Goal: Task Accomplishment & Management: Use online tool/utility

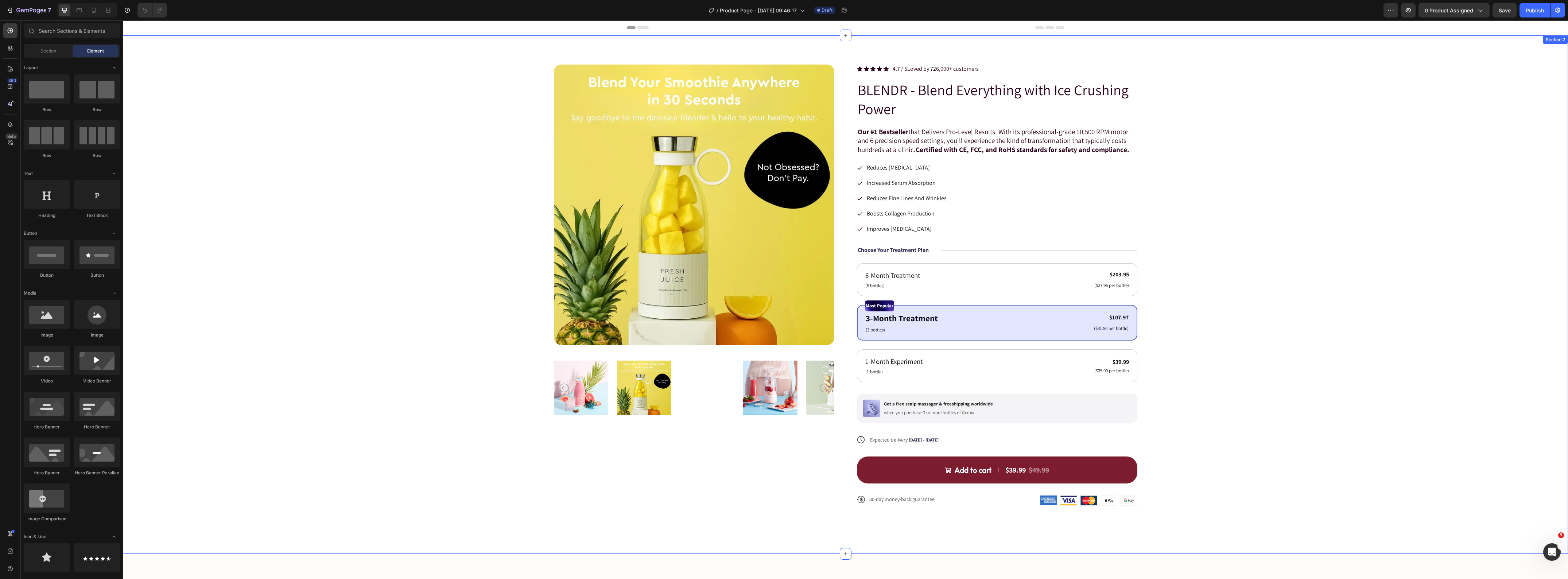
click at [1244, 262] on div "Product Images Icon Icon Icon Icon Icon Icon List 4.7 / 5 Loved by 726,000+ cus…" at bounding box center [845, 291] width 1387 height 453
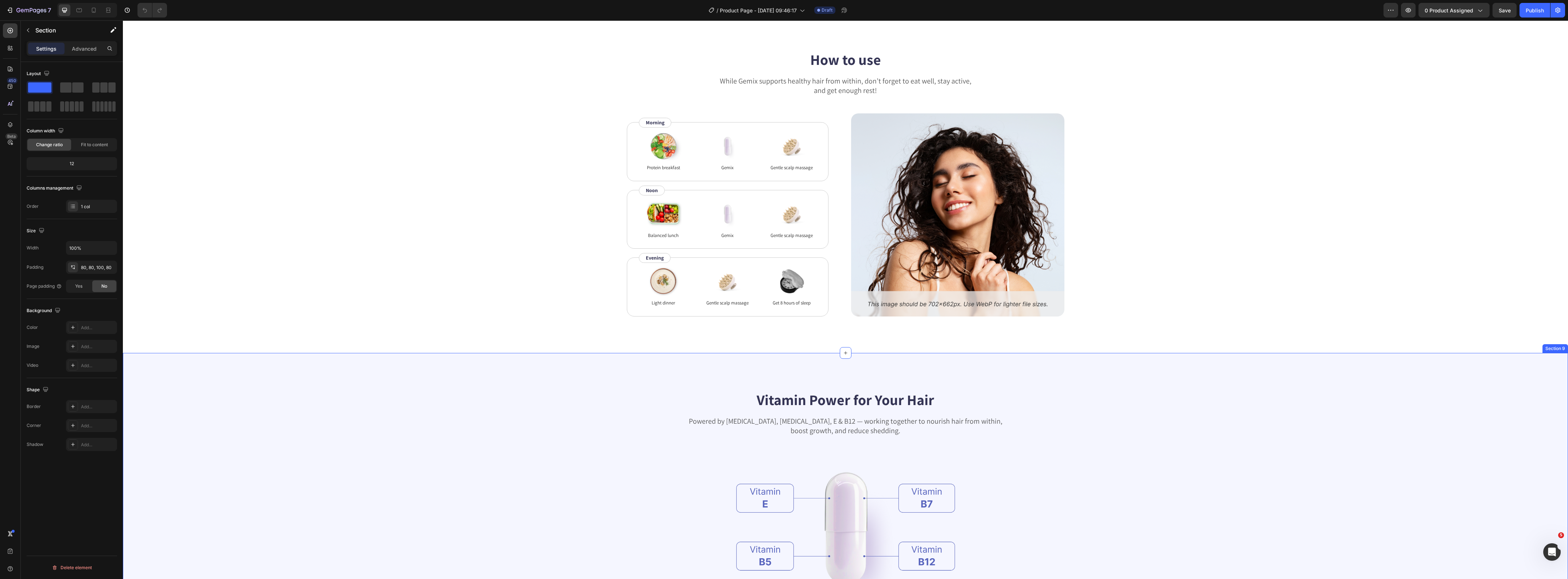
scroll to position [1687, 0]
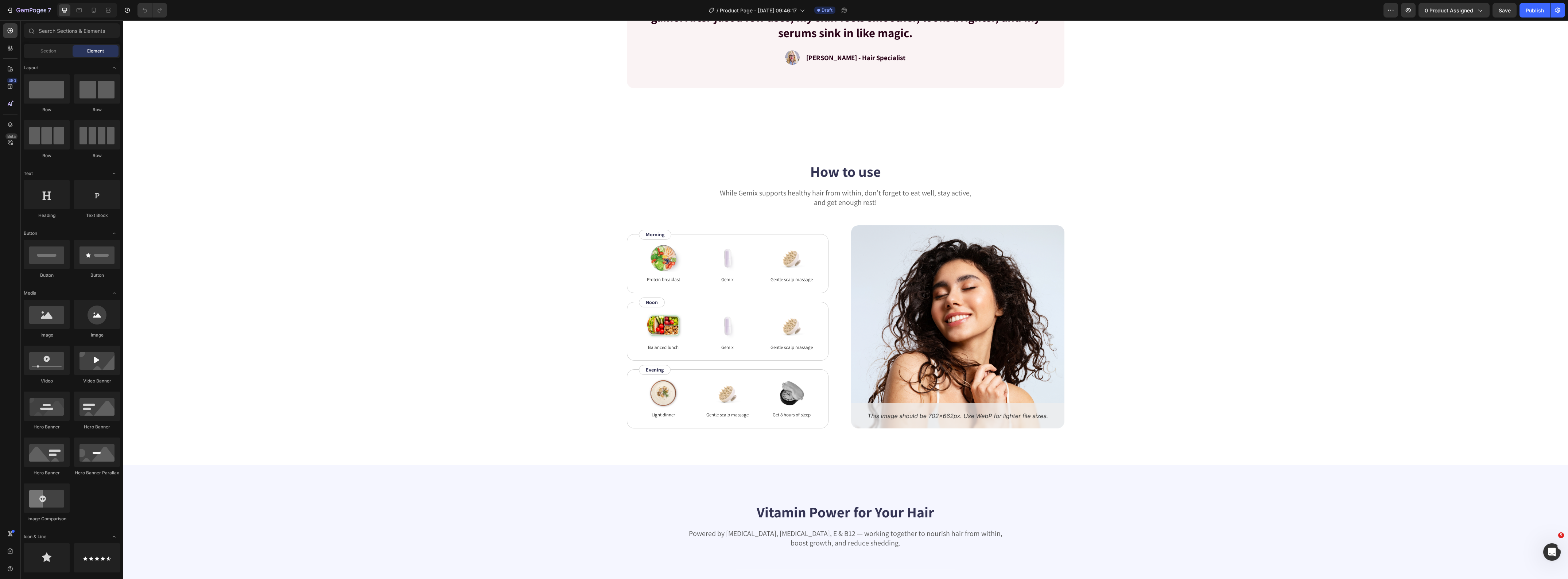
scroll to position [1596, 0]
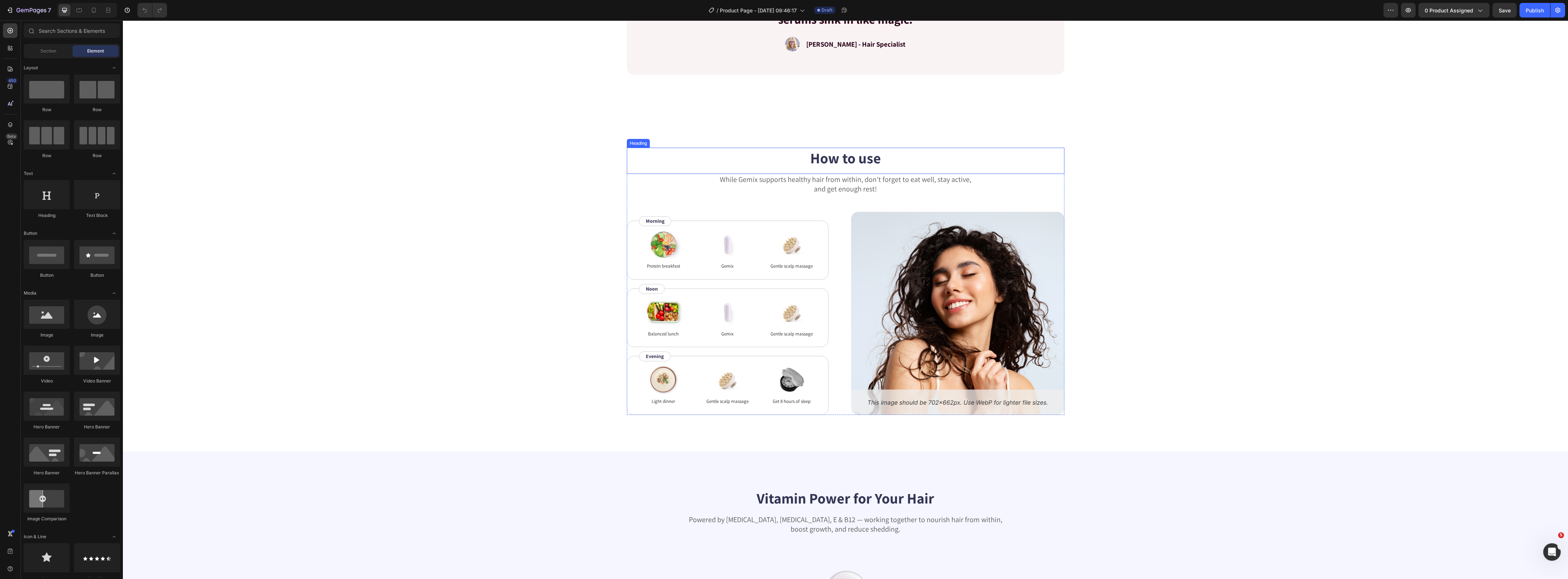
click at [820, 154] on h2 "How to use" at bounding box center [845, 158] width 438 height 21
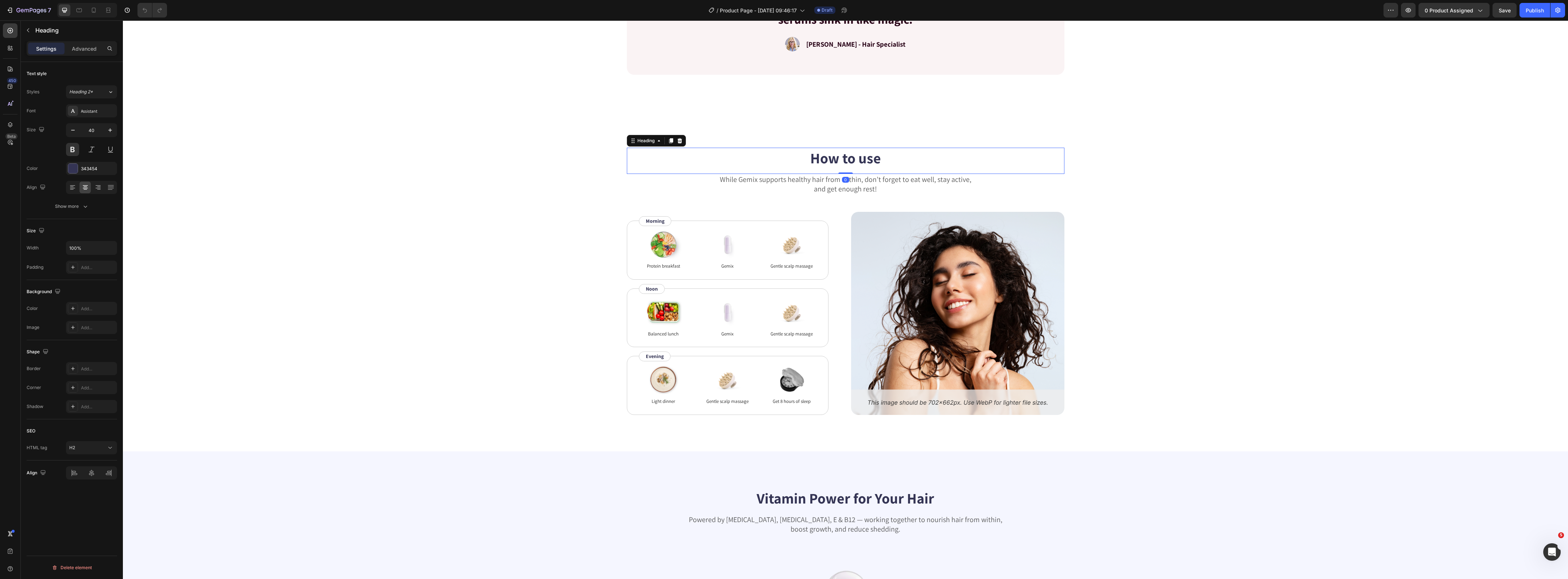
click at [820, 154] on h2 "How to use" at bounding box center [845, 158] width 438 height 21
click at [820, 154] on p "How to use" at bounding box center [845, 158] width 436 height 19
click at [796, 181] on p "While Gemix supports healthy hair from within, don’t forget to eat well, stay a…" at bounding box center [845, 184] width 436 height 19
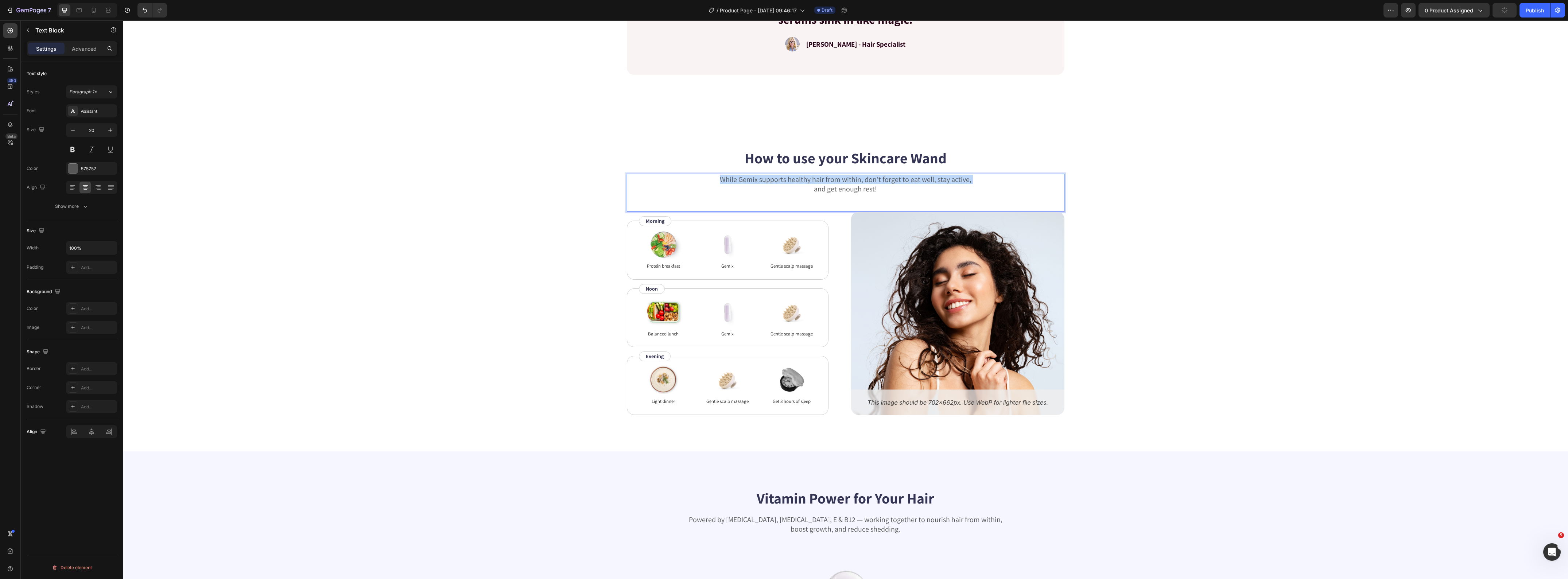
click at [796, 181] on p "While Gemix supports healthy hair from within, don’t forget to eat well, stay a…" at bounding box center [845, 184] width 436 height 19
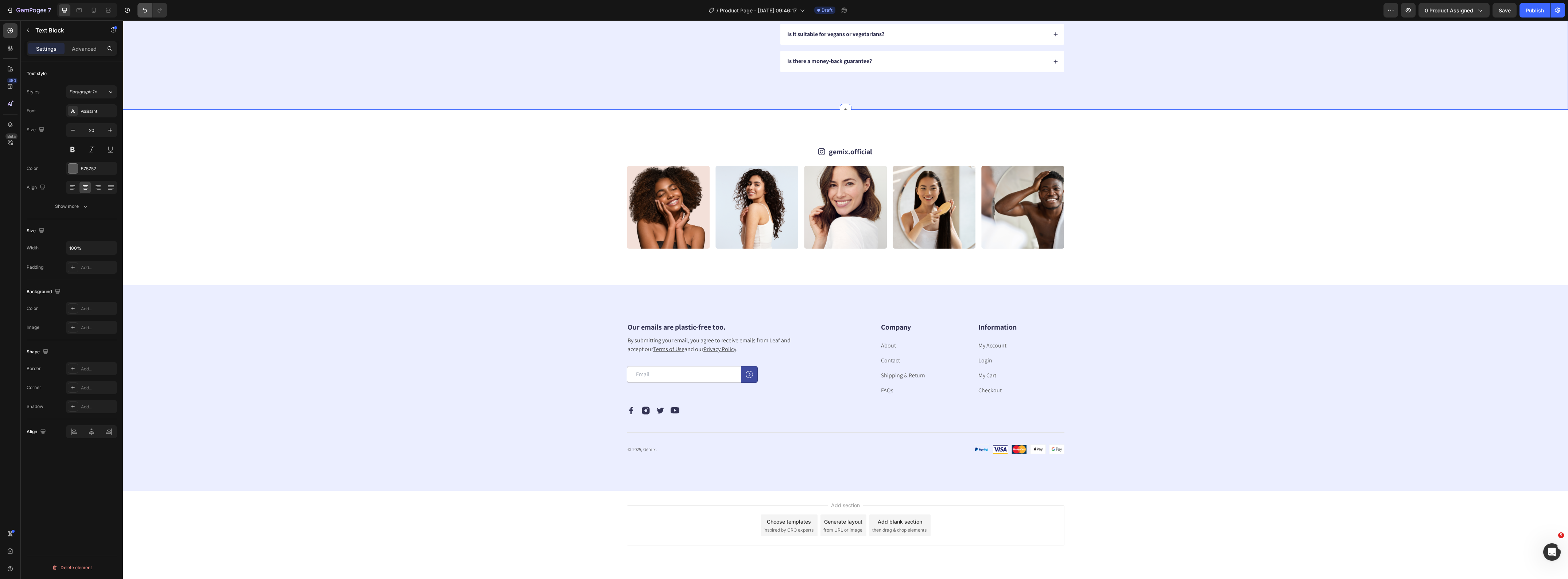
scroll to position [2943, 0]
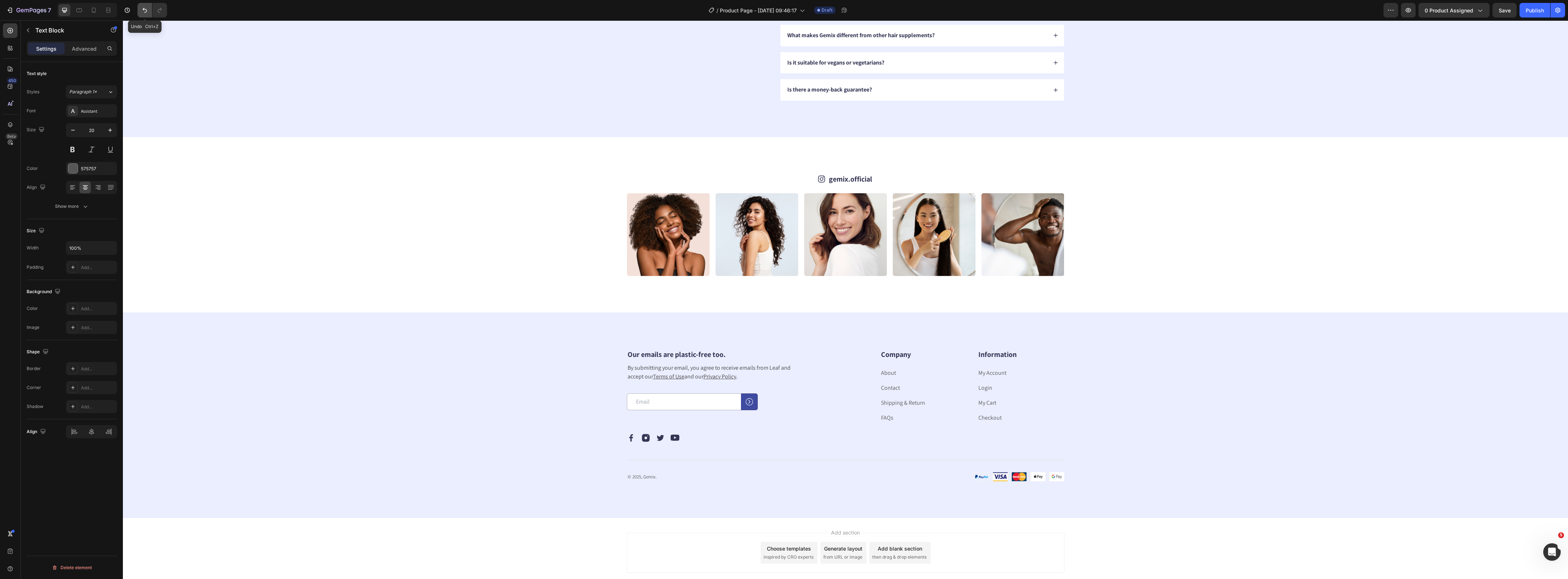
click at [142, 8] on icon "Undo/Redo" at bounding box center [145, 10] width 7 height 7
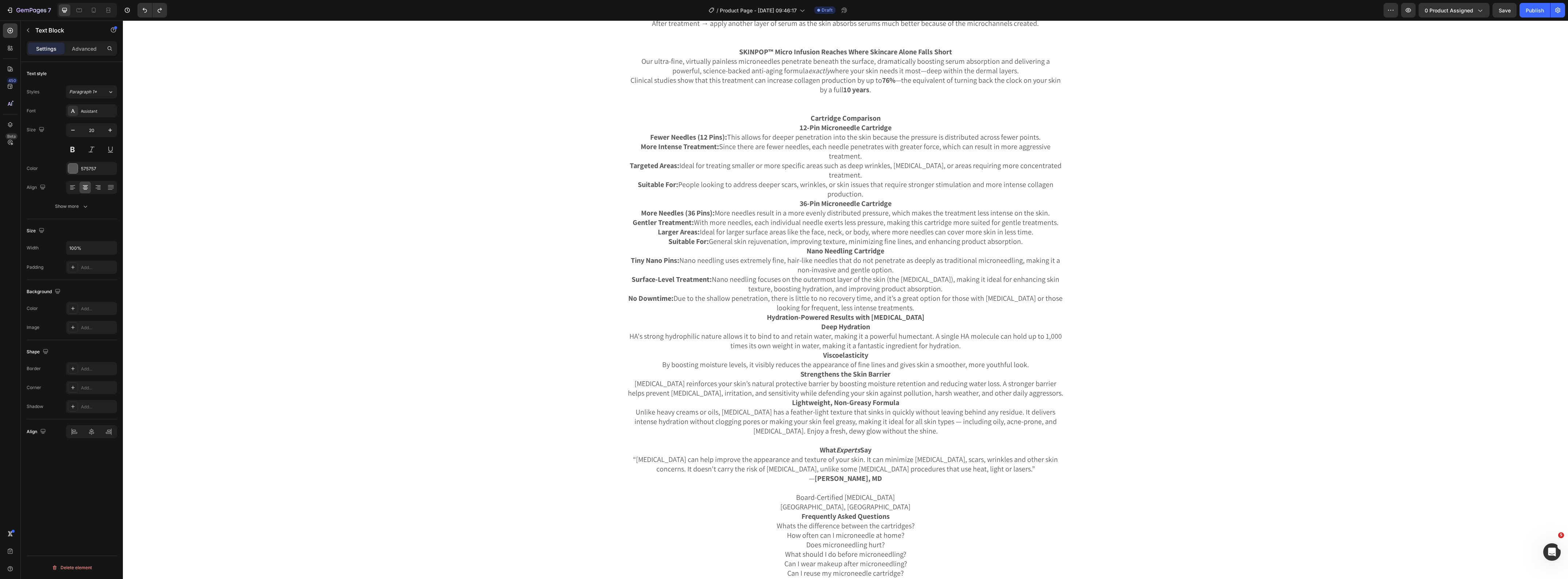
scroll to position [1803, 0]
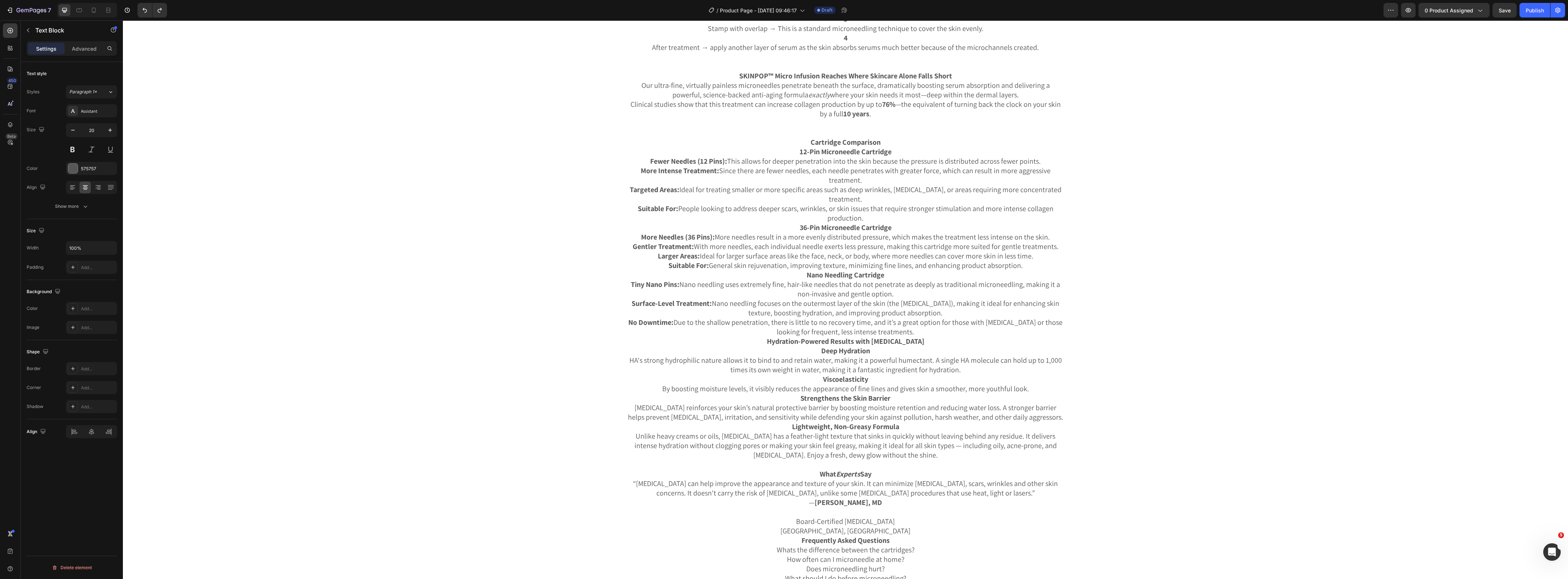
click at [825, 278] on strong "Nano Needling Cartridge" at bounding box center [845, 275] width 78 height 10
click at [774, 213] on p "Suitable For: People looking to address deeper scars, wrinkles, or skin issues …" at bounding box center [845, 213] width 436 height 19
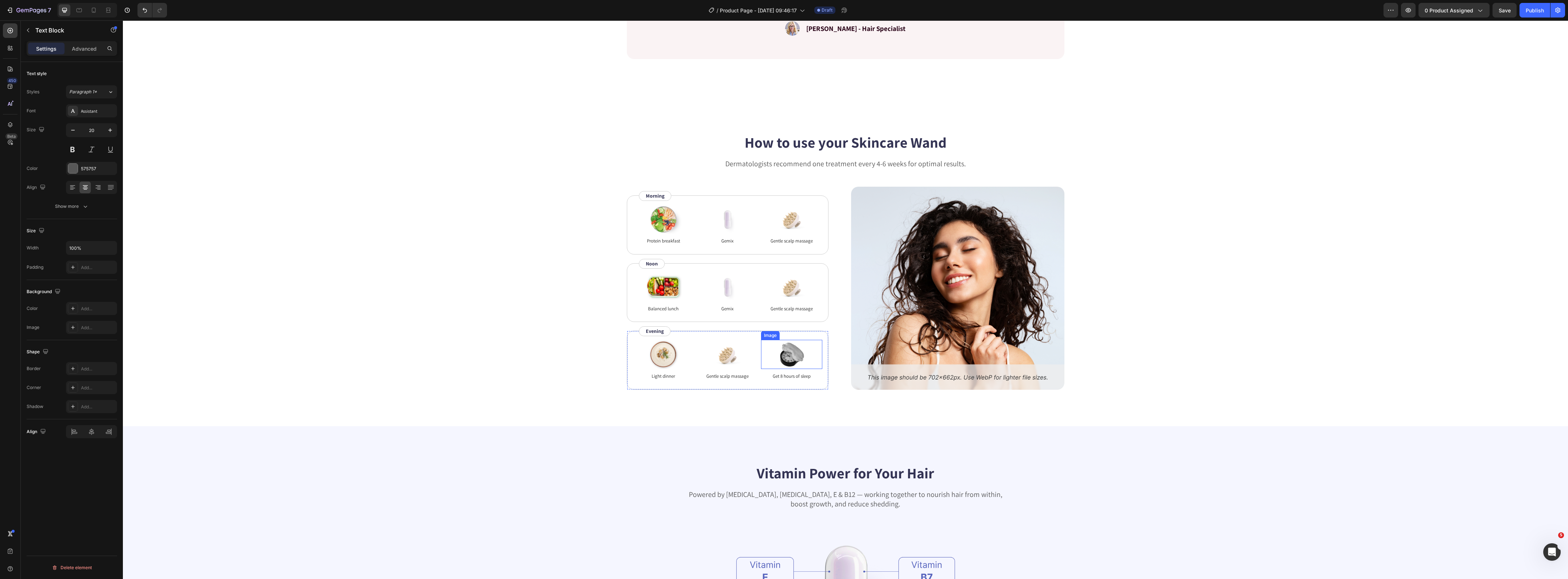
scroll to position [1514, 0]
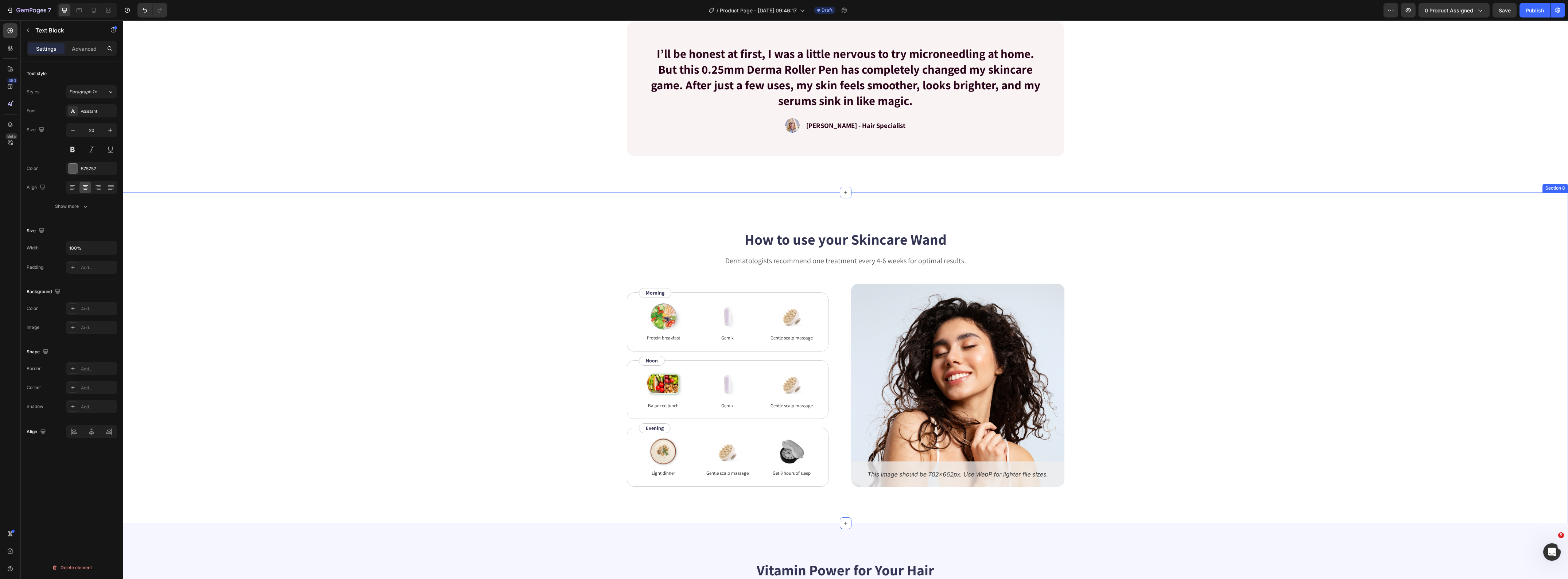
click at [469, 251] on div "How to use your Skincare Wand Heading Dermatologists recommend one treatment ev…" at bounding box center [845, 358] width 1387 height 258
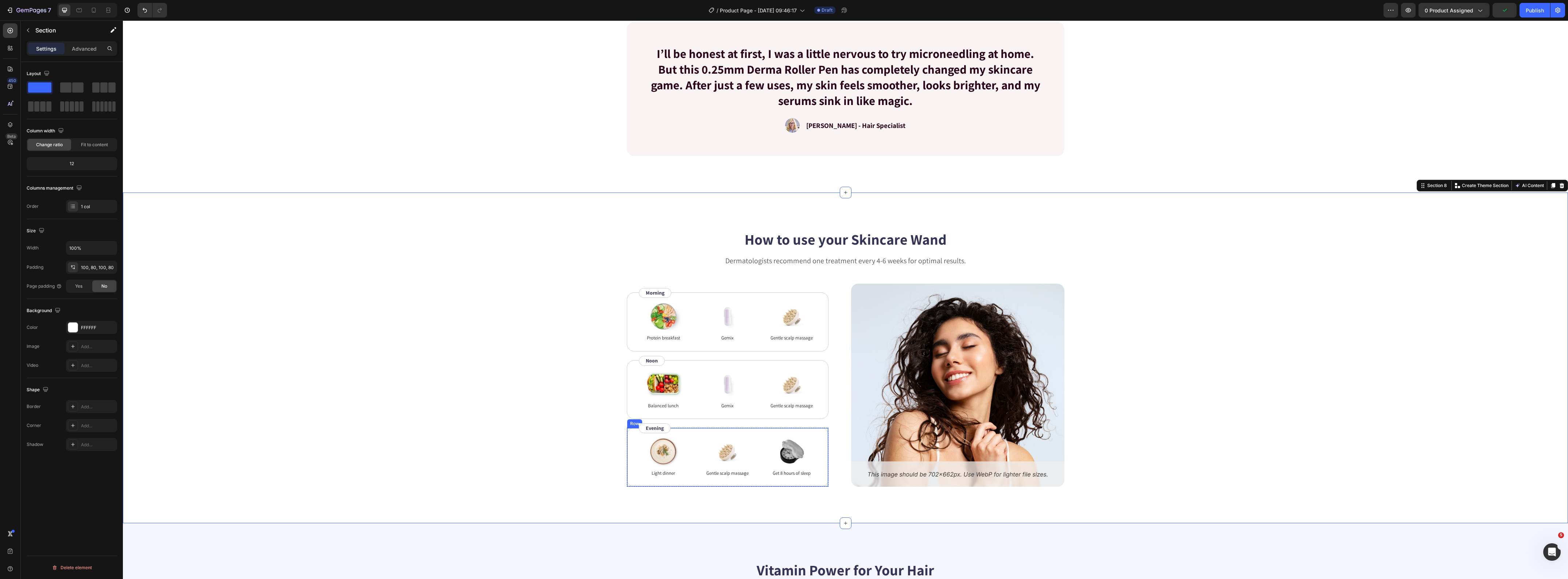
click at [743, 483] on div "Image Light dinner Text Block Image Gentle scalp massage Text Block Image Get 8…" at bounding box center [727, 457] width 201 height 59
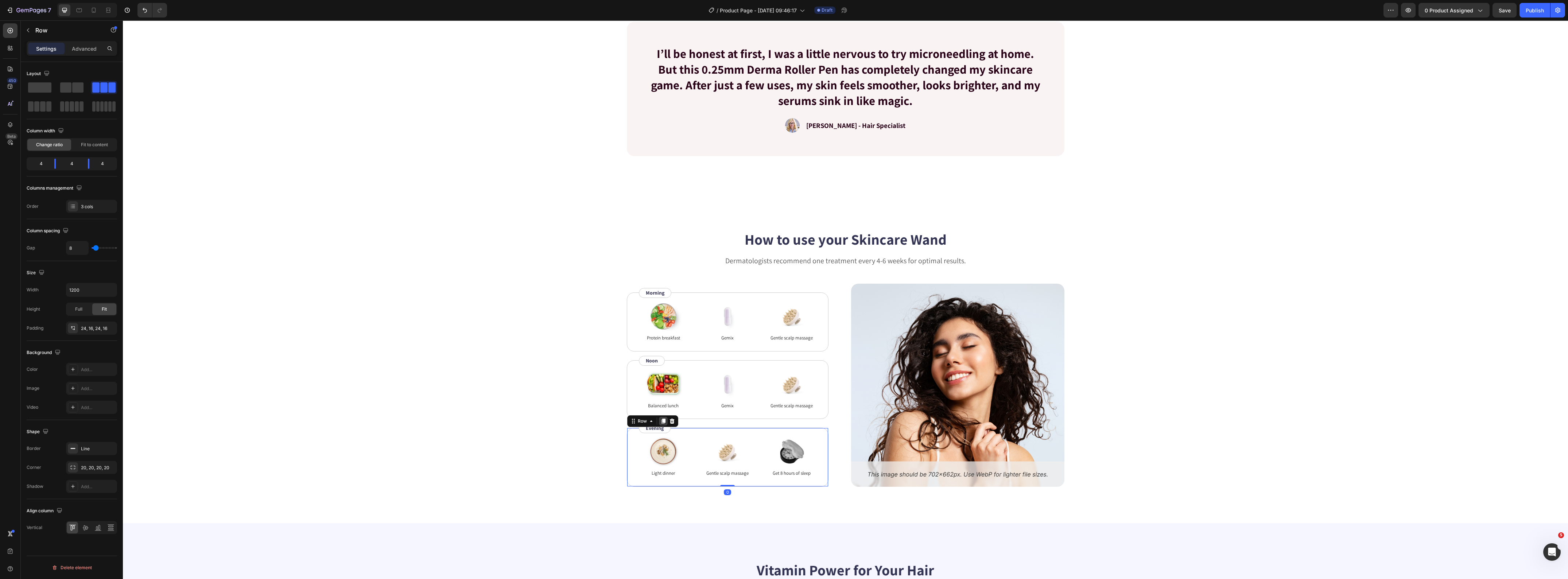
click at [660, 419] on icon at bounding box center [663, 421] width 6 height 6
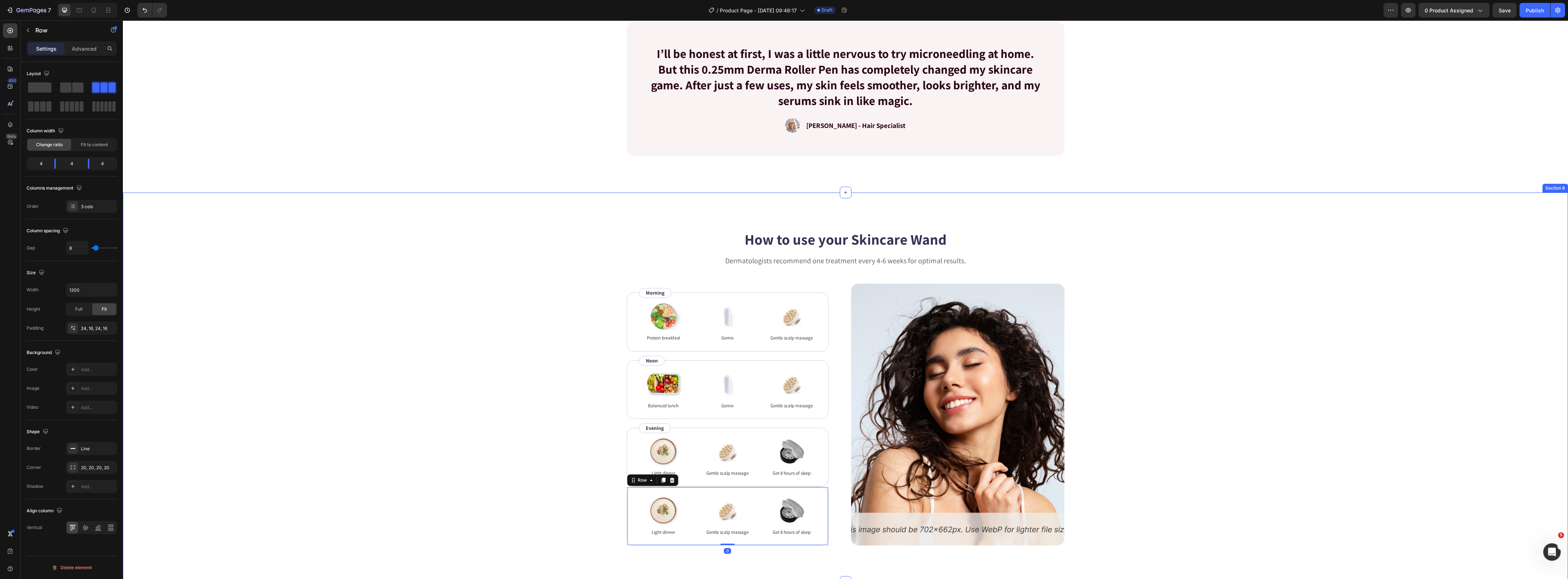
click at [477, 430] on div "How to use your Skincare Wand Heading Dermatologists recommend one treatment ev…" at bounding box center [845, 387] width 1387 height 317
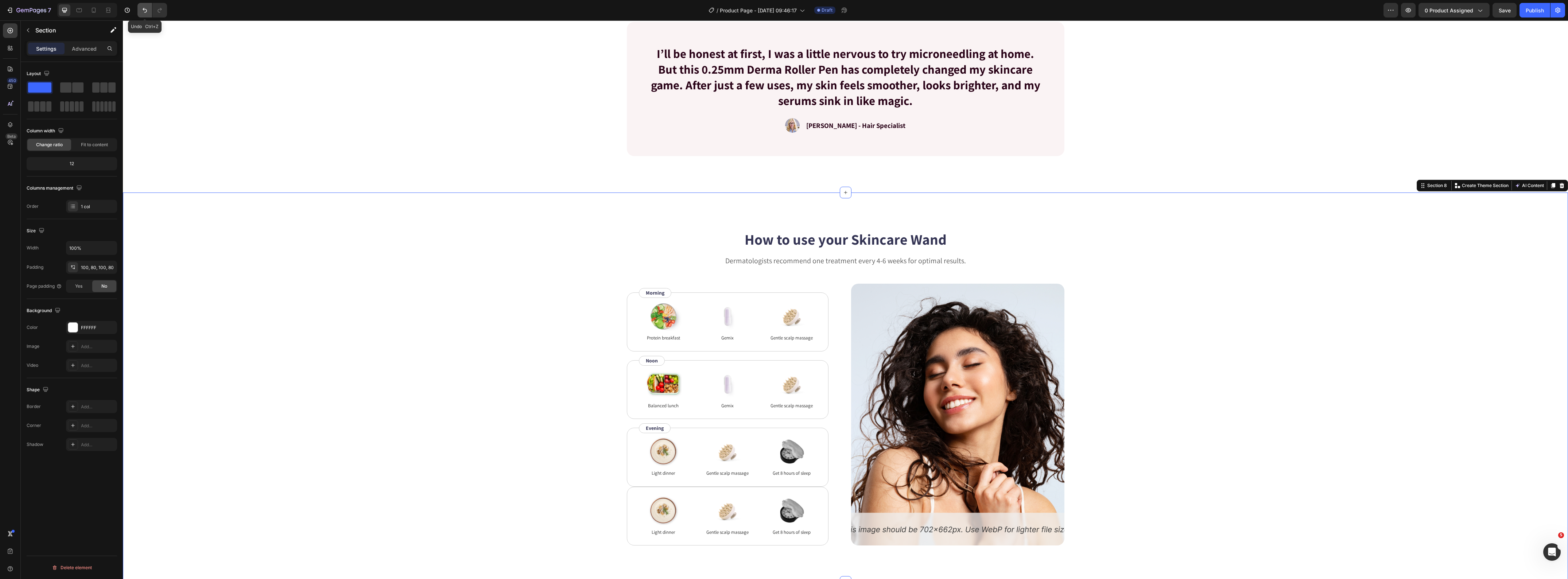
click at [143, 15] on button "Undo/Redo" at bounding box center [145, 10] width 15 height 15
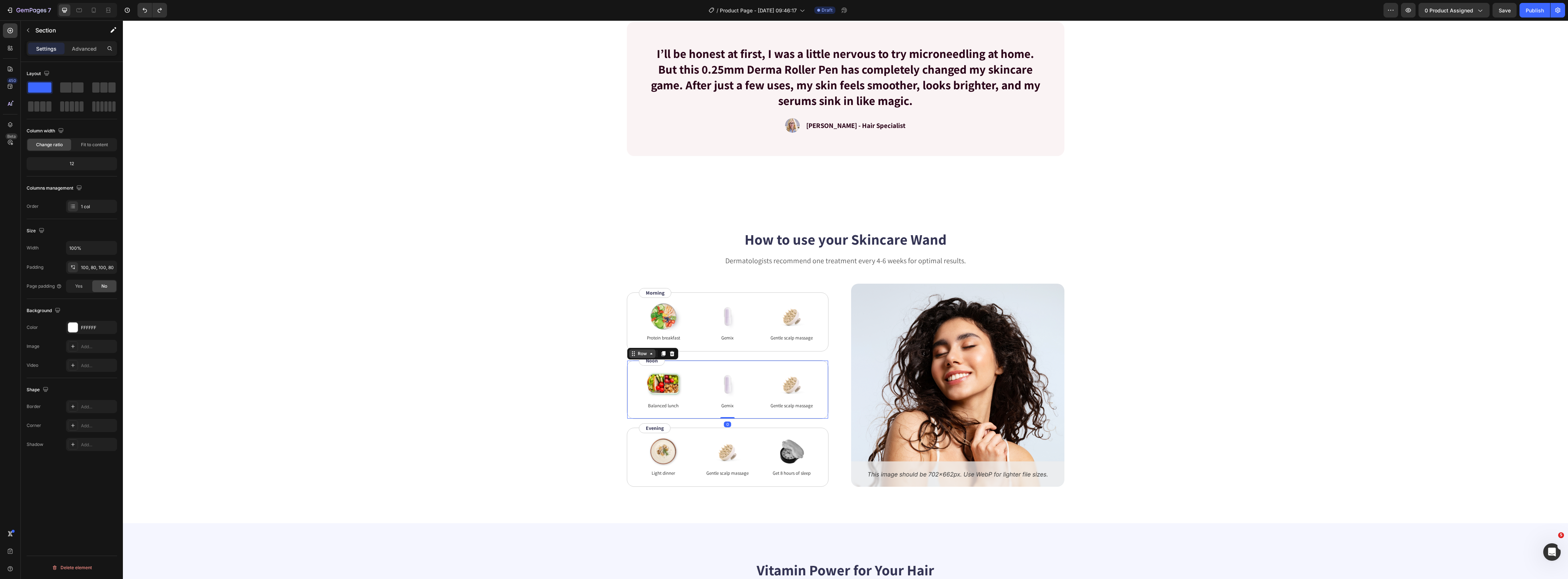
click at [629, 357] on div "Row" at bounding box center [642, 354] width 27 height 9
click at [660, 357] on div at bounding box center [663, 354] width 9 height 9
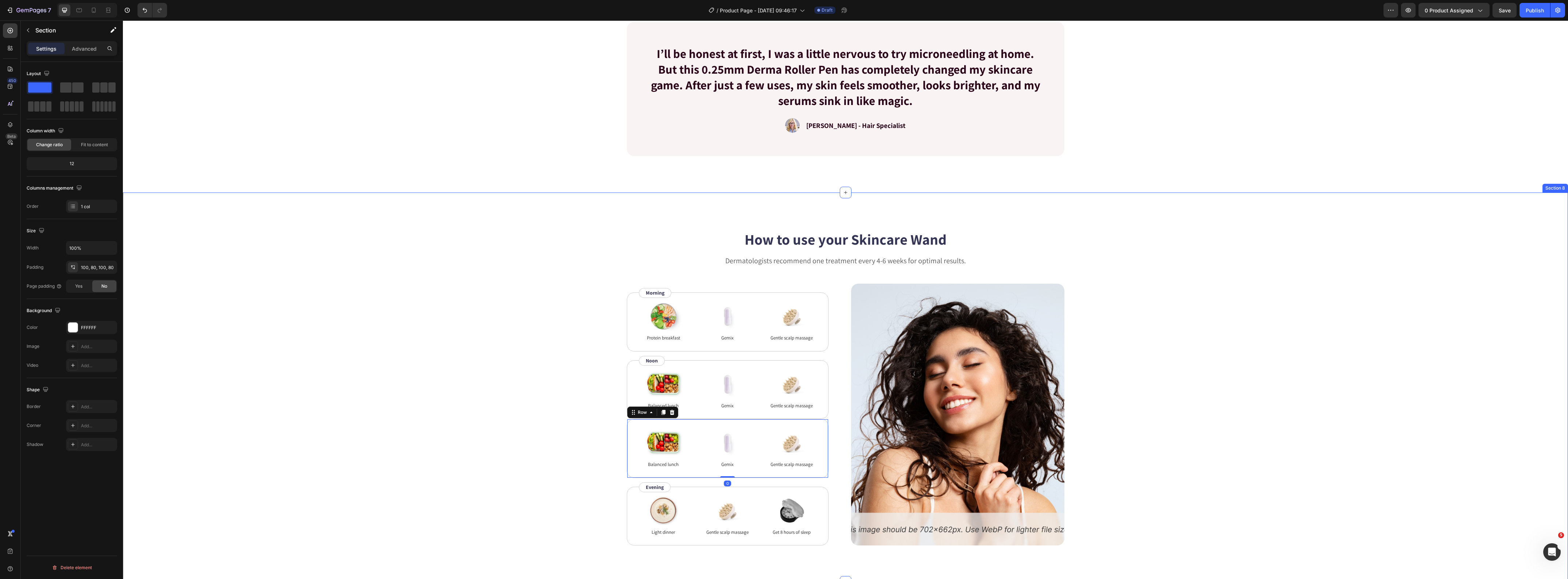
click at [460, 416] on div "How to use your Skincare Wand Heading Dermatologists recommend one treatment ev…" at bounding box center [845, 387] width 1387 height 317
click at [144, 13] on icon "Undo/Redo" at bounding box center [145, 10] width 7 height 7
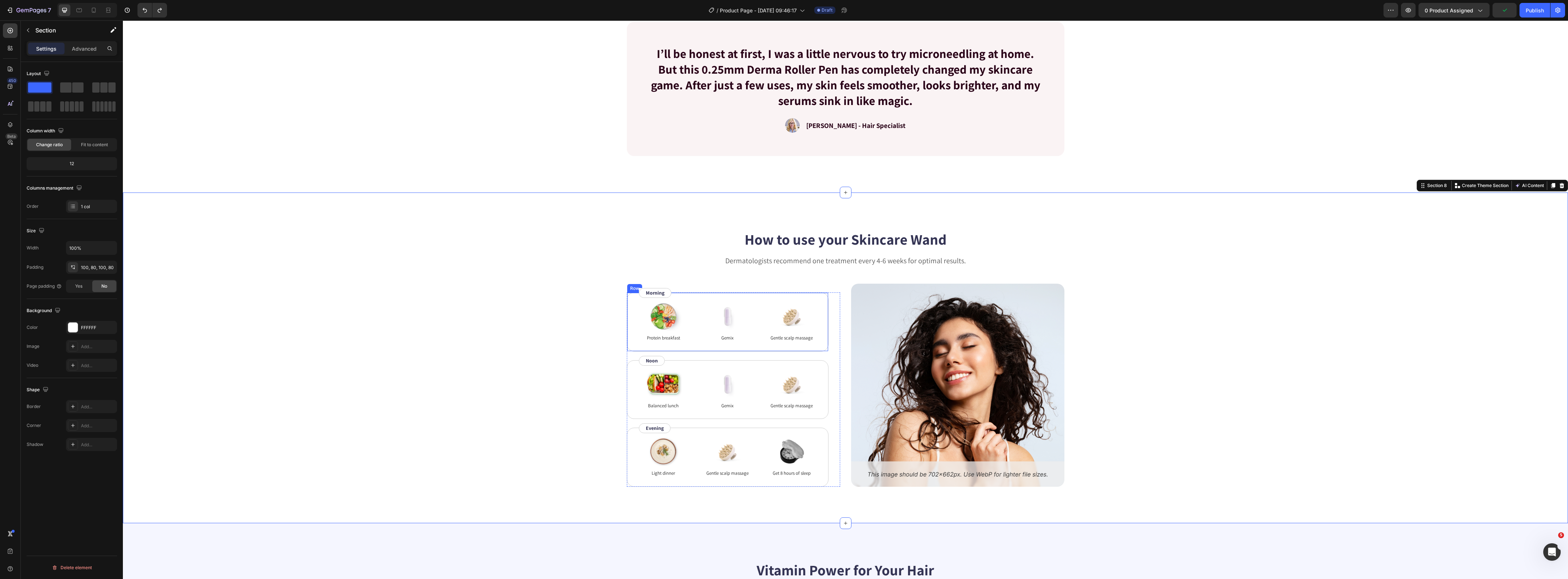
click at [627, 323] on div "Image Protein breakfast Text Block Image Gemix Text Block Image Gentle scalp ma…" at bounding box center [727, 321] width 201 height 59
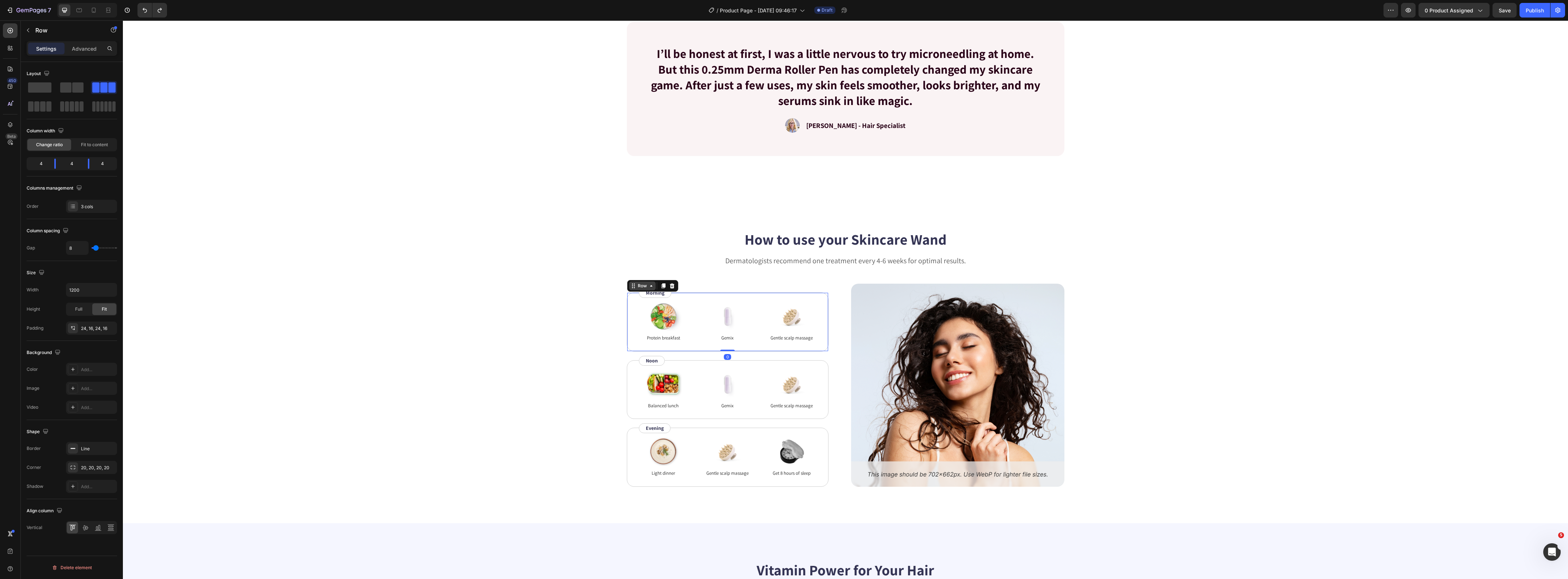
click at [643, 286] on div "Row" at bounding box center [642, 286] width 12 height 7
click at [43, 108] on span at bounding box center [43, 107] width 5 height 10
click at [142, 10] on icon "Undo/Redo" at bounding box center [145, 10] width 7 height 7
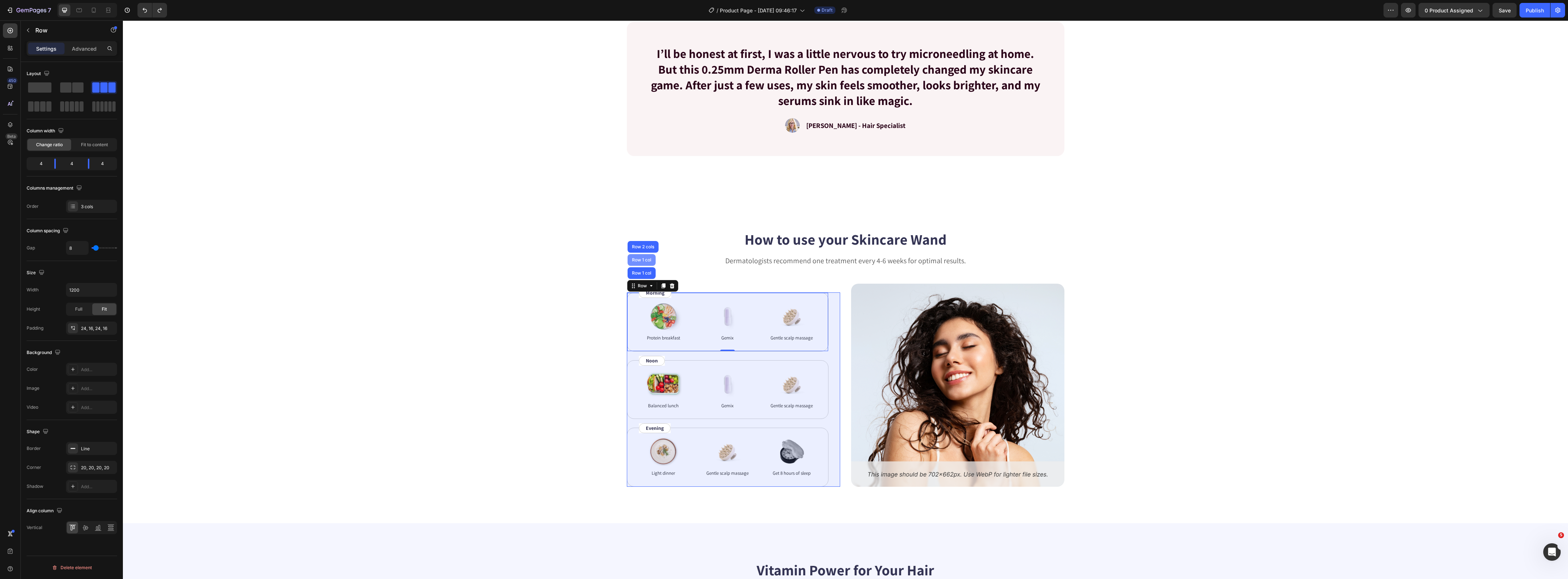
click at [637, 258] on div "Row 1 col" at bounding box center [642, 260] width 23 height 4
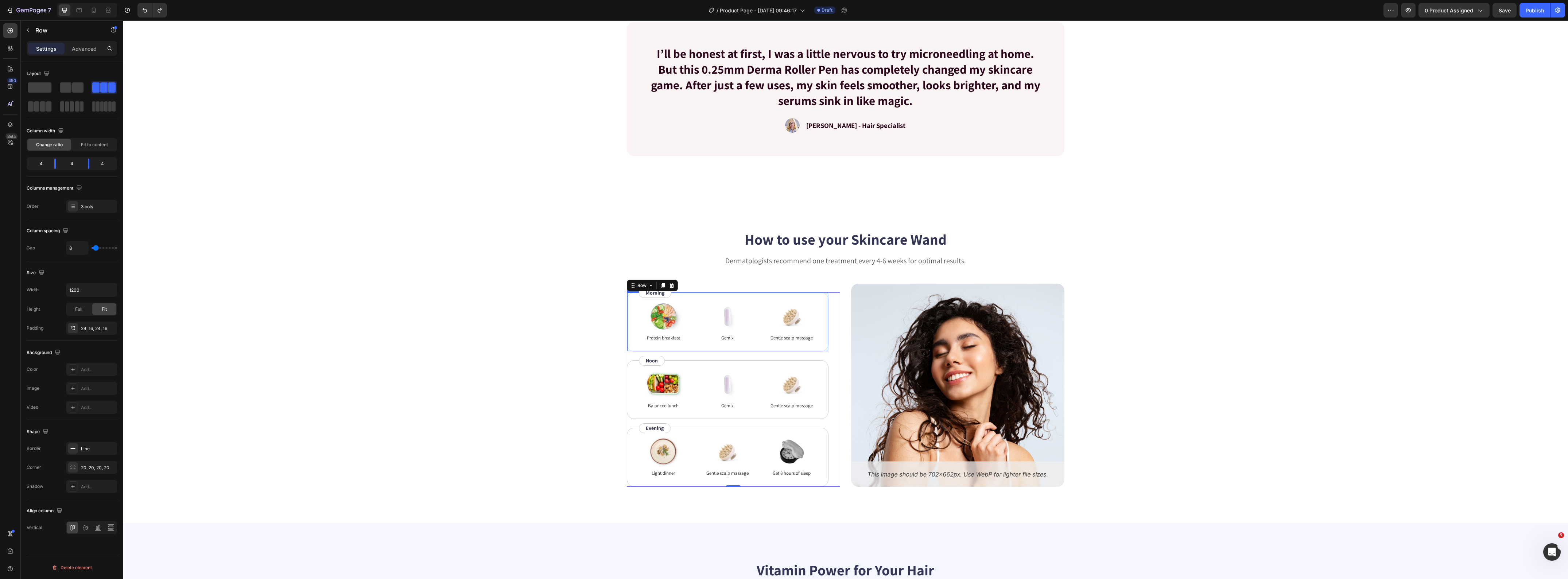
click at [676, 348] on div "Image Protein breakfast Text Block Image Gemix Text Block Image Gentle scalp ma…" at bounding box center [727, 321] width 201 height 59
click at [646, 295] on p "Morning" at bounding box center [655, 293] width 19 height 8
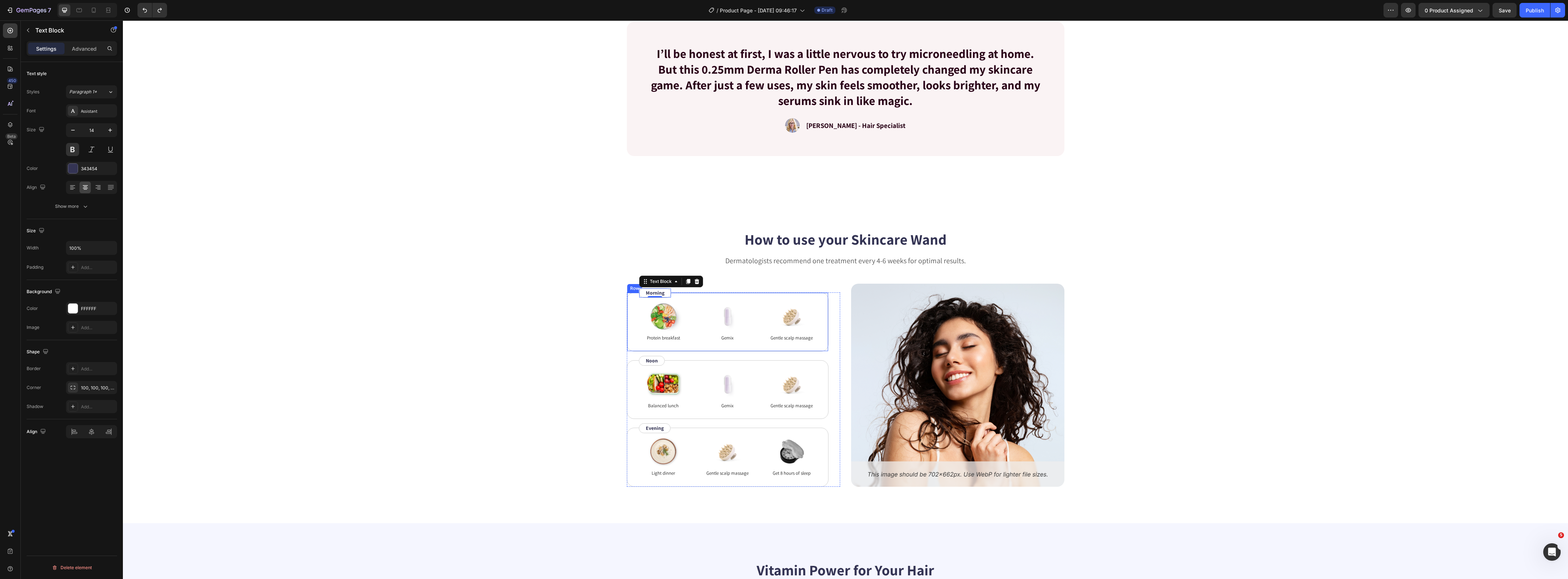
click at [627, 329] on div "Image Protein breakfast Text Block Image Gemix Text Block Image Gentle scalp ma…" at bounding box center [727, 321] width 201 height 59
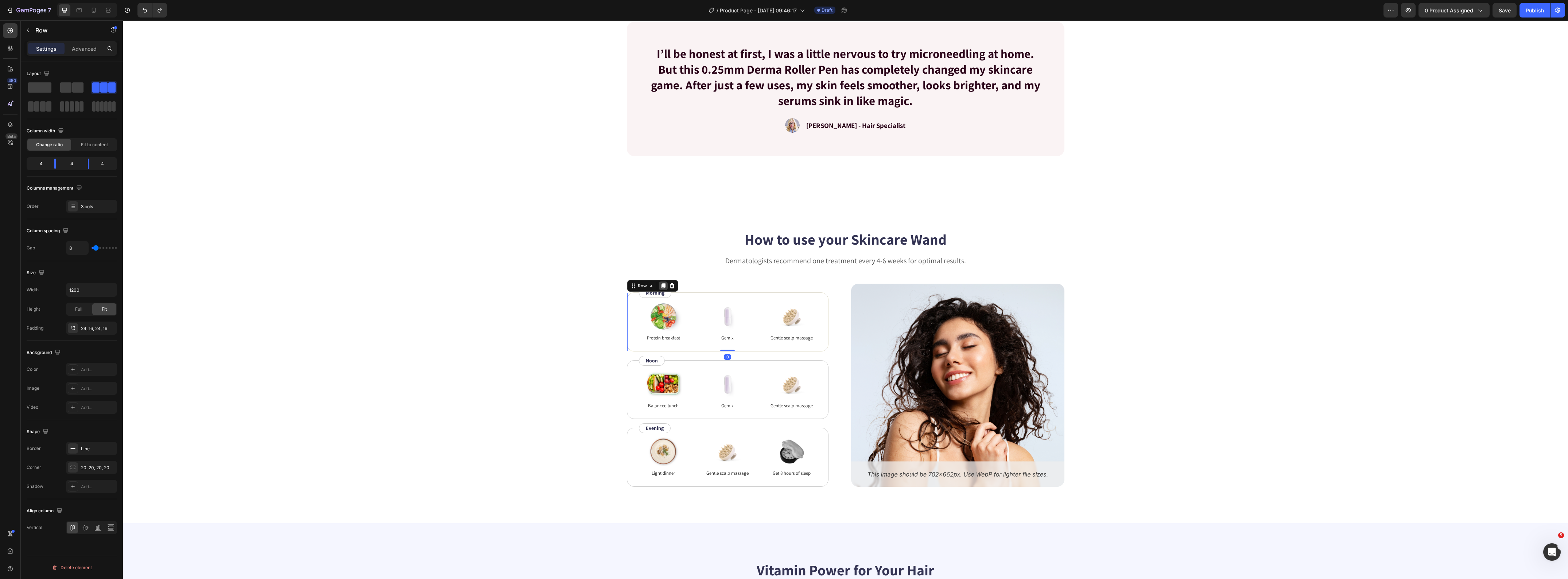
click at [663, 286] on div at bounding box center [663, 286] width 9 height 9
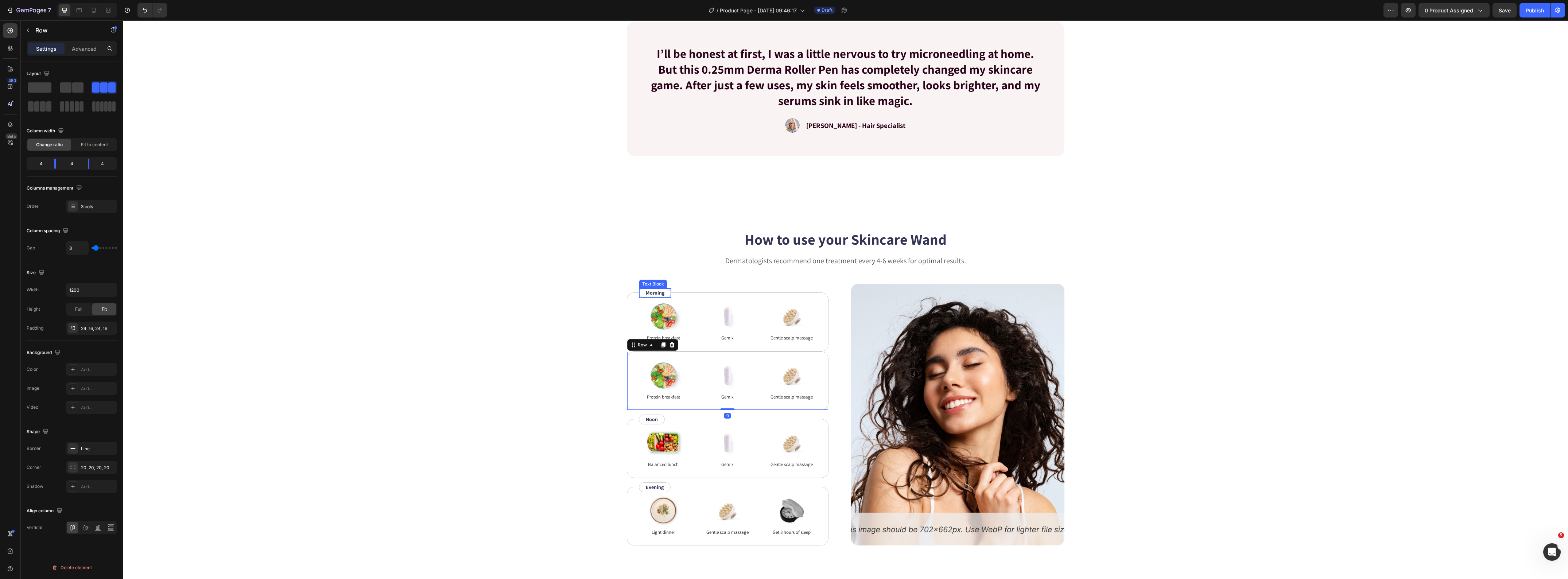
click at [646, 292] on p "Morning" at bounding box center [655, 293] width 19 height 8
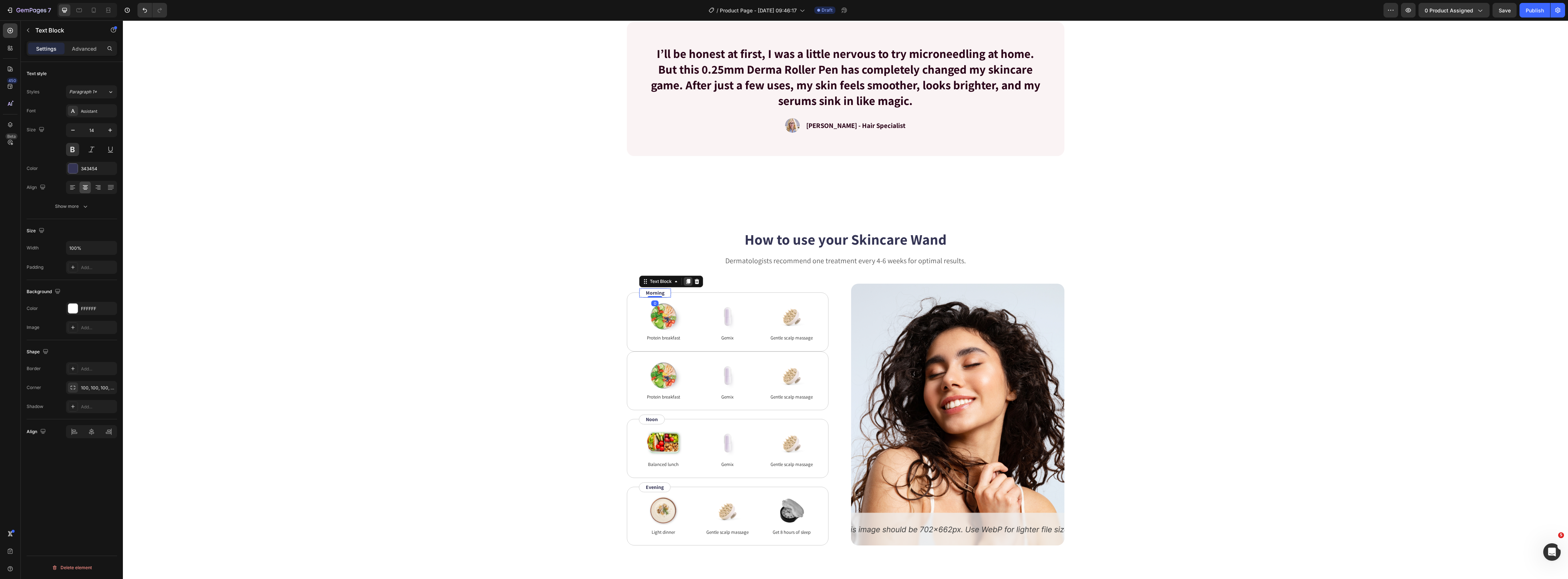
click at [686, 281] on icon at bounding box center [688, 281] width 4 height 5
drag, startPoint x: 643, startPoint y: 292, endPoint x: 648, endPoint y: 355, distance: 63.2
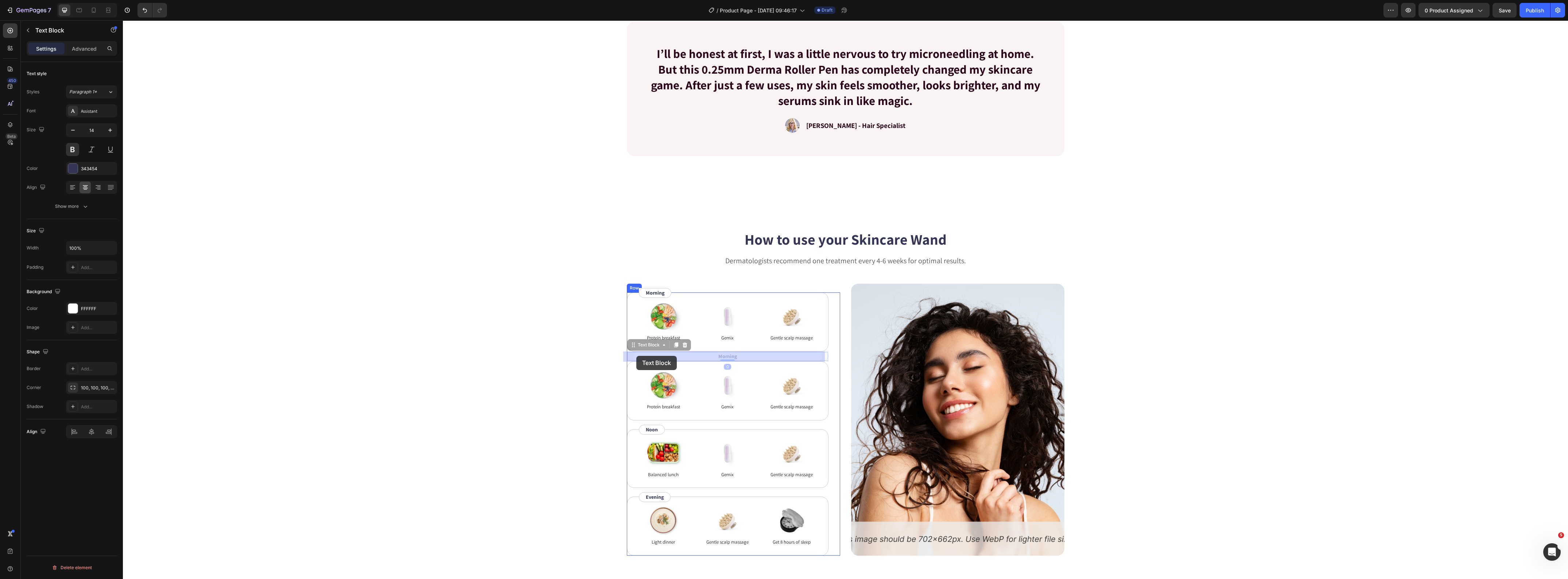
drag, startPoint x: 632, startPoint y: 345, endPoint x: 636, endPoint y: 356, distance: 11.7
click at [684, 295] on div "Image Protein breakfast Text Block Image Gemix Text Block Image Gentle scalp ma…" at bounding box center [727, 321] width 201 height 59
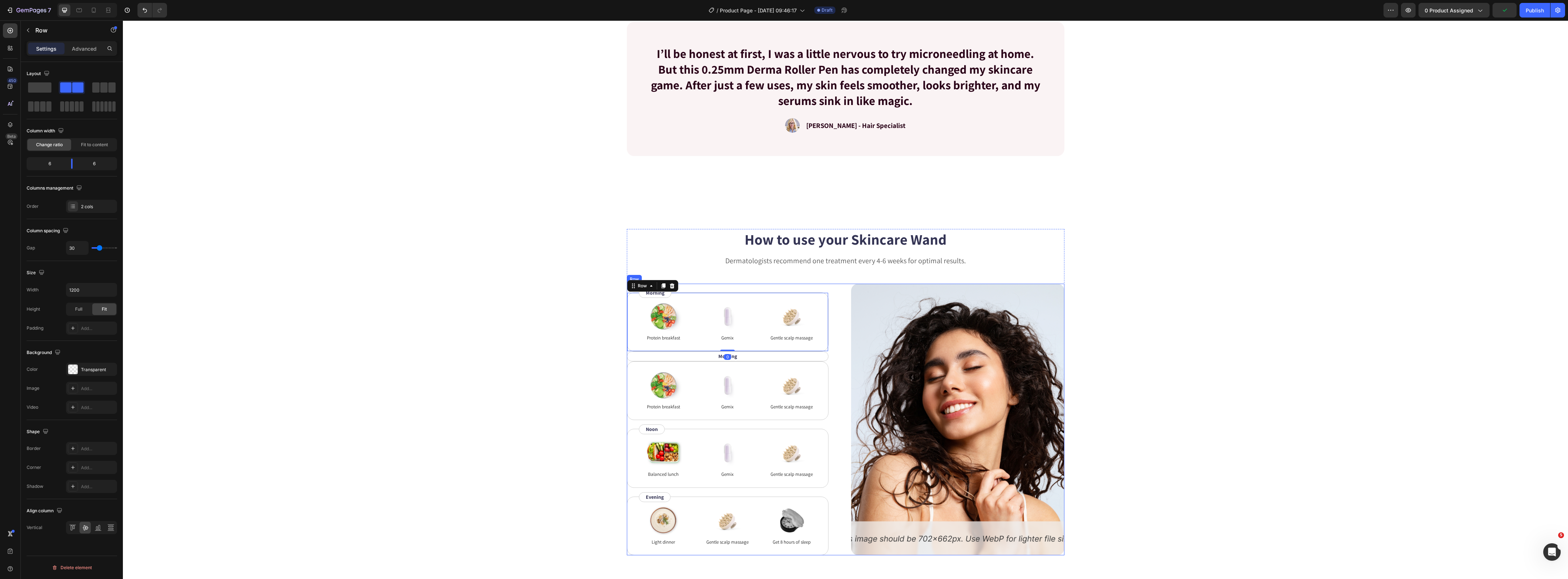
click at [690, 287] on div "Image Protein breakfast Text Block Image Gemix Text Block Image Gentle scalp ma…" at bounding box center [733, 419] width 213 height 272
click at [712, 359] on p "Morning" at bounding box center [727, 356] width 188 height 8
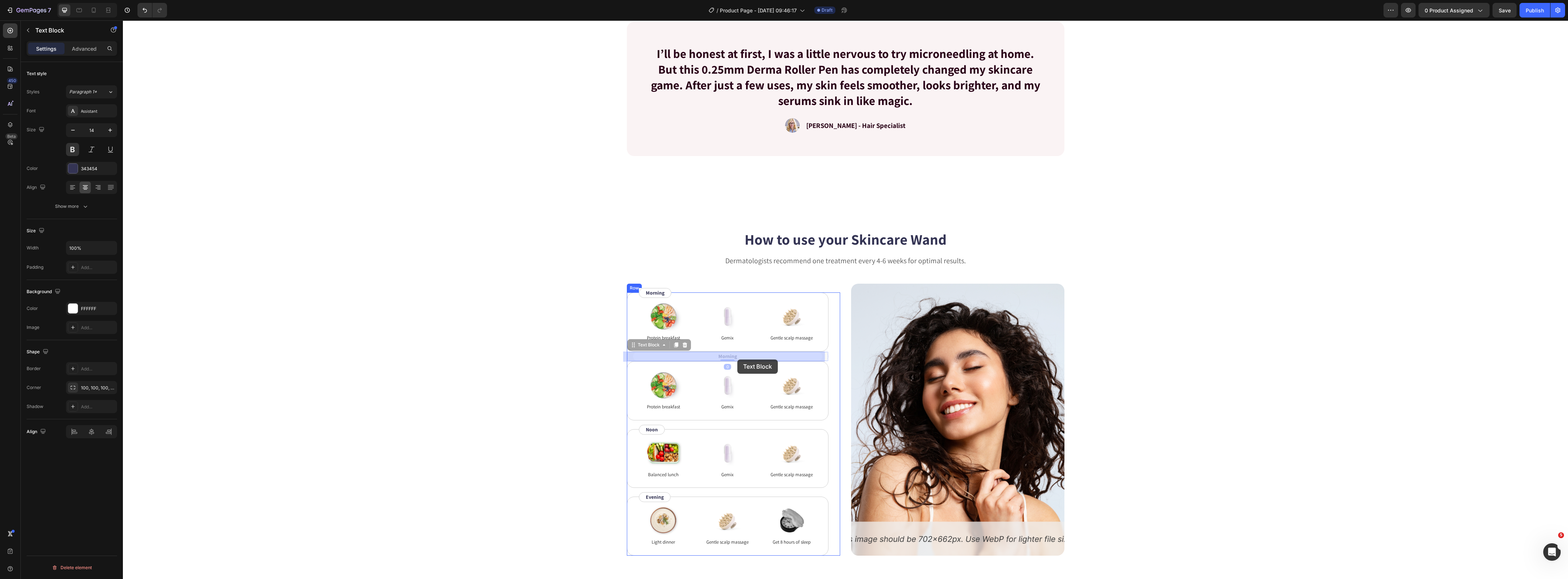
drag, startPoint x: 628, startPoint y: 345, endPoint x: 726, endPoint y: 360, distance: 99.1
click at [147, 7] on icon "Undo/Redo" at bounding box center [145, 10] width 7 height 7
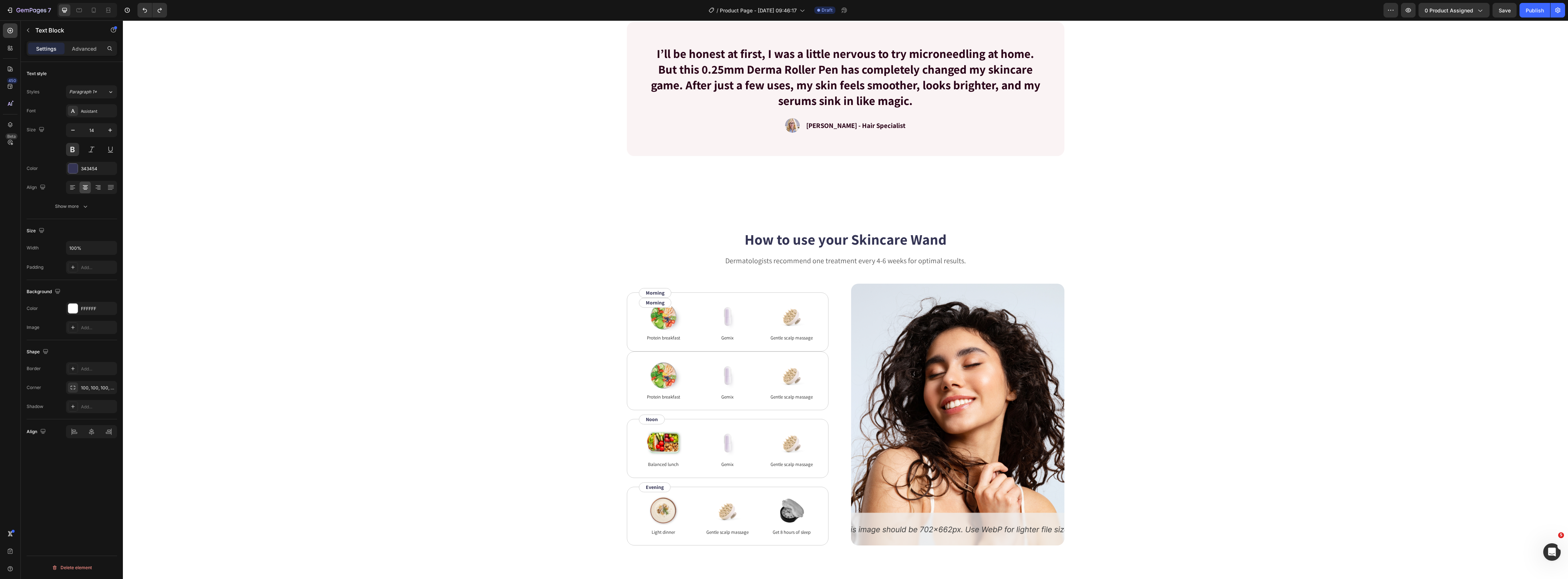
click at [645, 302] on div "Morning" at bounding box center [655, 303] width 20 height 9
click at [564, 307] on div "How to use your Skincare Wand Heading Dermatologists recommend one treatment ev…" at bounding box center [845, 387] width 1387 height 317
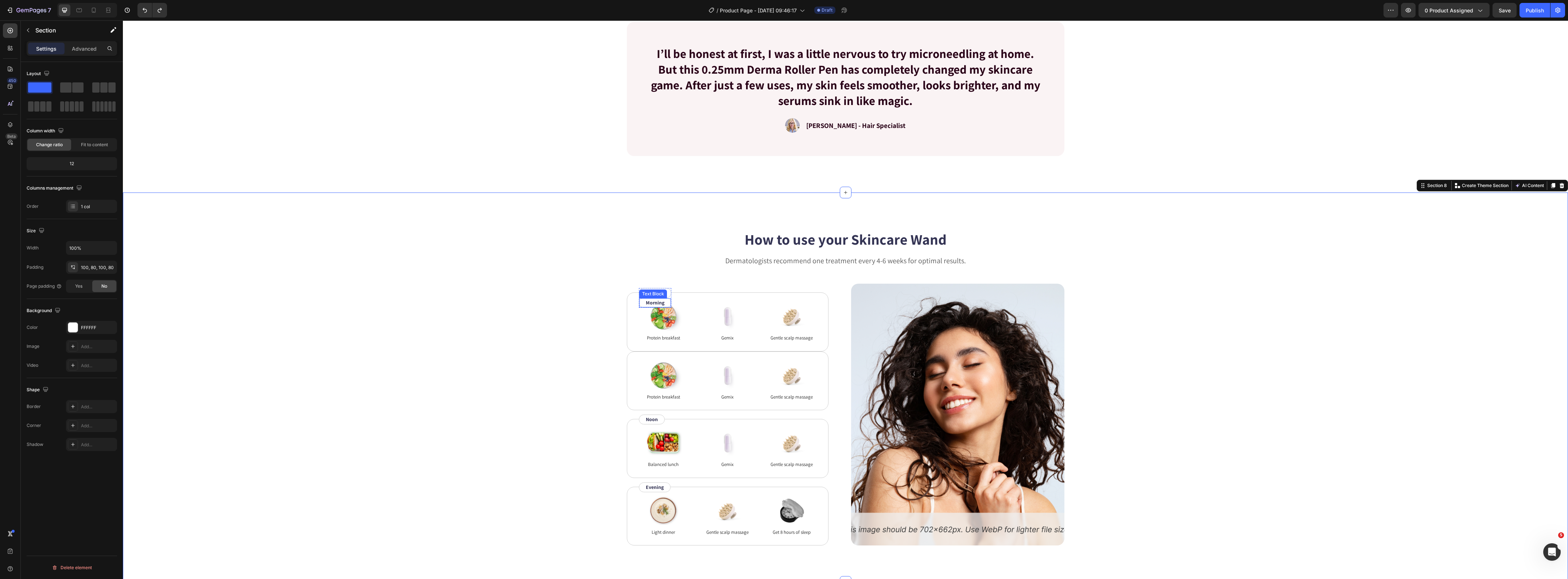
click at [640, 303] on div "Morning Text Block" at bounding box center [655, 303] width 32 height 10
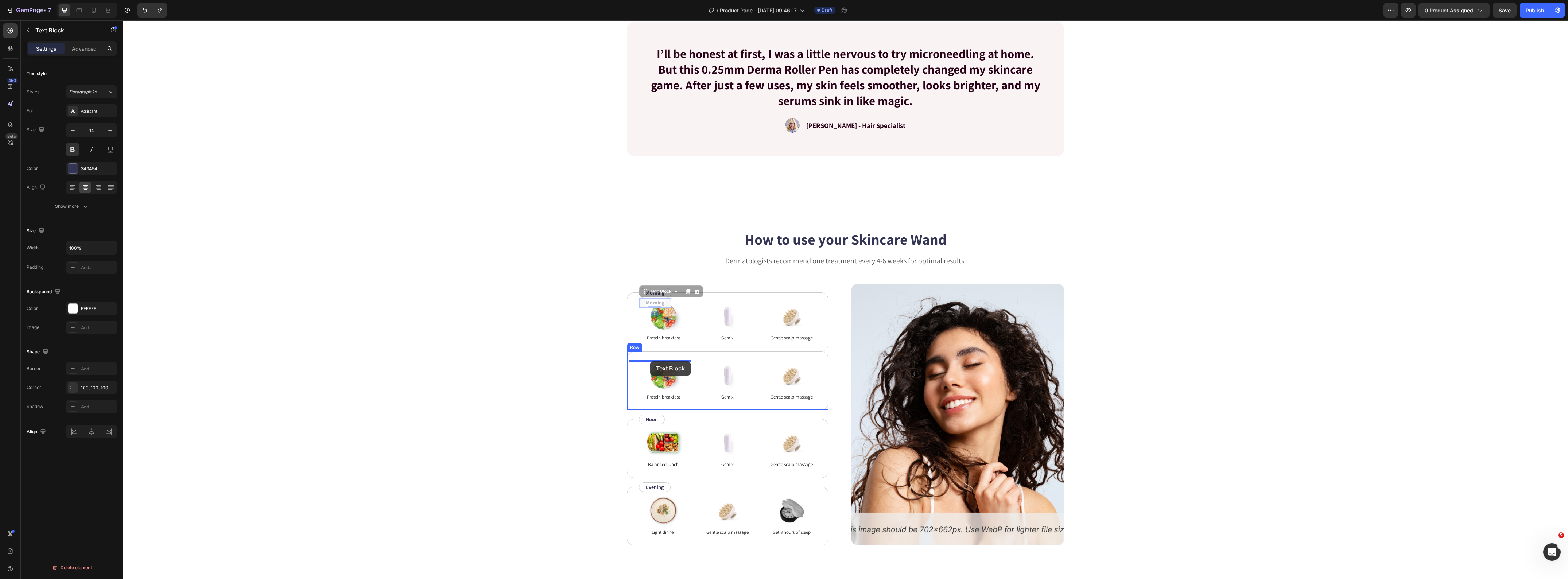
drag, startPoint x: 641, startPoint y: 292, endPoint x: 650, endPoint y: 362, distance: 70.6
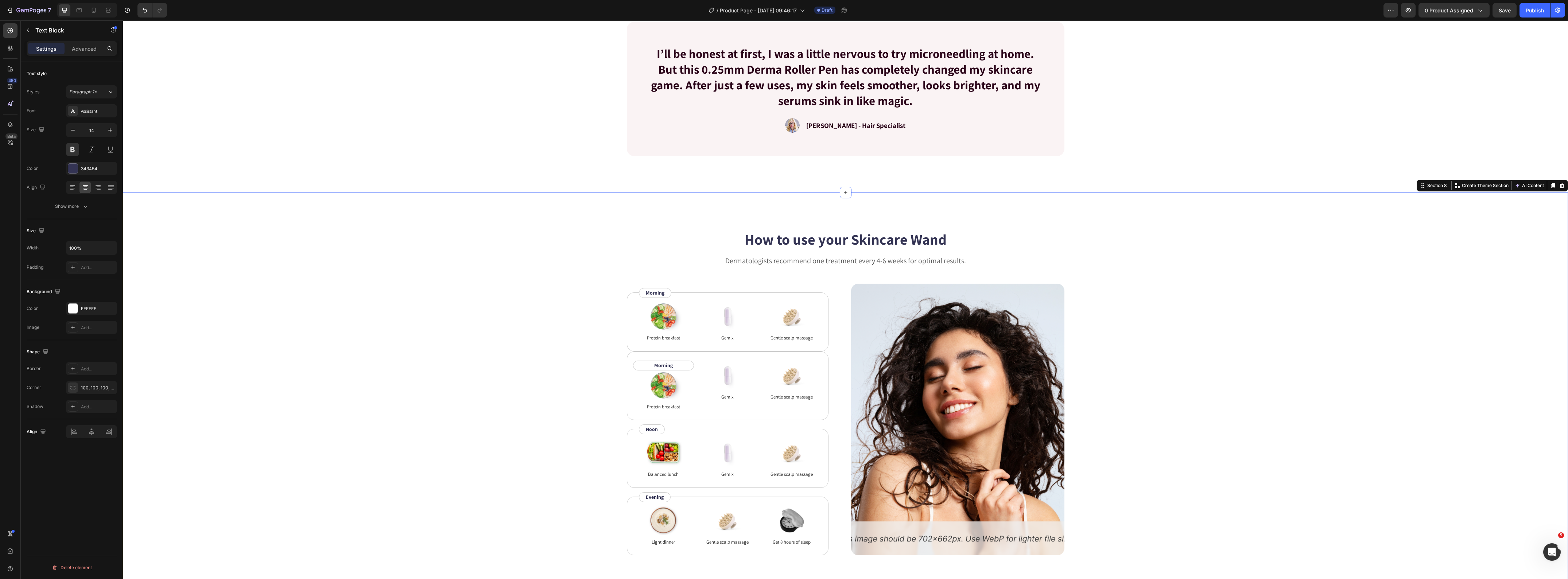
click at [511, 373] on div "How to use your Skincare Wand Heading Dermatologists recommend one treatment ev…" at bounding box center [845, 392] width 1387 height 326
click at [639, 369] on div "Morning" at bounding box center [663, 365] width 49 height 9
drag, startPoint x: 635, startPoint y: 356, endPoint x: 639, endPoint y: 349, distance: 8.1
click at [553, 360] on div "How to use your Skincare Wand Heading Dermatologists recommend one treatment ev…" at bounding box center [845, 392] width 1387 height 326
click at [634, 355] on p "Morning" at bounding box center [727, 356] width 188 height 8
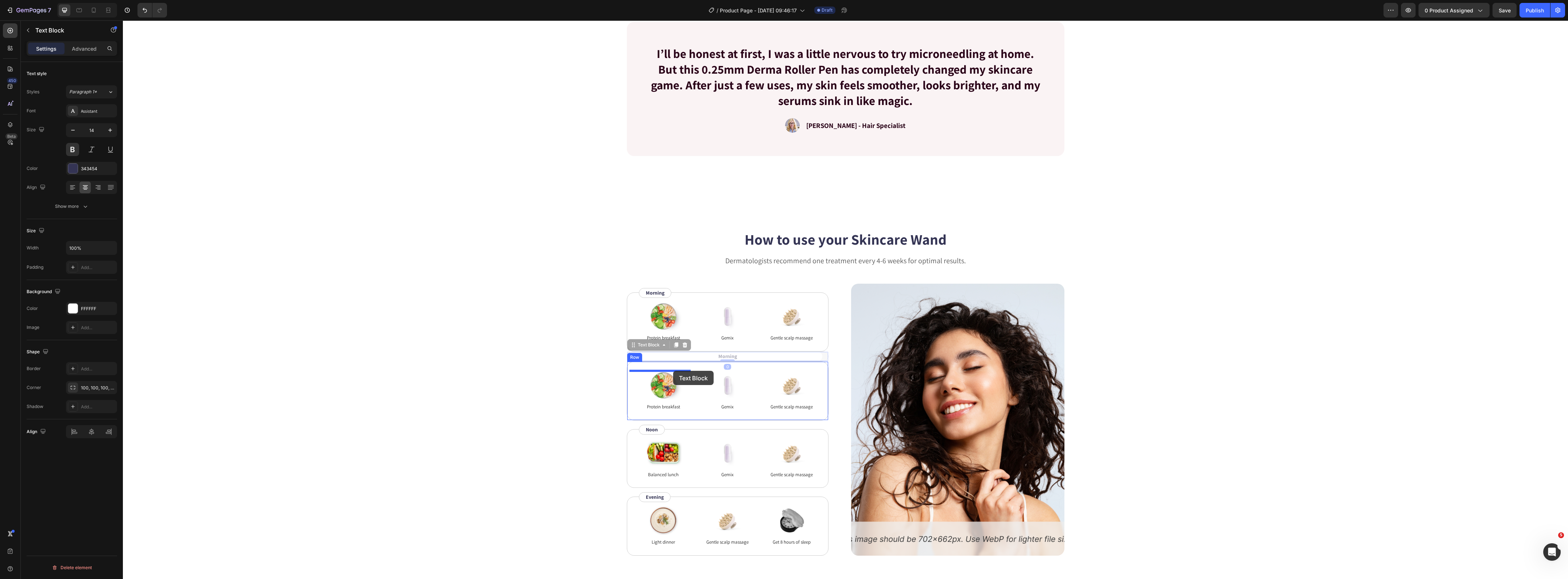
drag, startPoint x: 629, startPoint y: 346, endPoint x: 673, endPoint y: 371, distance: 50.6
click at [639, 355] on icon at bounding box center [640, 354] width 6 height 6
click at [441, 374] on div "How to use your Skincare Wand Heading Dermatologists recommend one treatment ev…" at bounding box center [845, 392] width 1387 height 326
click at [634, 363] on div "Morning Text Block" at bounding box center [663, 365] width 61 height 10
drag, startPoint x: 636, startPoint y: 356, endPoint x: 744, endPoint y: 360, distance: 108.1
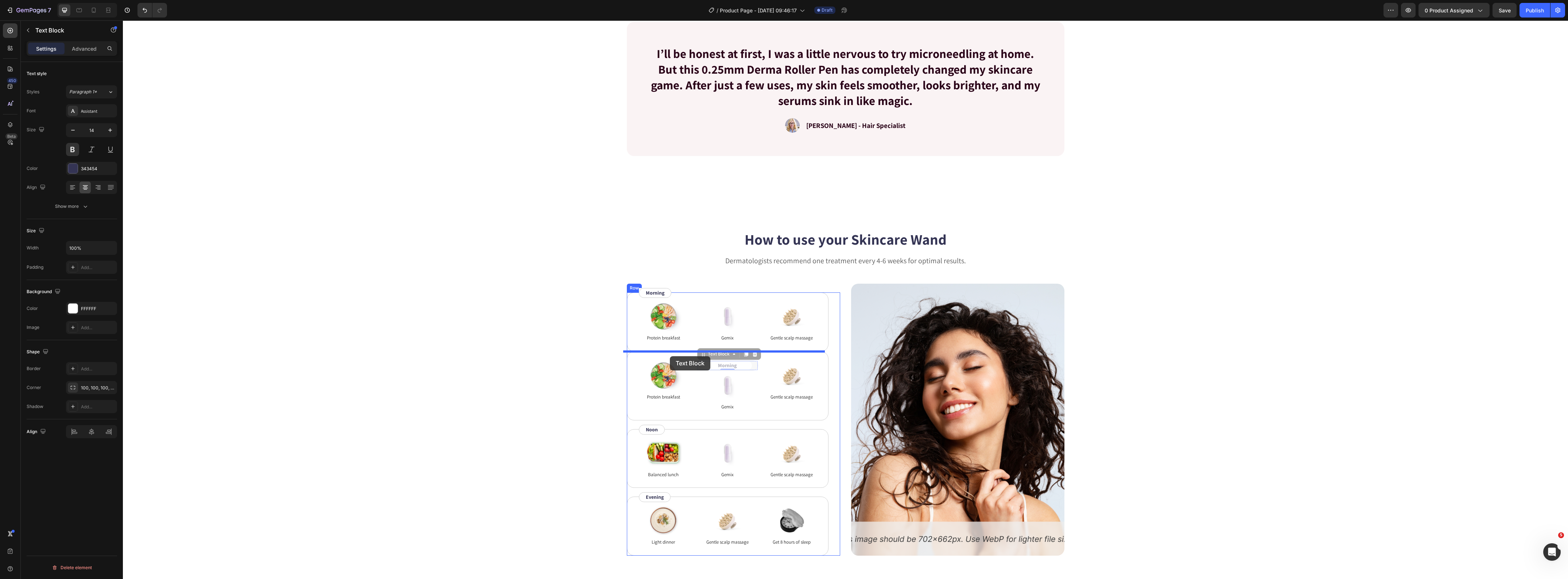
drag, startPoint x: 702, startPoint y: 353, endPoint x: 670, endPoint y: 356, distance: 32.1
click at [531, 354] on div "How to use your Skincare Wand Heading Dermatologists recommend one treatment ev…" at bounding box center [845, 392] width 1387 height 326
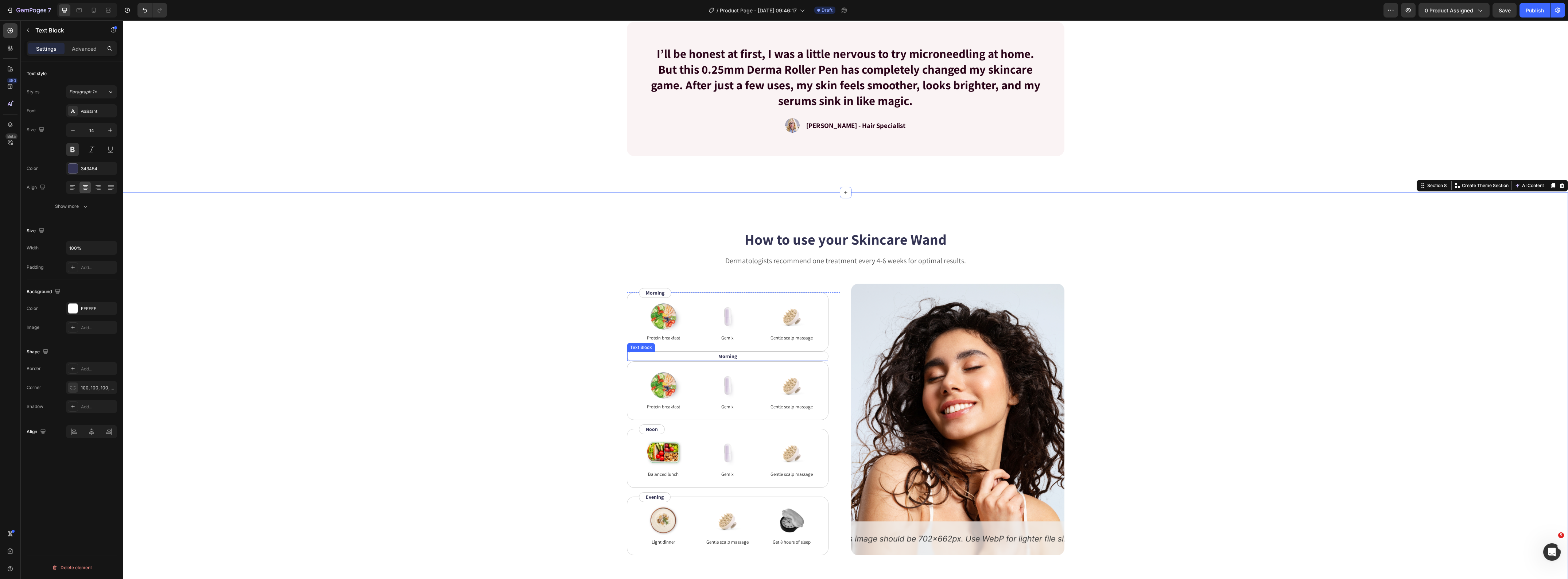
click at [641, 354] on p "Morning" at bounding box center [727, 356] width 188 height 8
click at [682, 345] on icon at bounding box center [685, 345] width 5 height 5
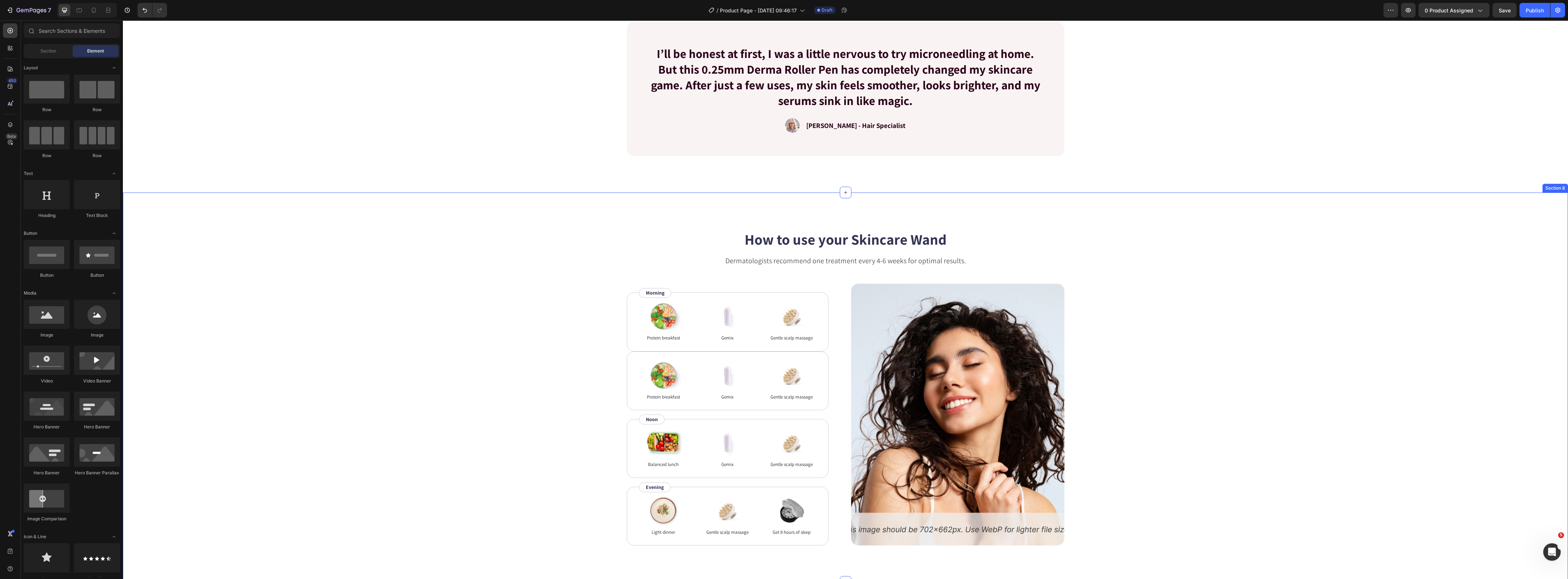
click at [407, 370] on div "How to use your Skincare Wand Heading Dermatologists recommend one treatment ev…" at bounding box center [845, 387] width 1387 height 317
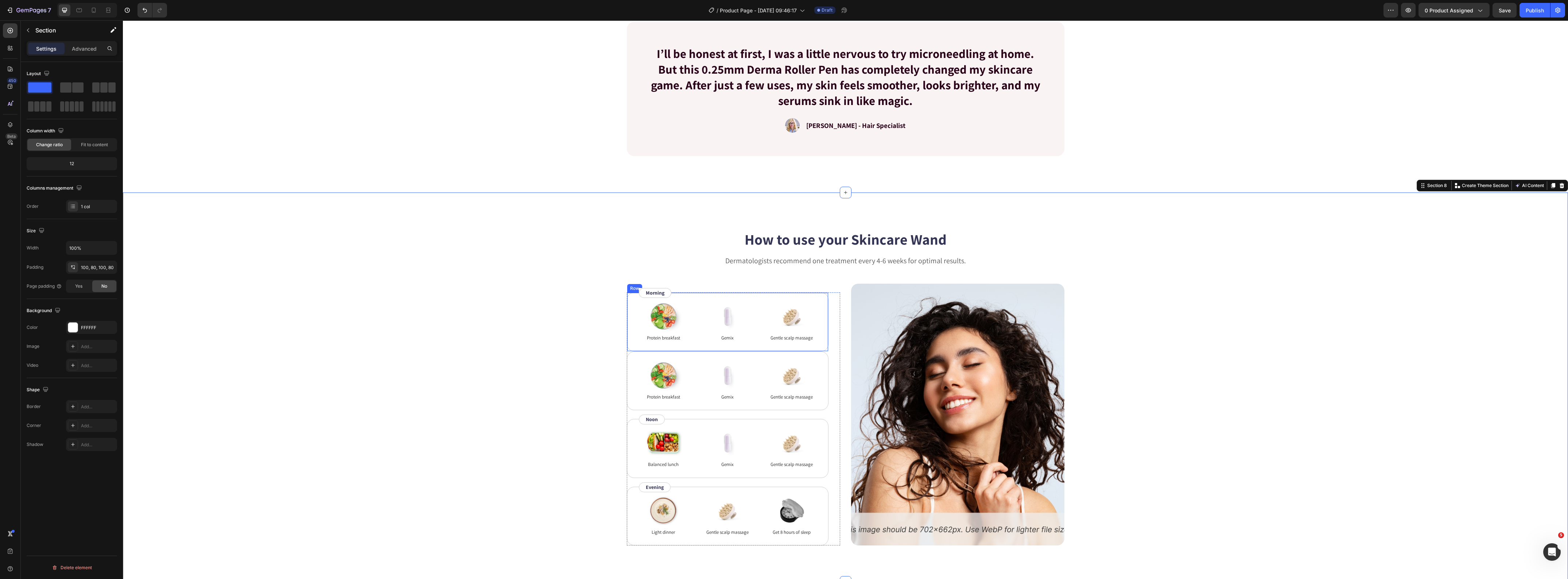
click at [632, 347] on div "Image Protein breakfast Text Block Image Gemix Text Block Image Gentle scalp ma…" at bounding box center [727, 321] width 201 height 59
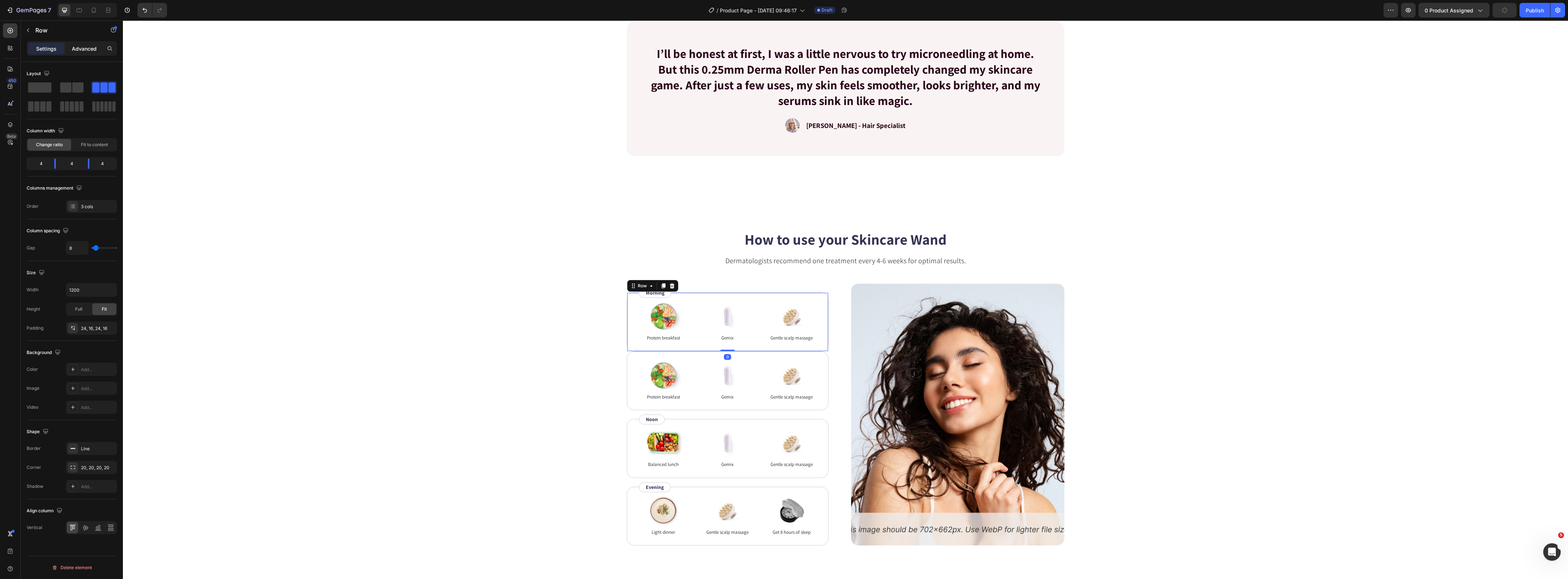
click at [77, 45] on p "Advanced" at bounding box center [84, 49] width 25 height 8
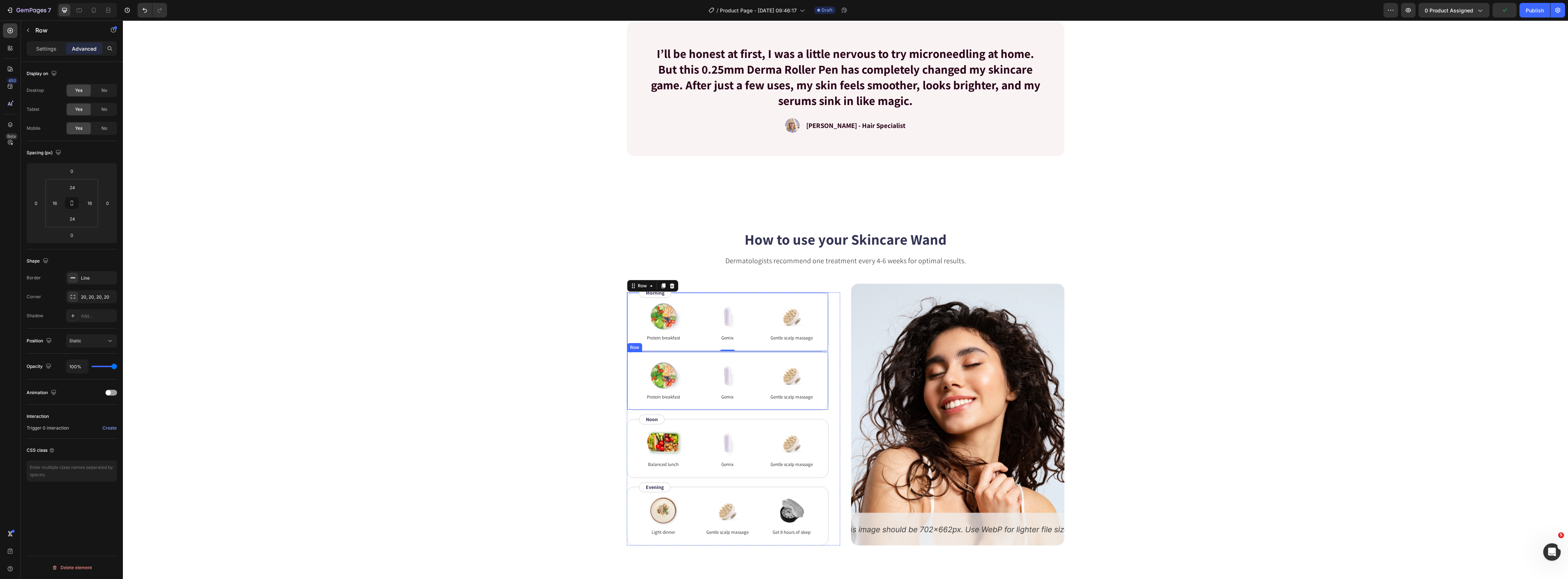
click at [627, 362] on div "Image Protein breakfast Text Block Image Gemix Text Block Image Gentle scalp ma…" at bounding box center [727, 381] width 201 height 59
click at [670, 345] on icon at bounding box center [672, 345] width 5 height 5
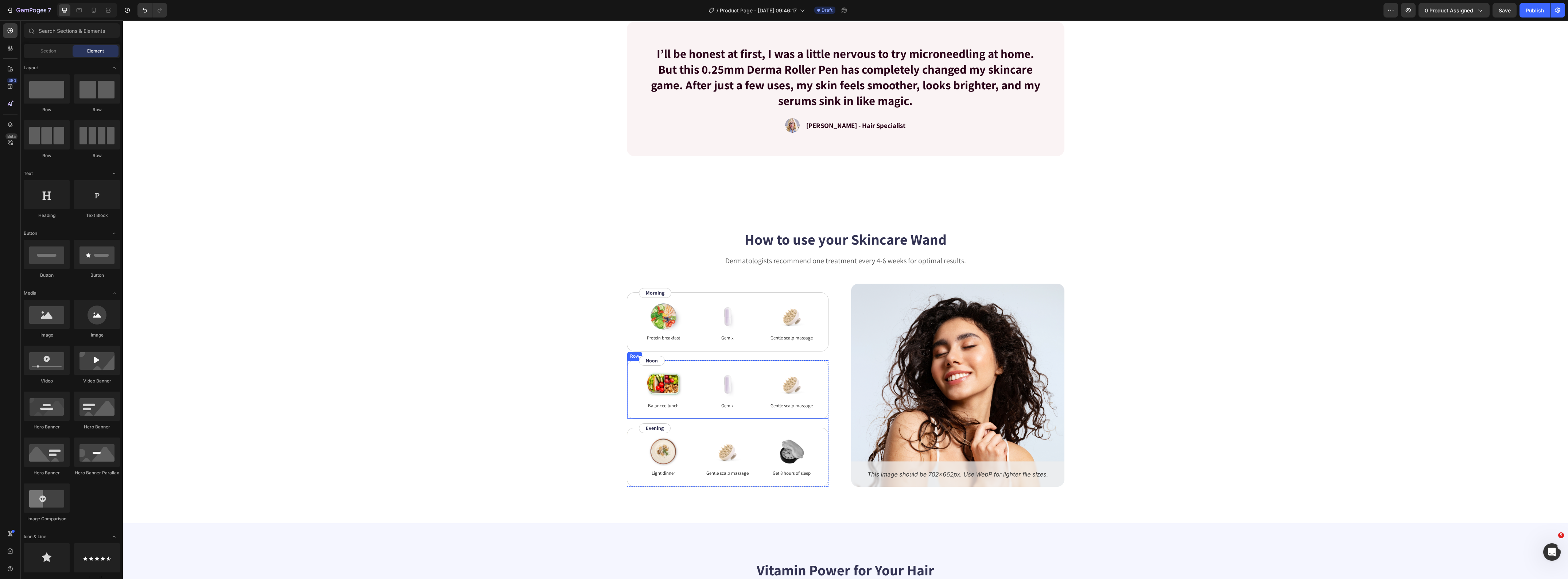
click at [628, 389] on div "Image Balanced lunch Text Block Image Gemix Text Block Image Gentle scalp massa…" at bounding box center [727, 390] width 201 height 59
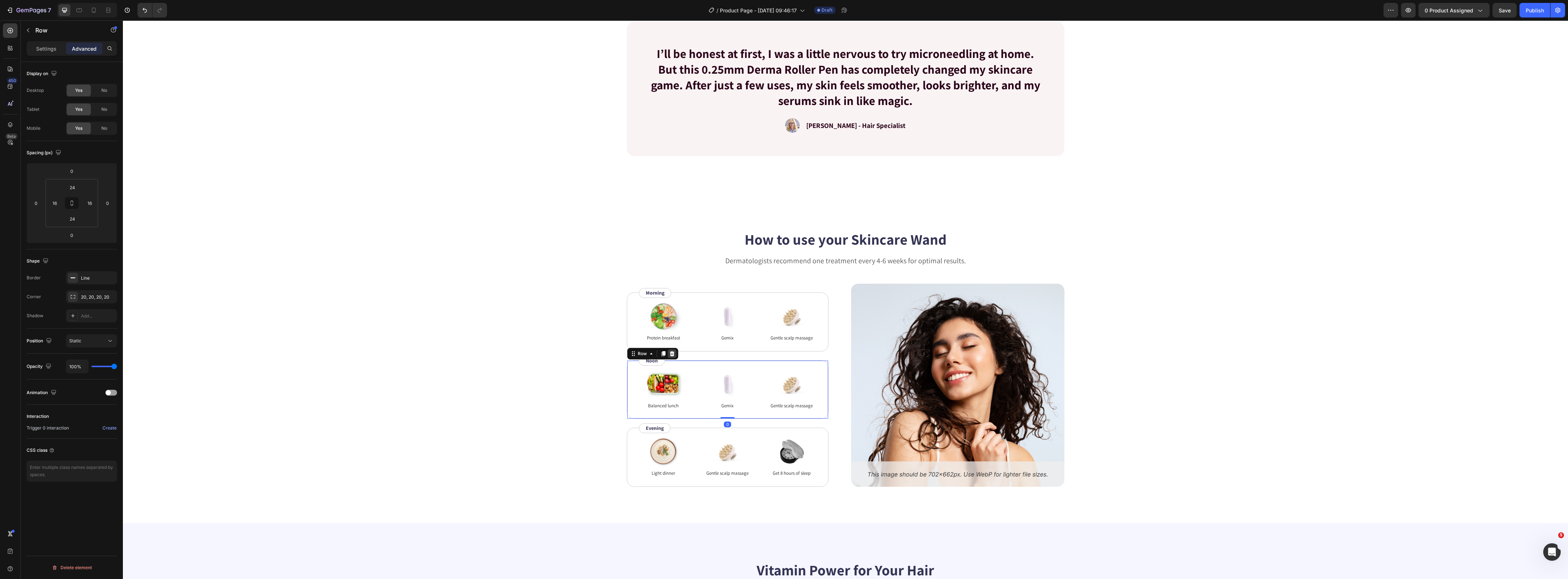
click at [669, 356] on icon at bounding box center [672, 354] width 6 height 6
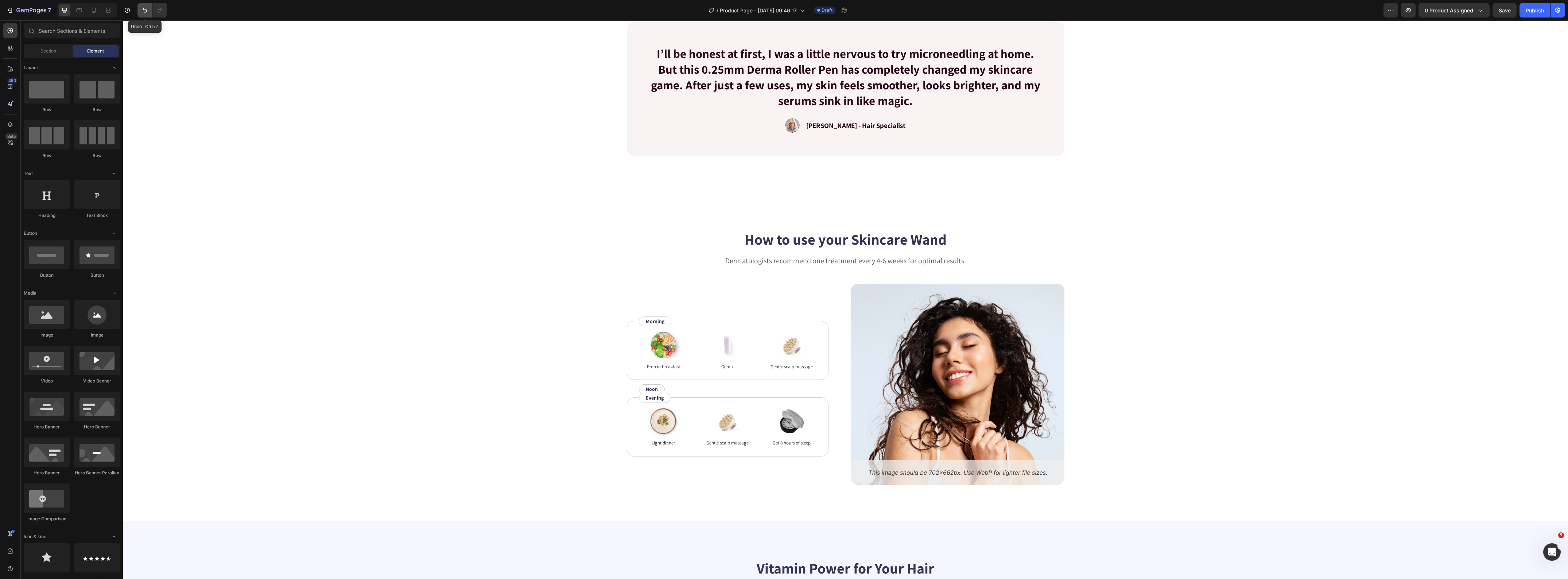
click at [142, 16] on button "Undo/Redo" at bounding box center [145, 10] width 15 height 15
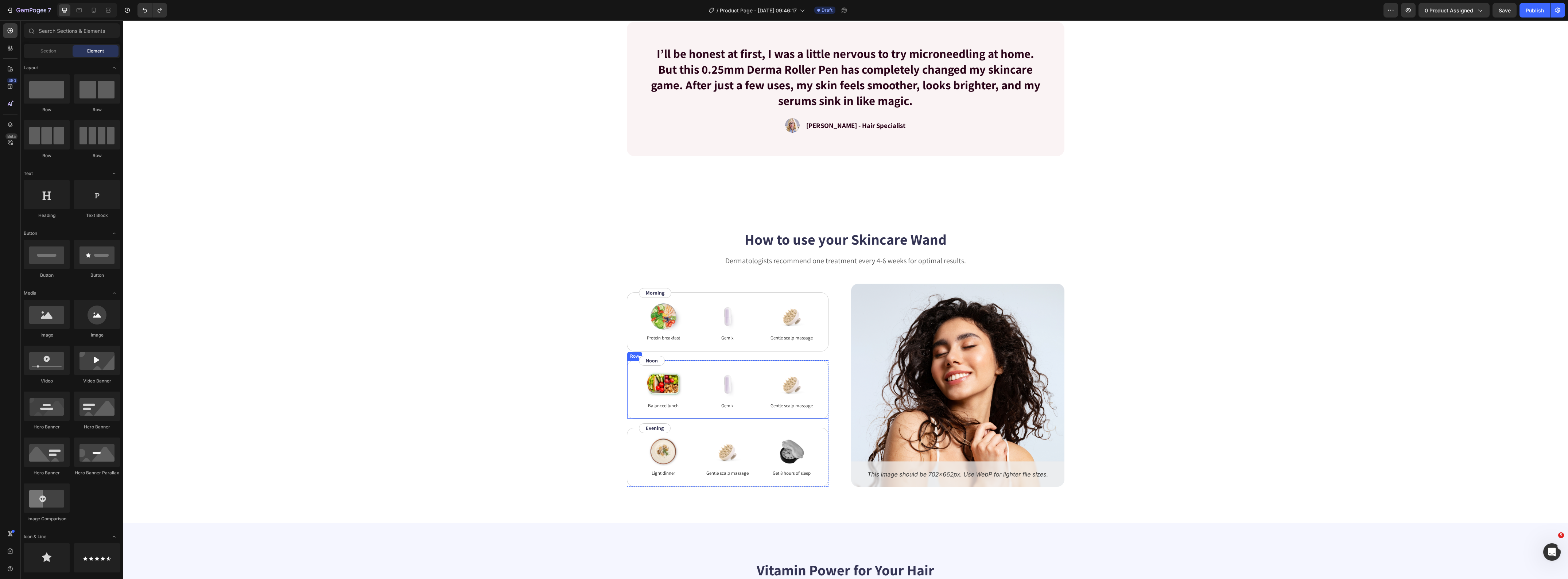
click at [627, 384] on div "Image Balanced lunch Text Block Image Gemix Text Block Image Gentle scalp massa…" at bounding box center [727, 390] width 201 height 59
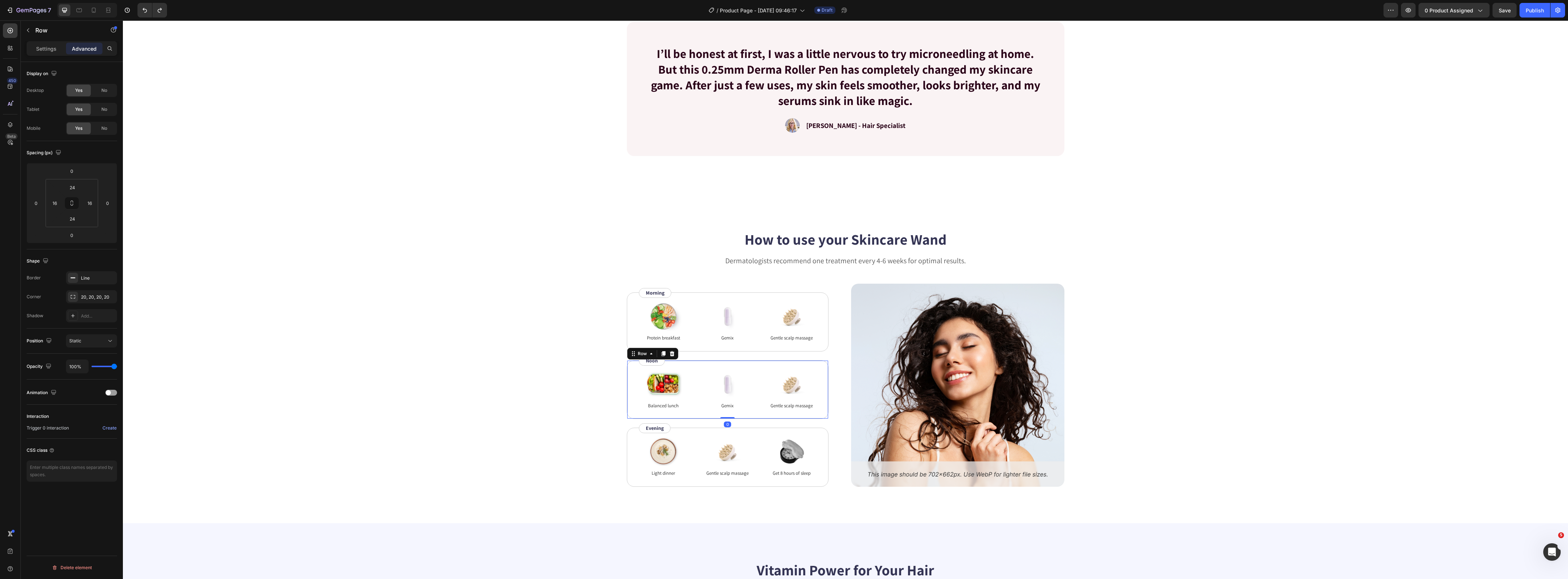
click at [661, 354] on icon at bounding box center [663, 354] width 4 height 5
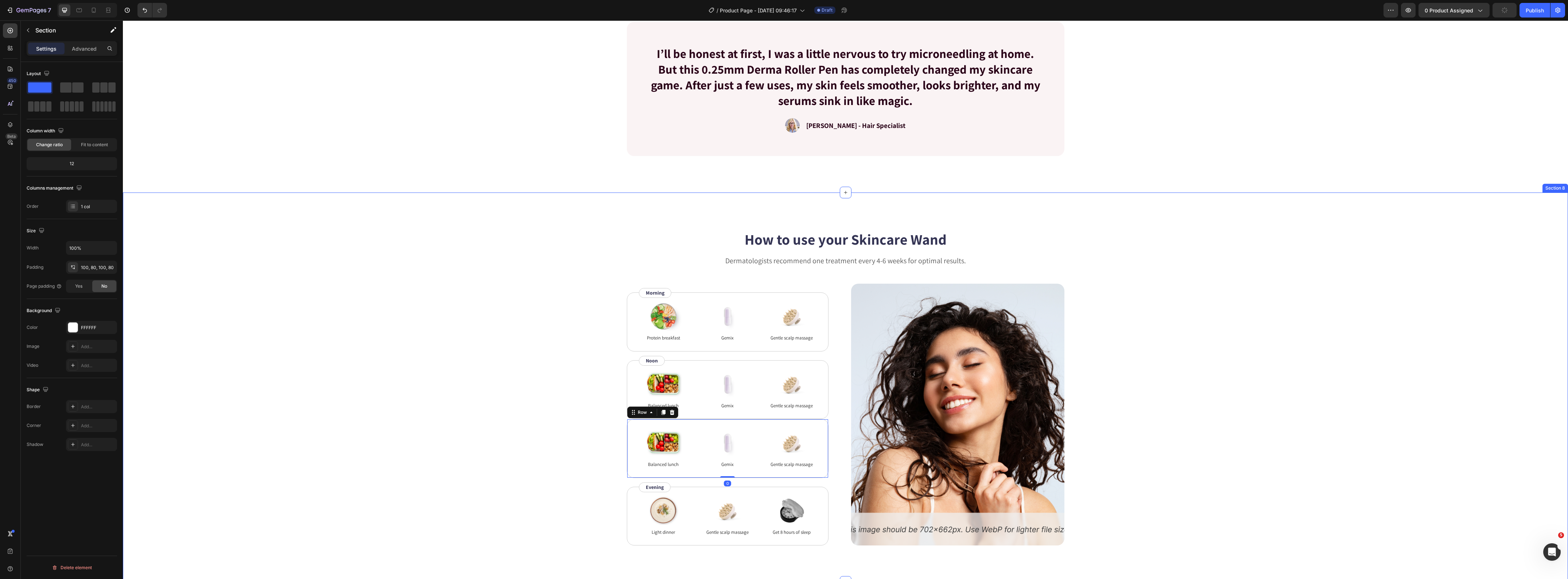
click at [555, 367] on div "How to use your Skincare Wand Heading Dermatologists recommend one treatment ev…" at bounding box center [845, 387] width 1387 height 317
click at [630, 411] on div "Image Balanced lunch Text Block Image Gemix Text Block Image Gentle scalp massa…" at bounding box center [727, 390] width 201 height 59
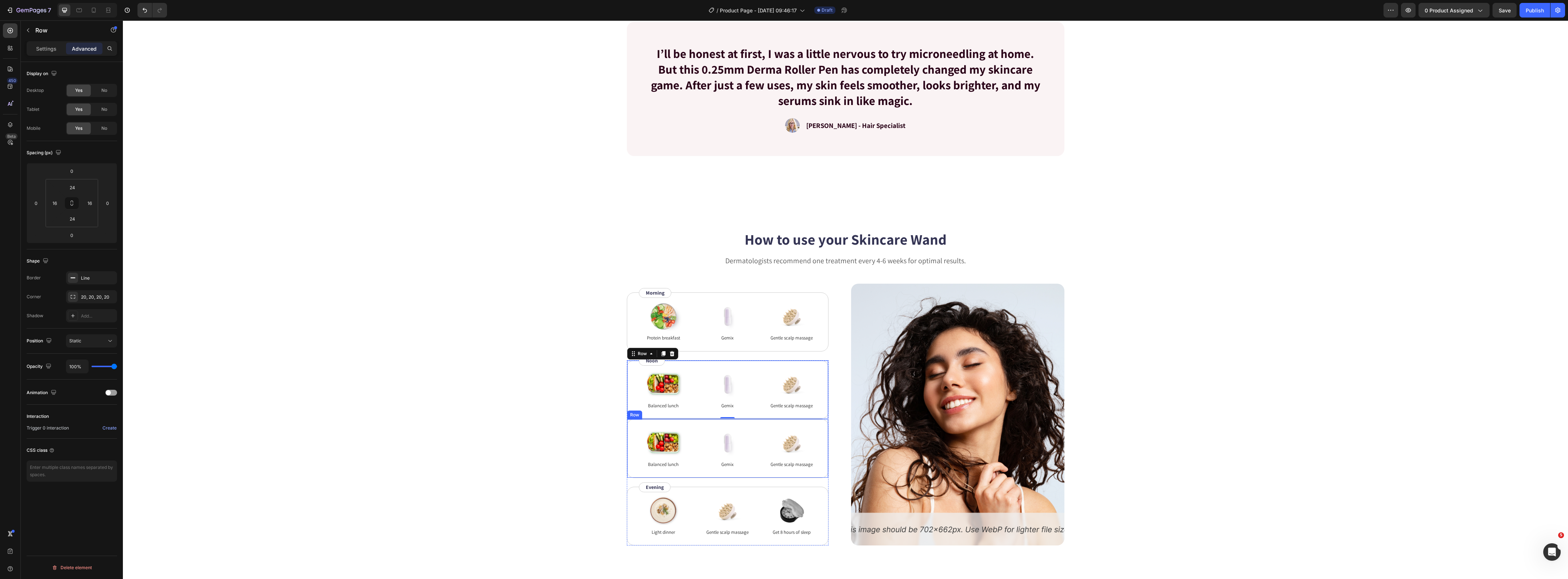
click at [627, 430] on div "Image Balanced lunch Text Block Image Gemix Text Block Image Gentle scalp massa…" at bounding box center [727, 448] width 201 height 59
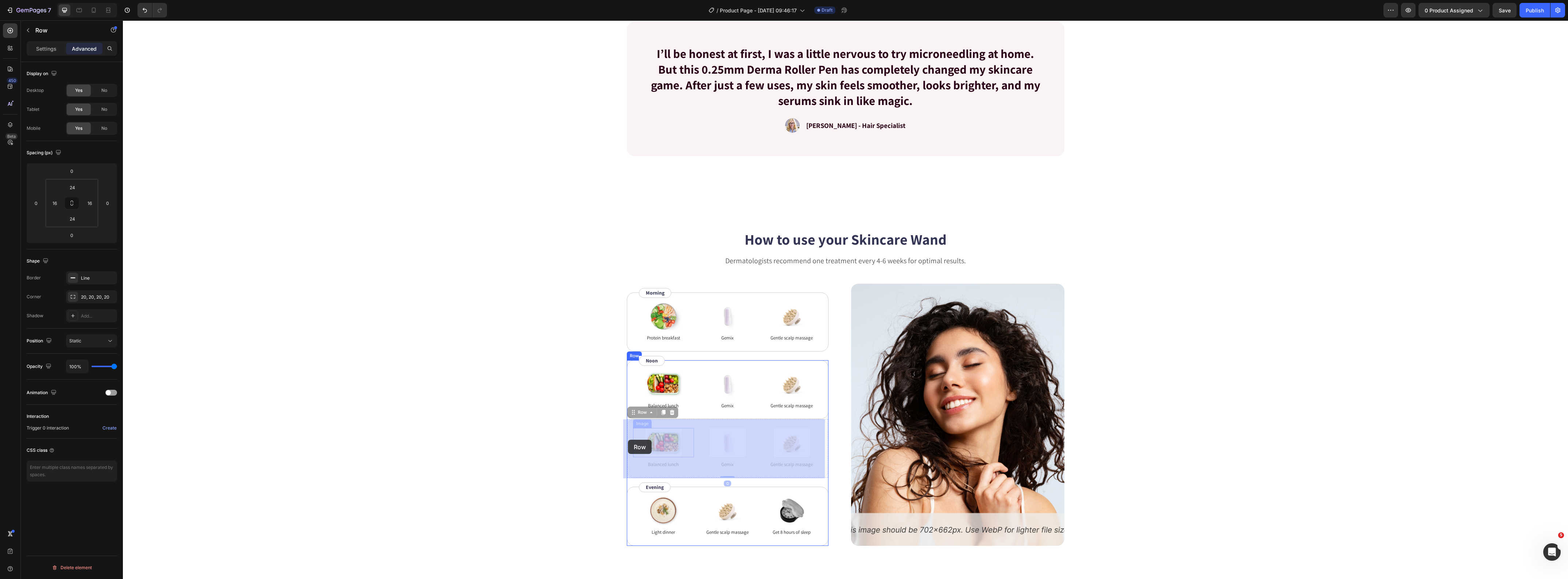
drag, startPoint x: 628, startPoint y: 415, endPoint x: 628, endPoint y: 440, distance: 25.0
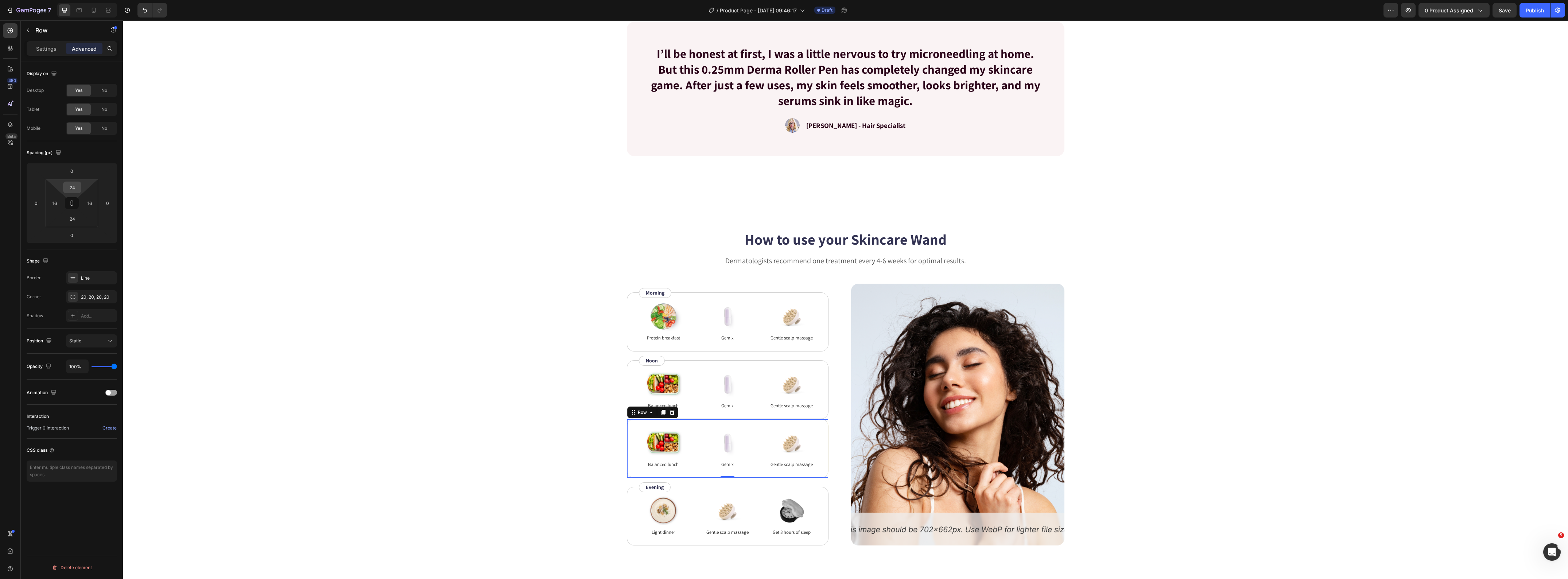
click at [77, 186] on input "24" at bounding box center [72, 188] width 15 height 11
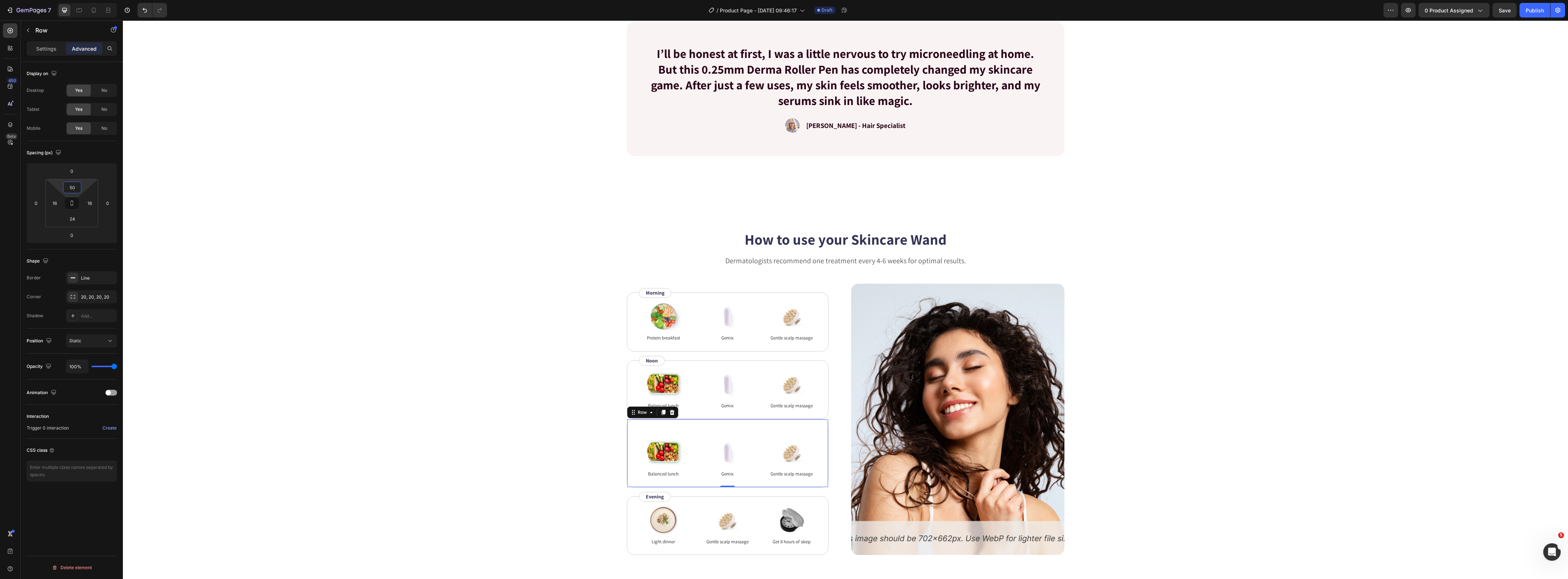
click at [80, 185] on div "50" at bounding box center [72, 187] width 18 height 12
click at [75, 187] on input "50" at bounding box center [72, 188] width 15 height 11
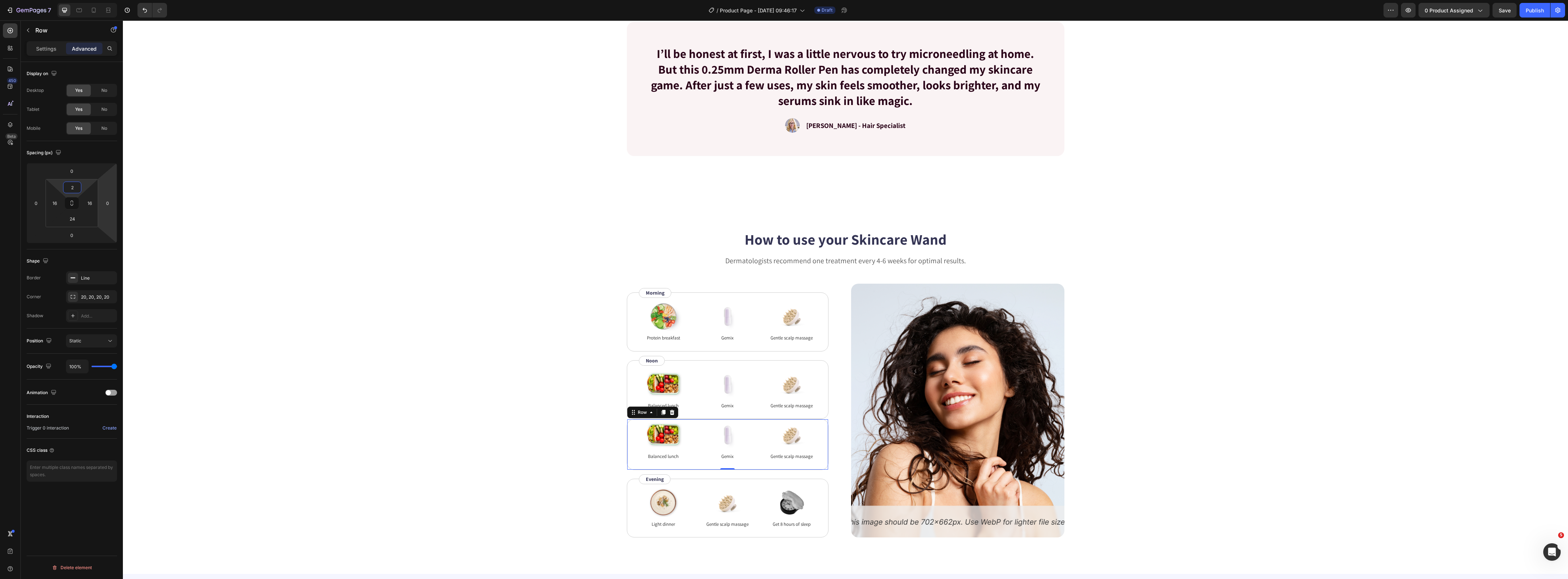
type input "24"
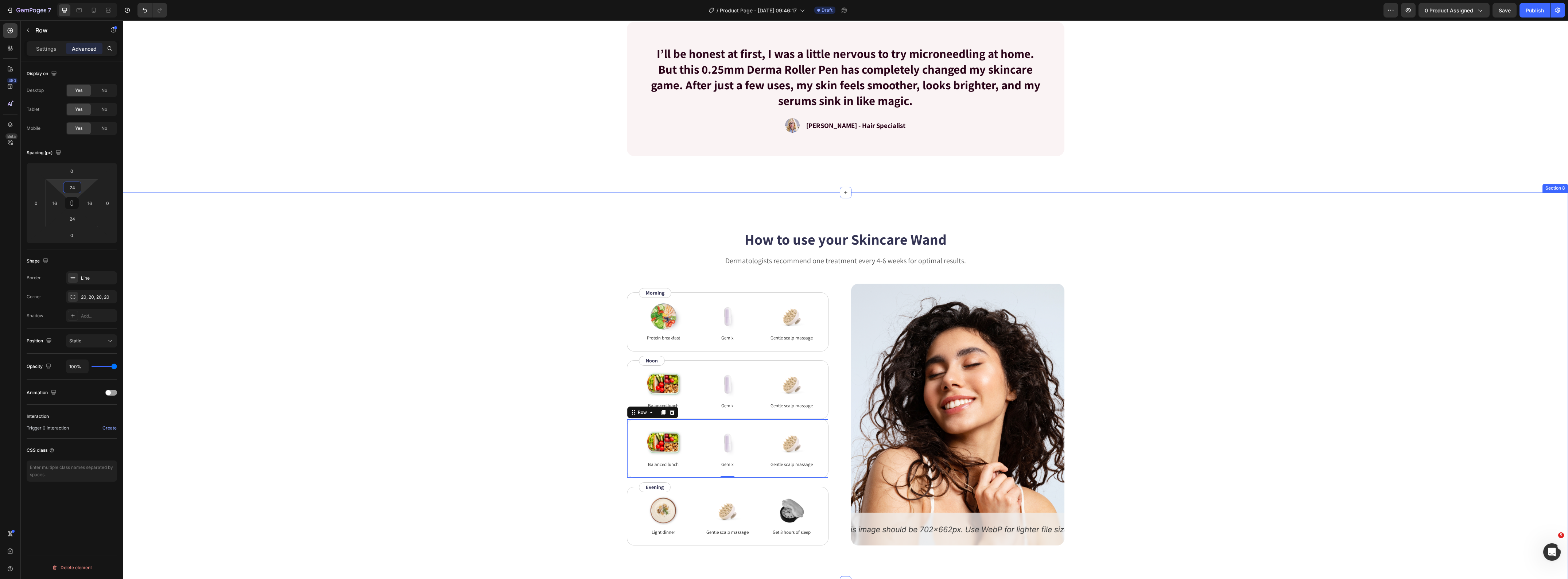
click at [307, 243] on div "How to use your Skincare Wand Heading Dermatologists recommend one treatment ev…" at bounding box center [845, 387] width 1387 height 317
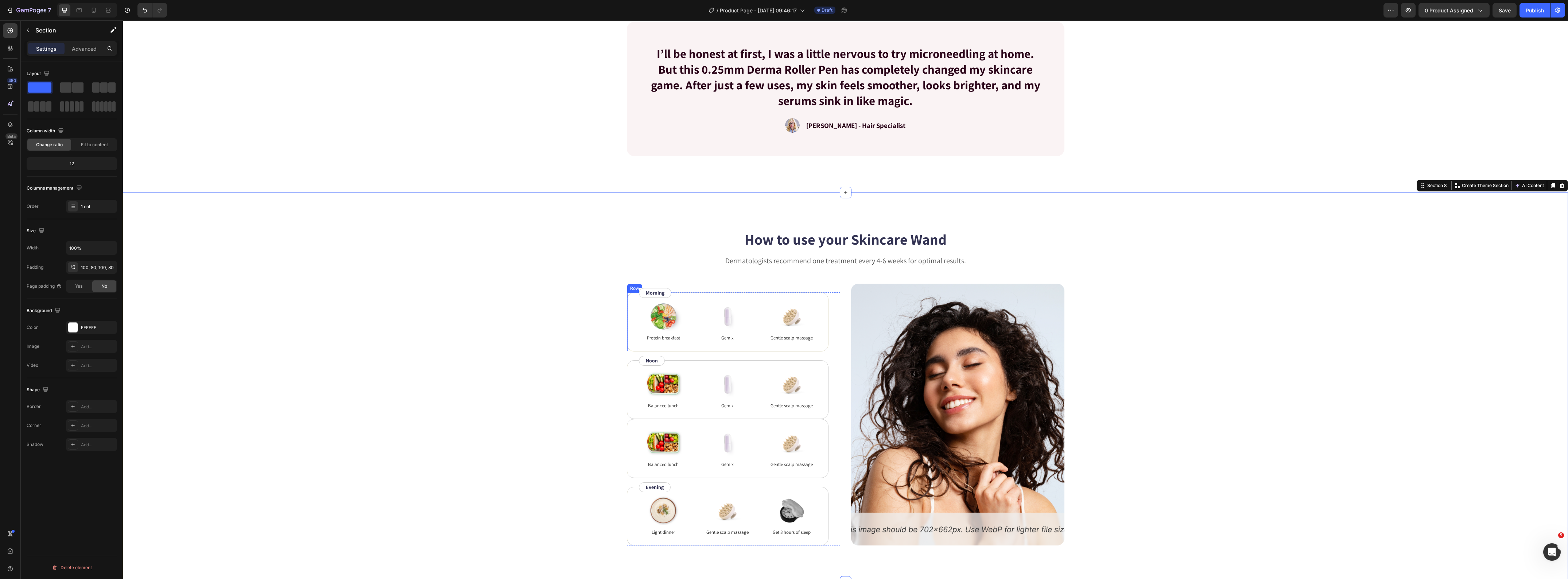
click at [686, 347] on div "Image Protein breakfast Text Block Image Gemix Text Block Image Gentle scalp ma…" at bounding box center [727, 321] width 201 height 59
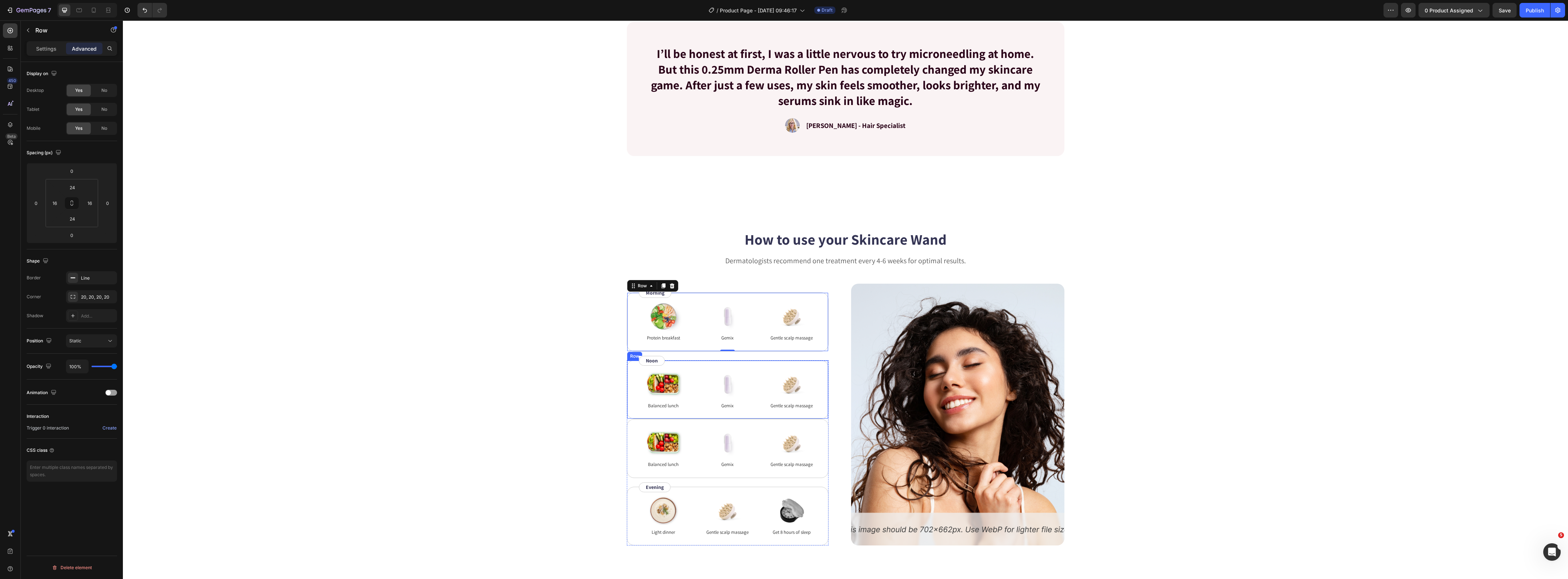
click at [693, 406] on div "Image Balanced lunch Text Block Image Gemix Text Block Image Gentle scalp massa…" at bounding box center [727, 390] width 201 height 59
click at [675, 472] on div "Image Balanced lunch Text Block Image Gemix Text Block Image Gentle scalp massa…" at bounding box center [727, 448] width 201 height 59
click at [498, 458] on div "How to use your Skincare Wand Heading Dermatologists recommend one treatment ev…" at bounding box center [845, 387] width 1387 height 317
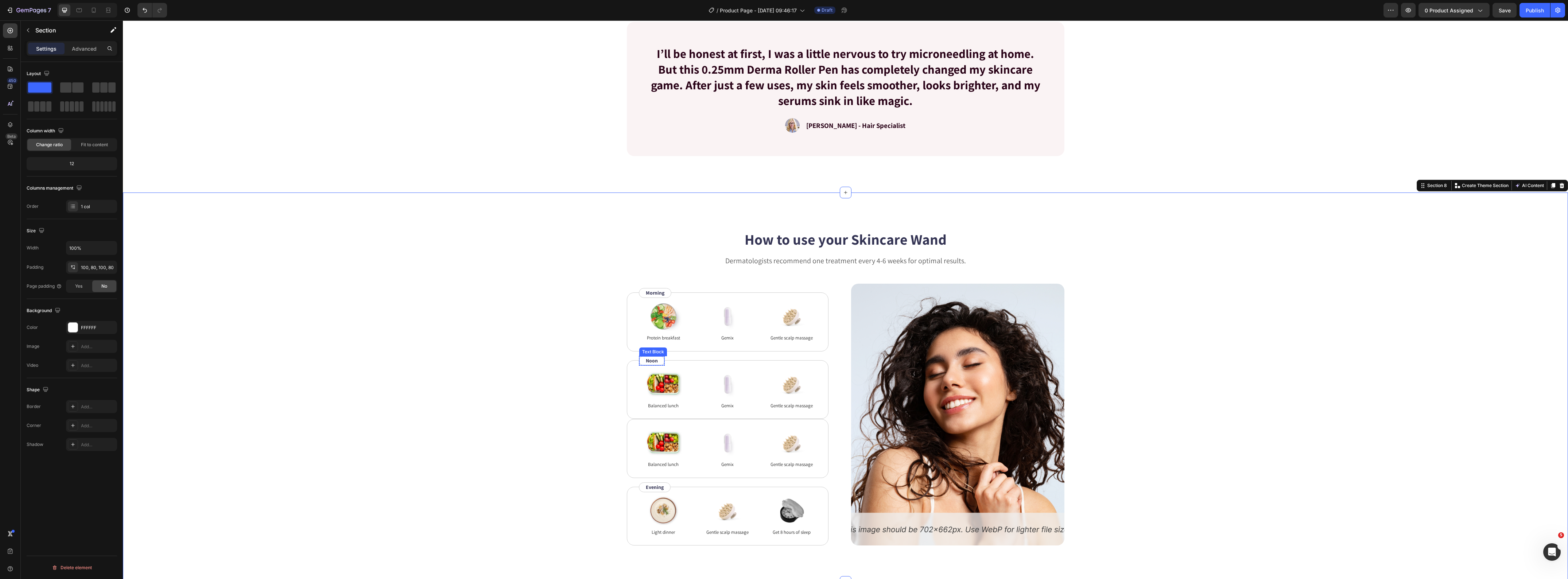
click at [648, 363] on p "Noon" at bounding box center [652, 360] width 12 height 8
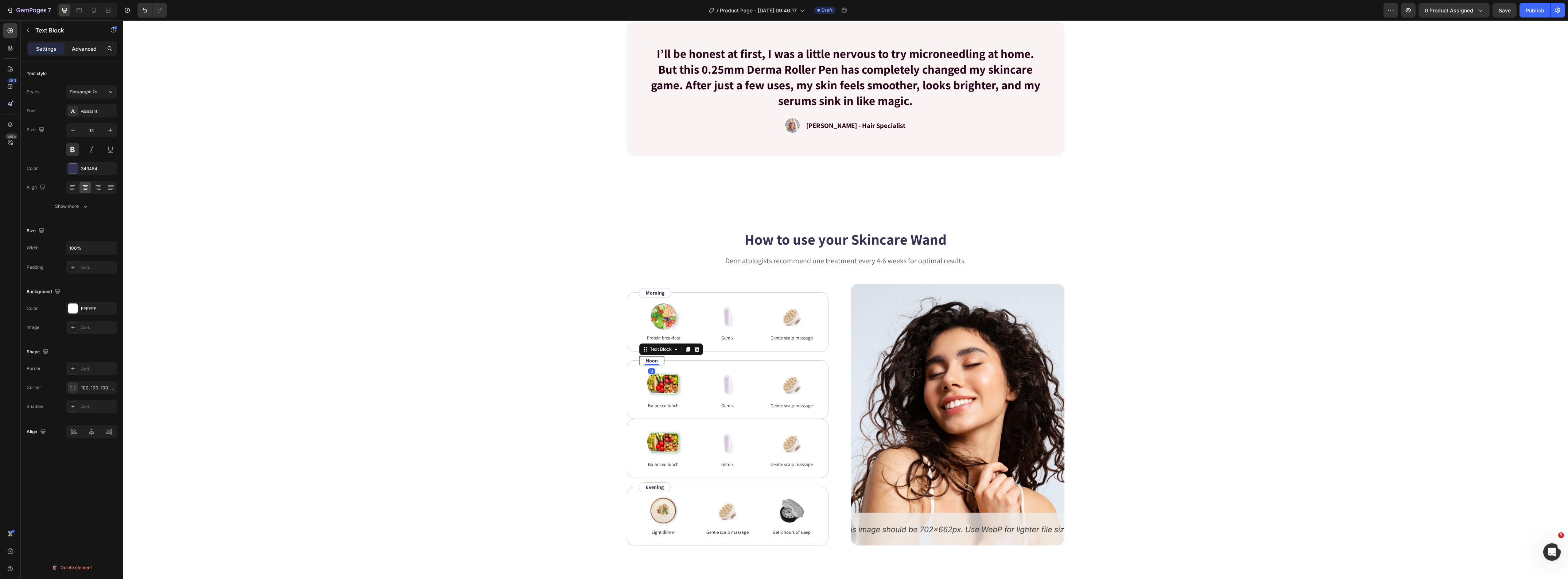
click at [75, 51] on p "Advanced" at bounding box center [84, 49] width 25 height 8
click at [481, 397] on div "How to use your Skincare Wand Heading Dermatologists recommend one treatment ev…" at bounding box center [845, 387] width 1387 height 317
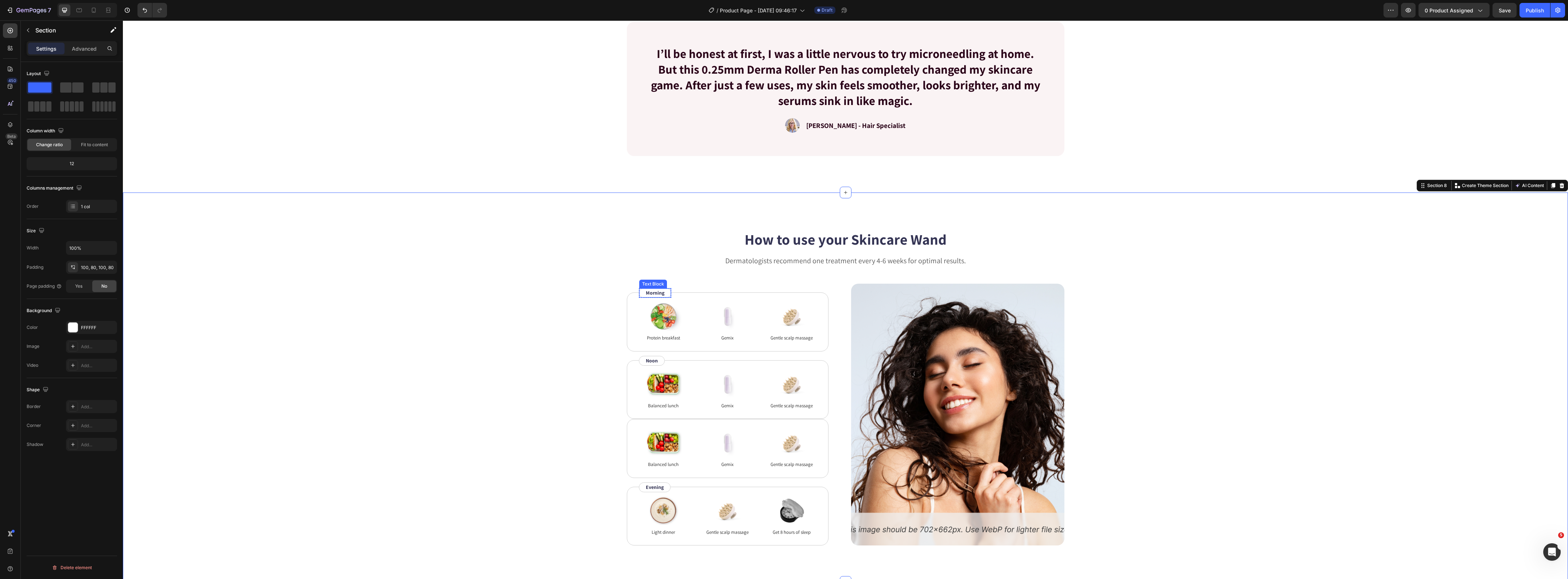
click at [657, 296] on div "Morning Text Block" at bounding box center [655, 293] width 32 height 10
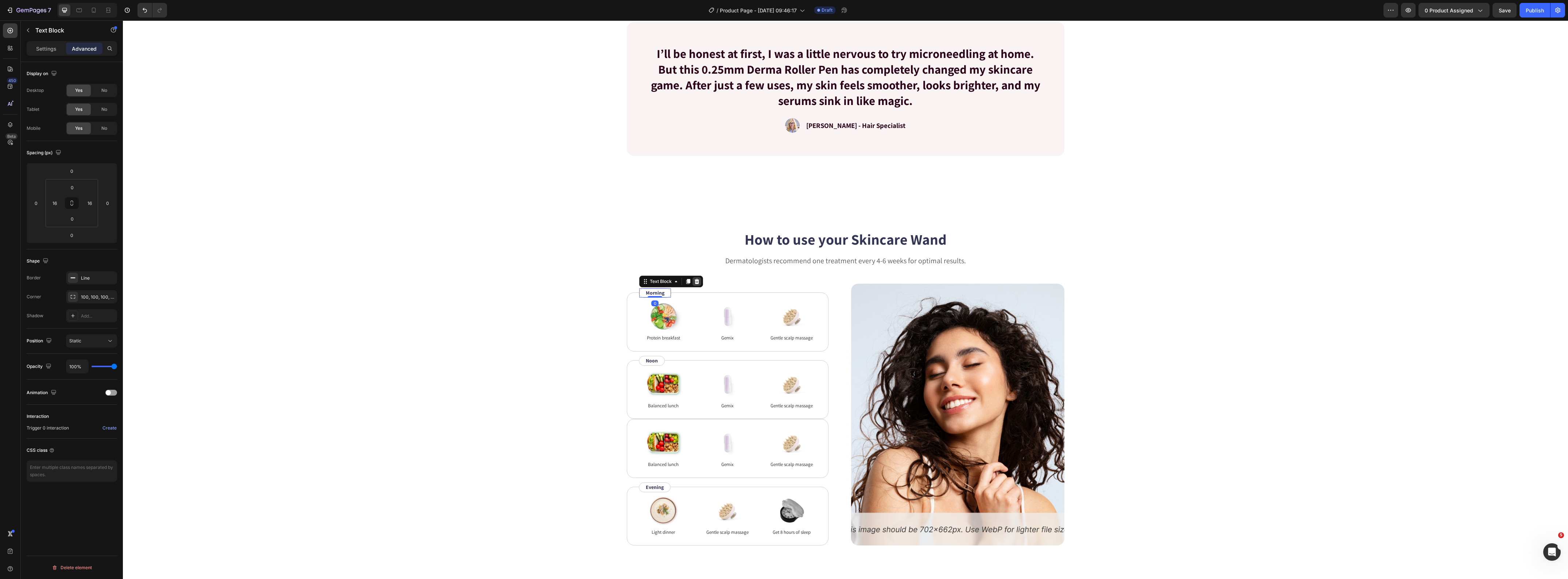
click at [695, 282] on icon at bounding box center [697, 281] width 5 height 5
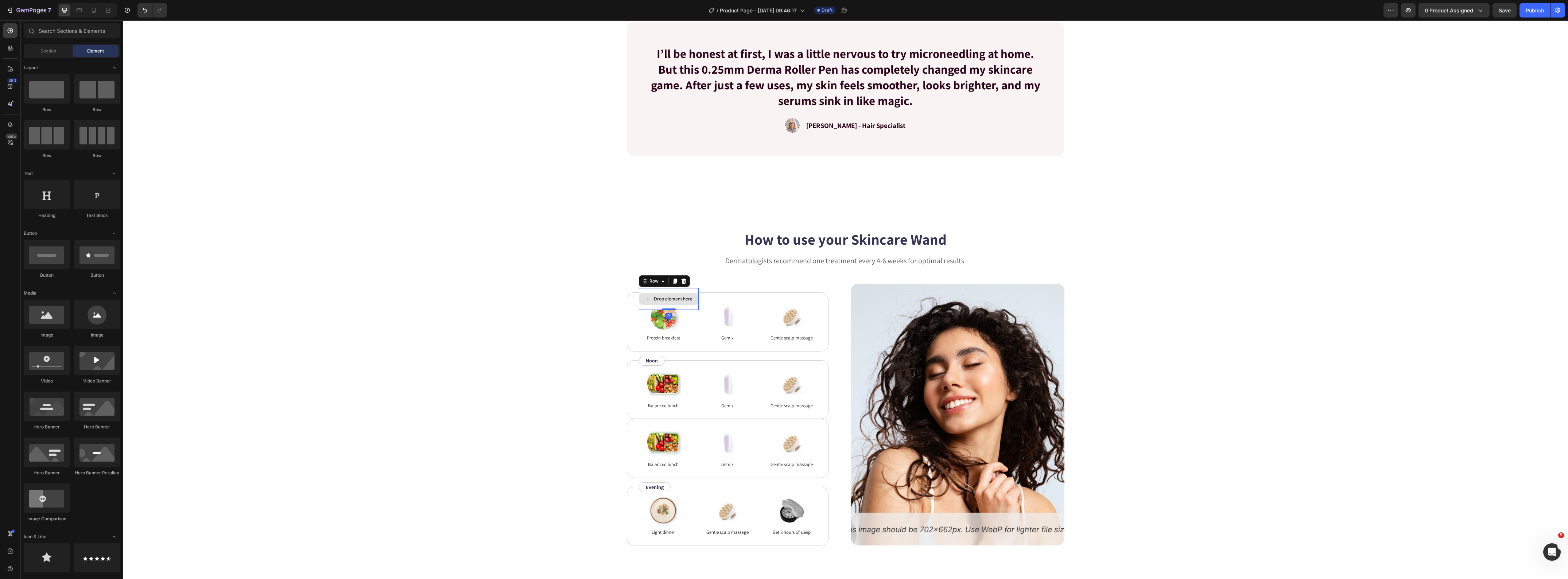
click at [639, 307] on div "Drop element here" at bounding box center [669, 299] width 60 height 22
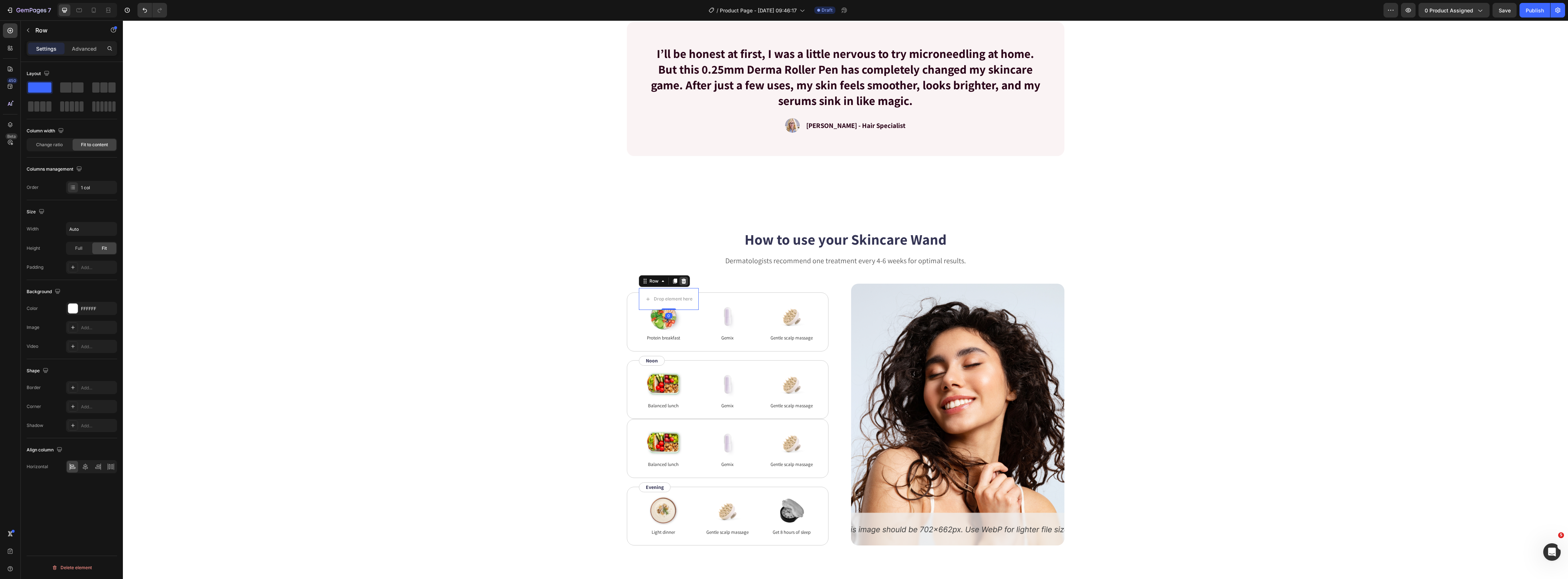
click at [681, 279] on icon at bounding box center [684, 281] width 5 height 5
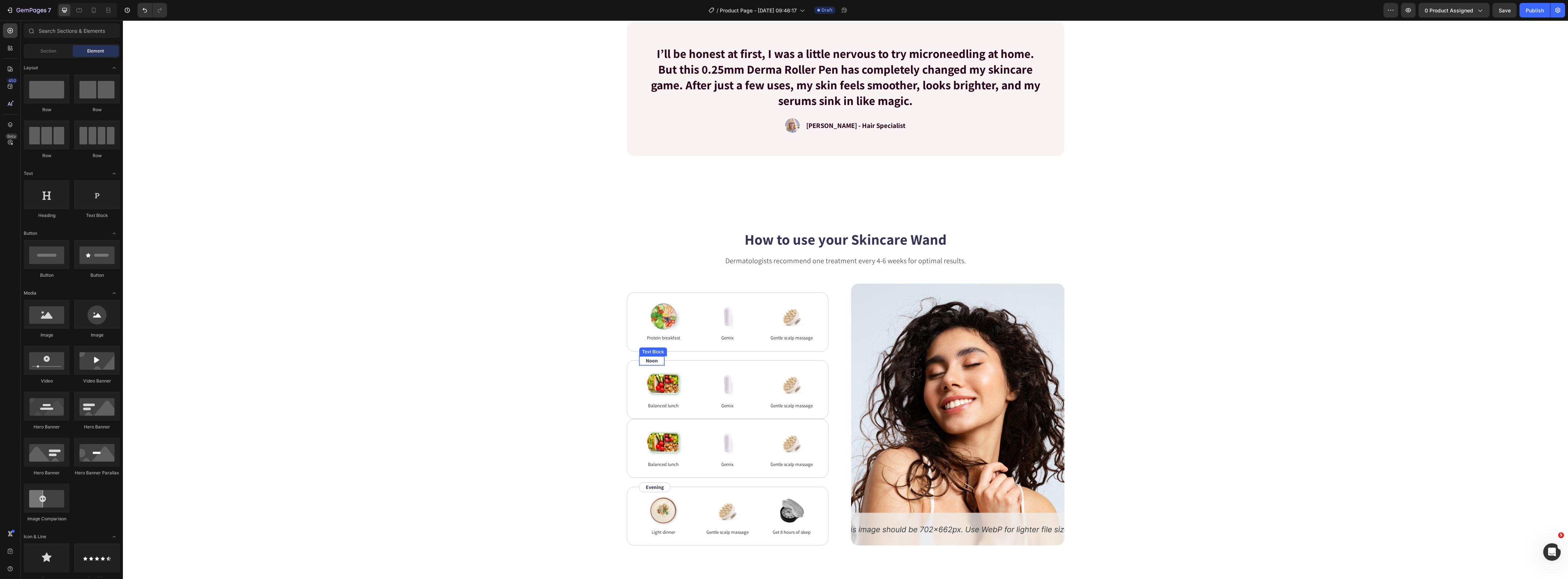
click at [640, 363] on div "Noon Text Block" at bounding box center [652, 361] width 26 height 10
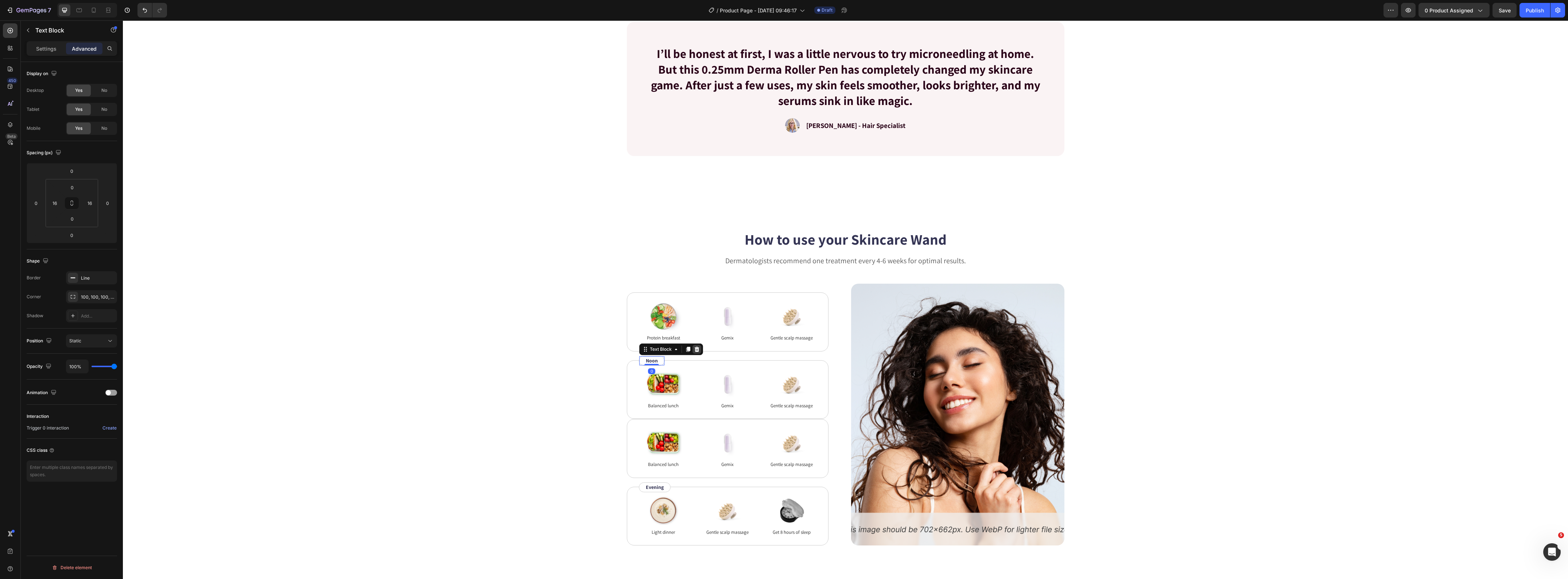
click at [695, 351] on icon at bounding box center [697, 349] width 5 height 5
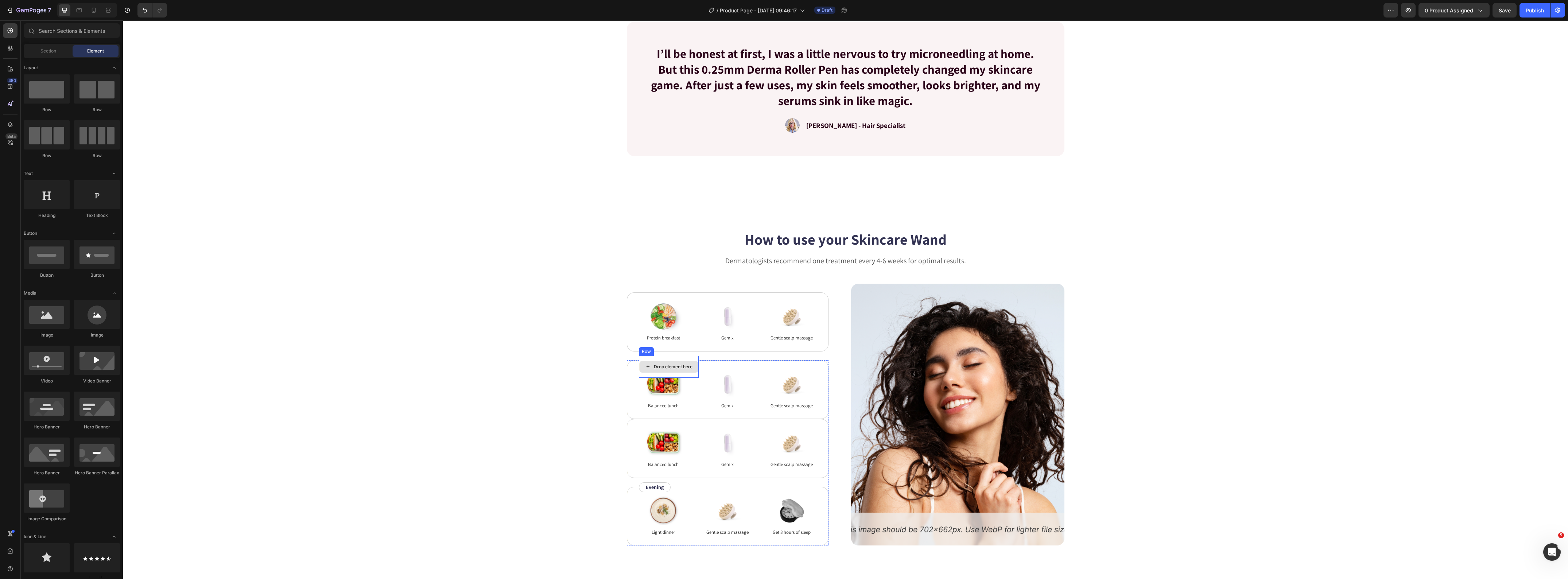
click at [651, 362] on div "Drop element here" at bounding box center [668, 367] width 59 height 12
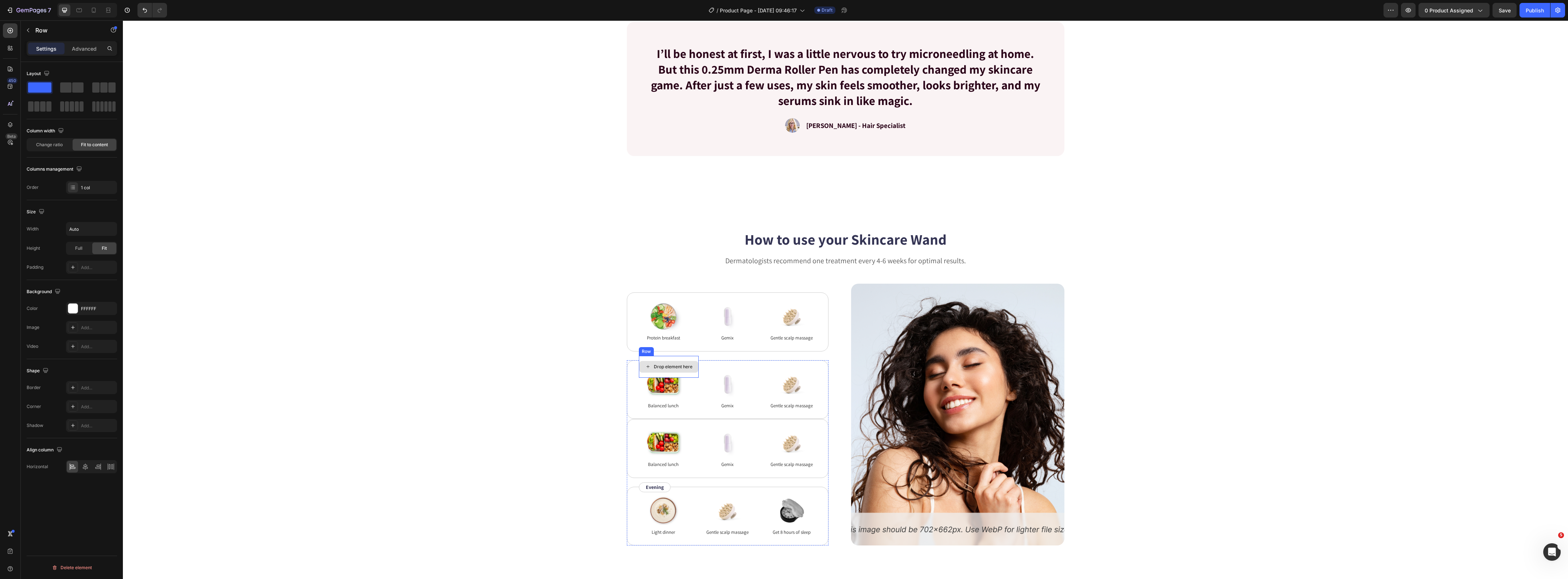
click at [651, 359] on div "Drop element here" at bounding box center [669, 367] width 60 height 22
click at [681, 351] on icon at bounding box center [684, 349] width 5 height 5
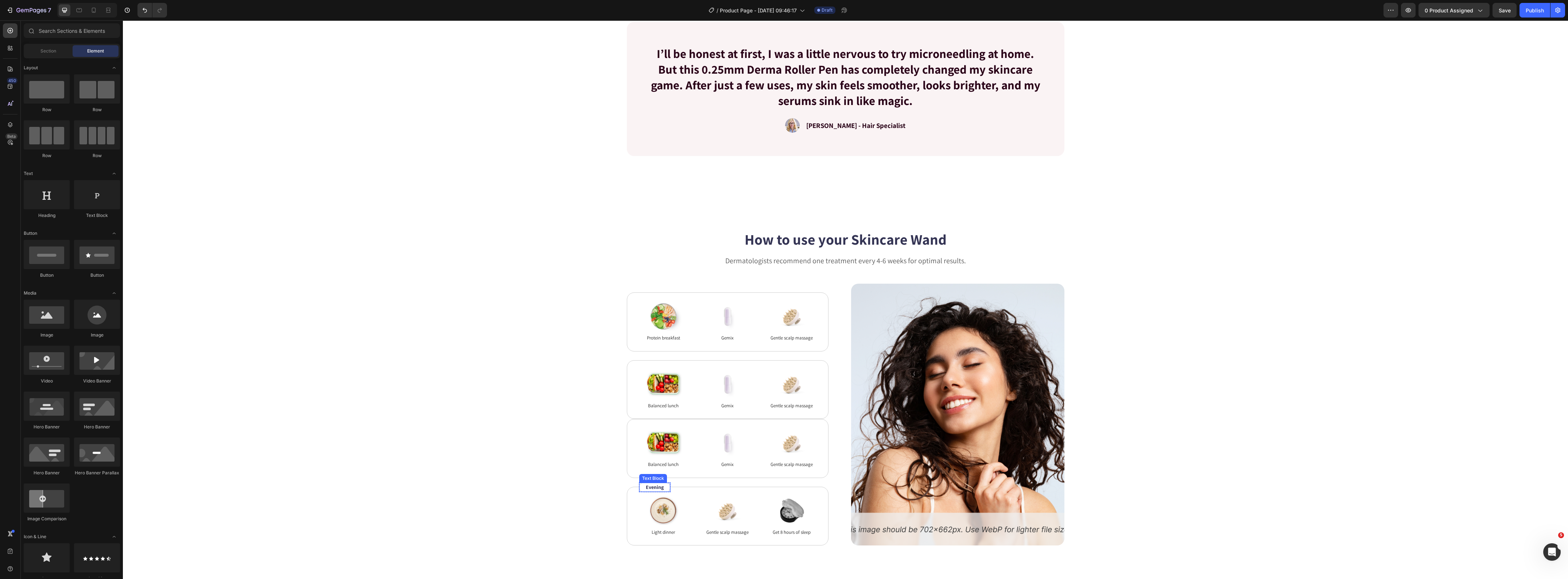
click at [646, 489] on p "Evening" at bounding box center [654, 487] width 18 height 8
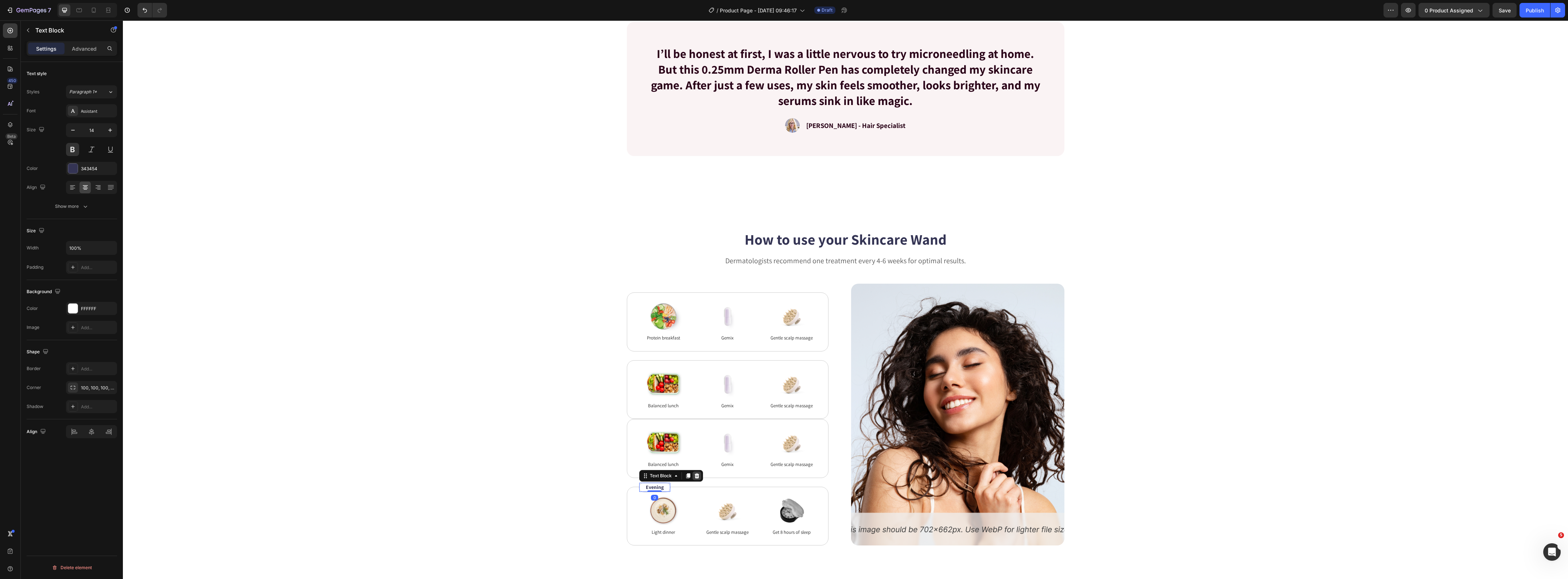
click at [695, 475] on icon at bounding box center [697, 476] width 5 height 5
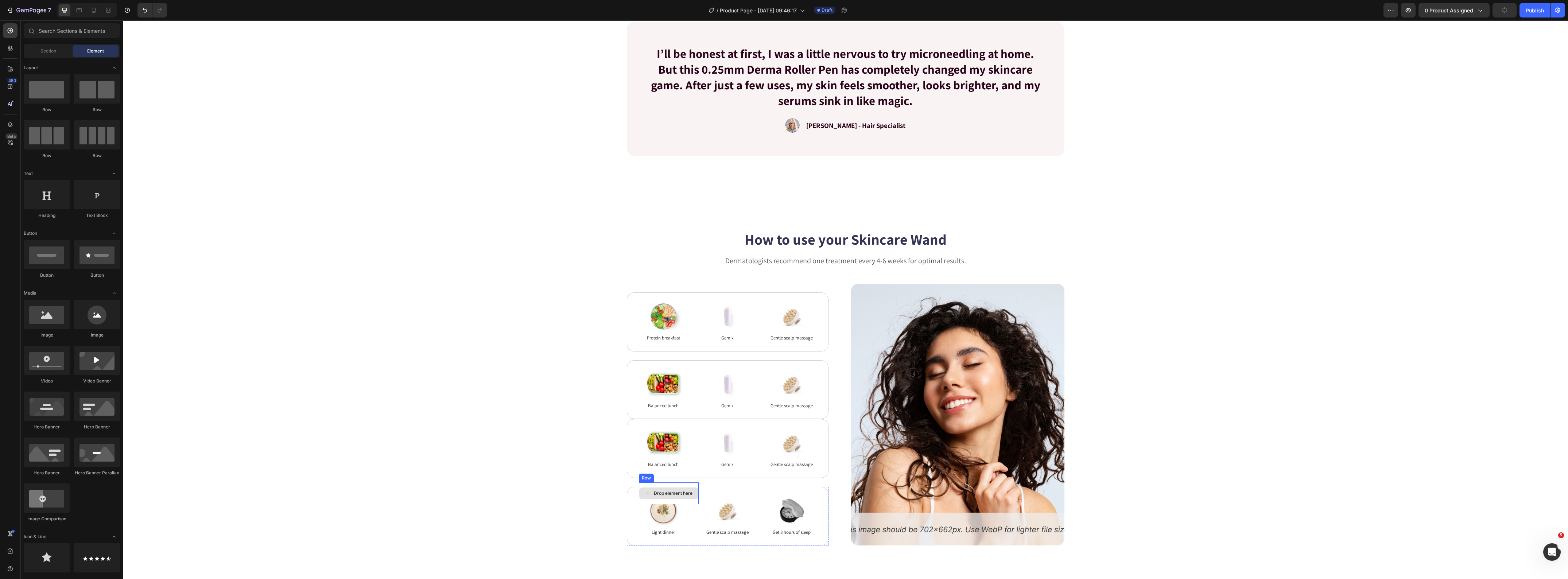
click at [663, 487] on div "Drop element here" at bounding box center [669, 494] width 60 height 22
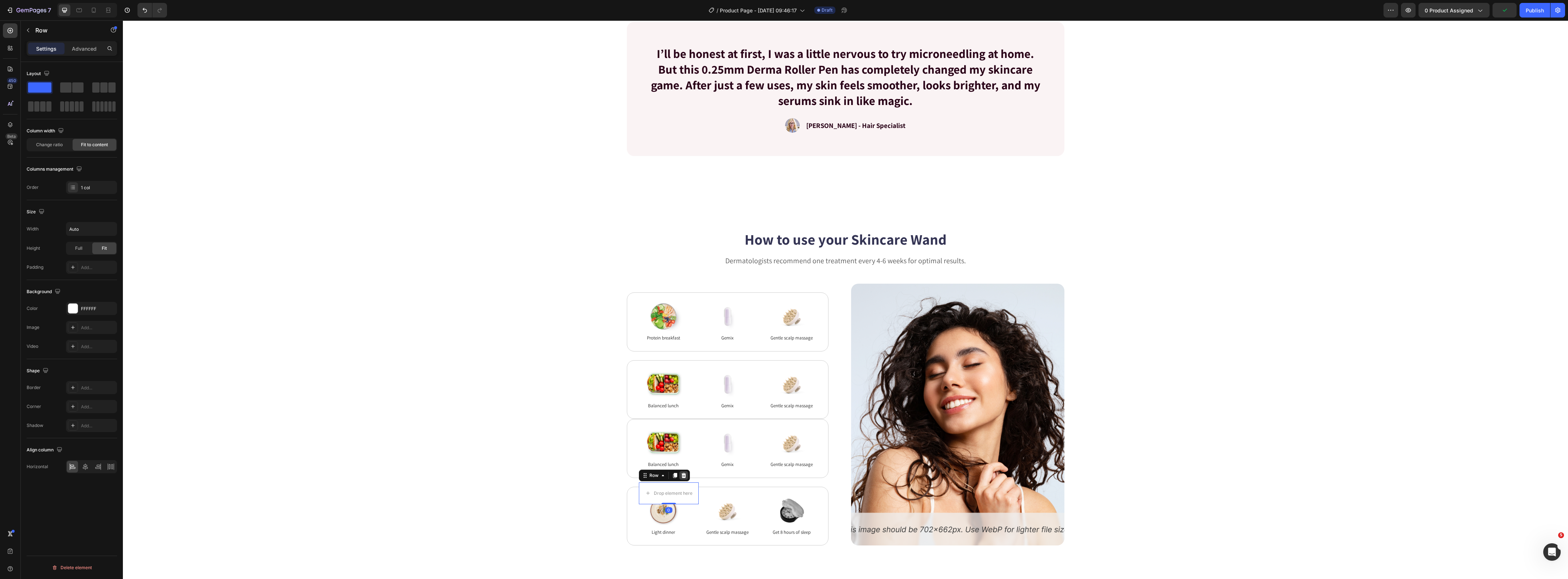
click at [681, 475] on icon at bounding box center [684, 475] width 6 height 6
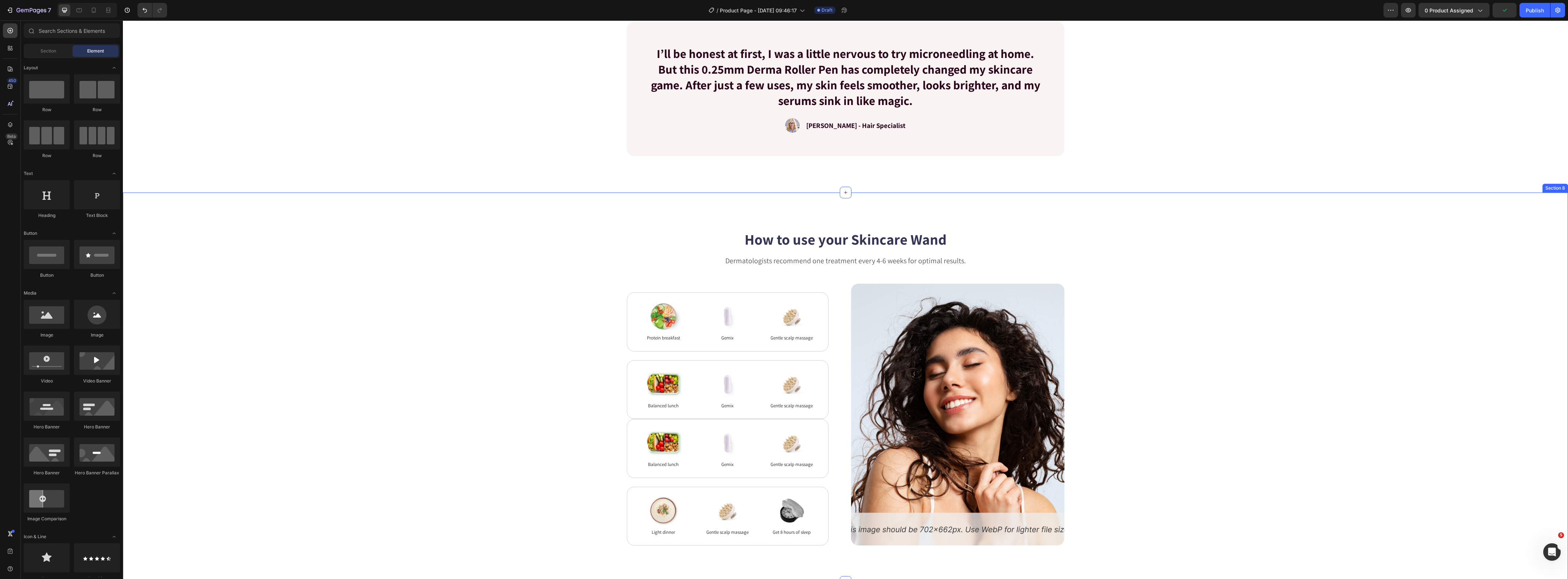
click at [528, 482] on div "How to use your Skincare Wand Heading Dermatologists recommend one treatment ev…" at bounding box center [845, 387] width 1387 height 317
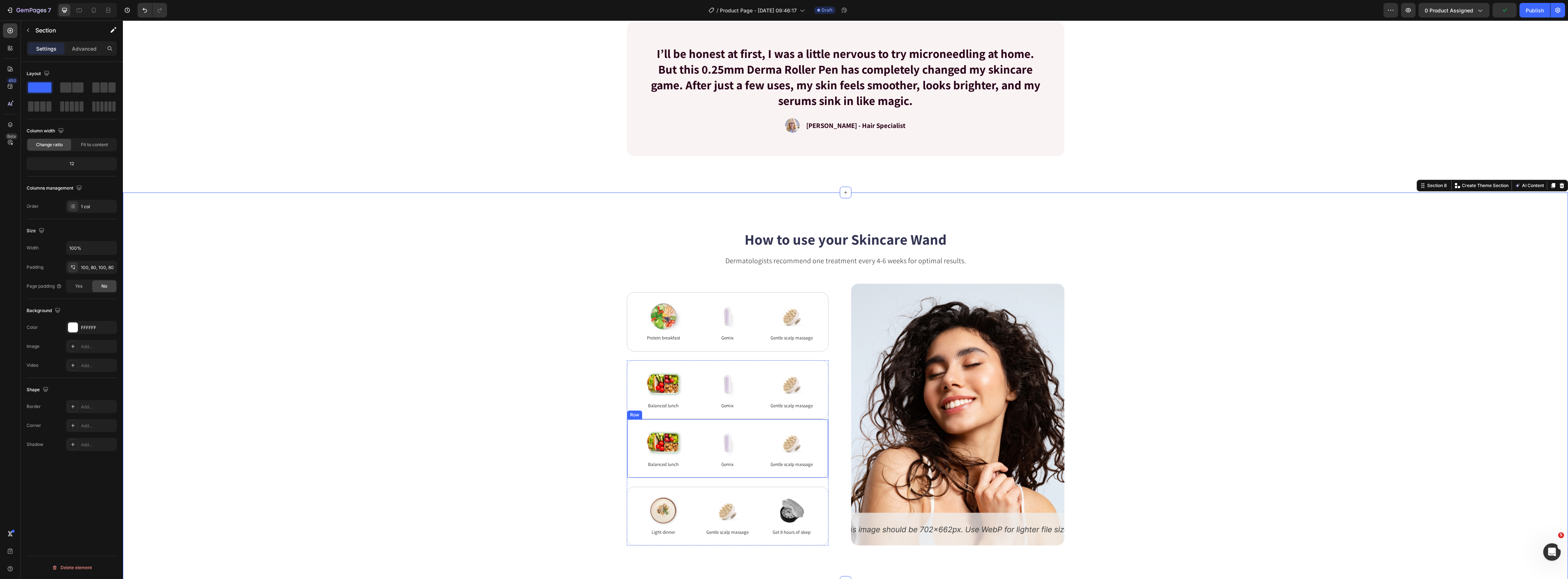
click at [627, 437] on div "Image Balanced lunch Text Block Image Gemix Text Block Image Gentle scalp massa…" at bounding box center [727, 448] width 201 height 59
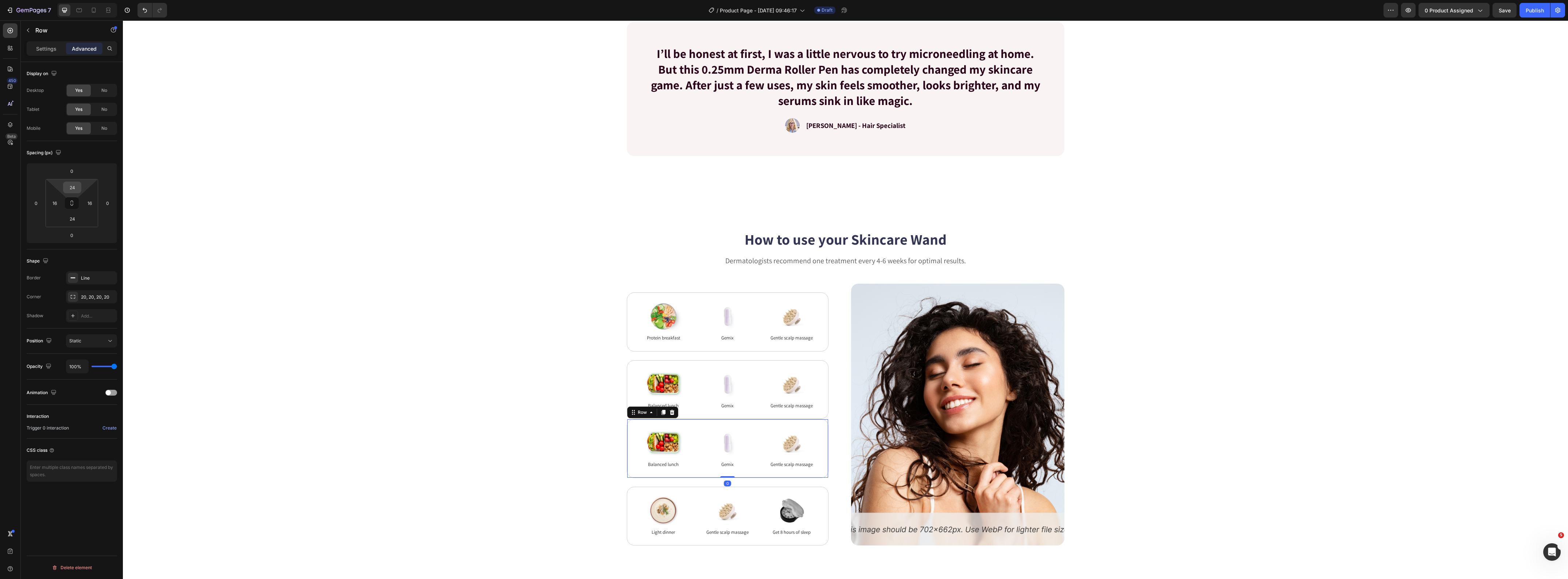
click at [73, 192] on input "24" at bounding box center [72, 188] width 15 height 11
click at [71, 170] on input "0" at bounding box center [72, 171] width 15 height 11
type input "24"
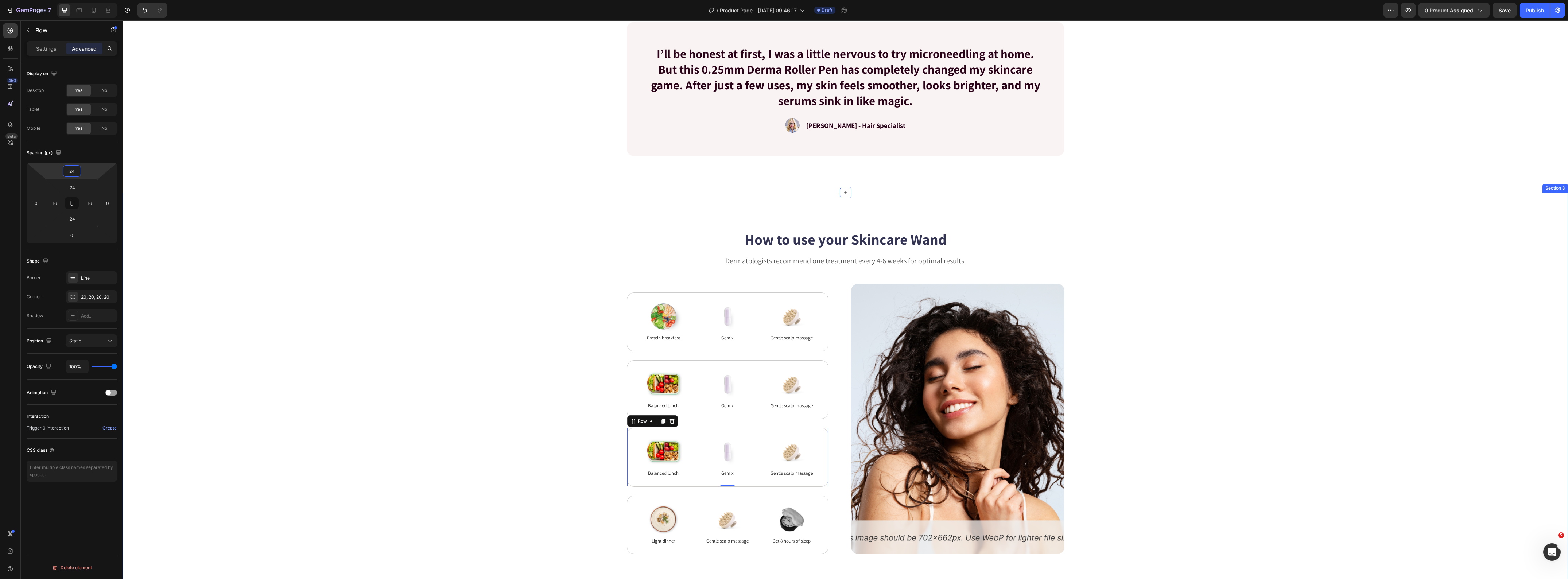
click at [407, 292] on div "How to use your Skincare Wand Heading Dermatologists recommend one treatment ev…" at bounding box center [845, 391] width 1387 height 325
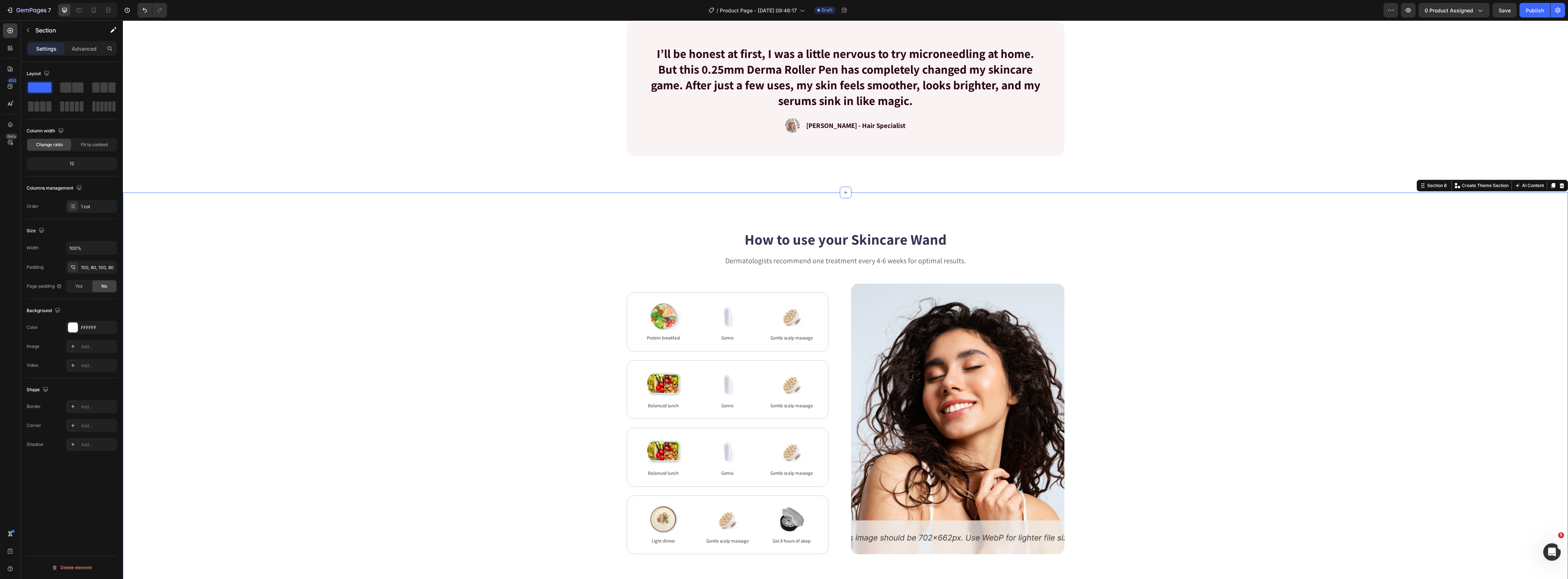
click at [1255, 345] on div "How to use your Skincare Wand Heading Dermatologists recommend one treatment ev…" at bounding box center [845, 391] width 1387 height 325
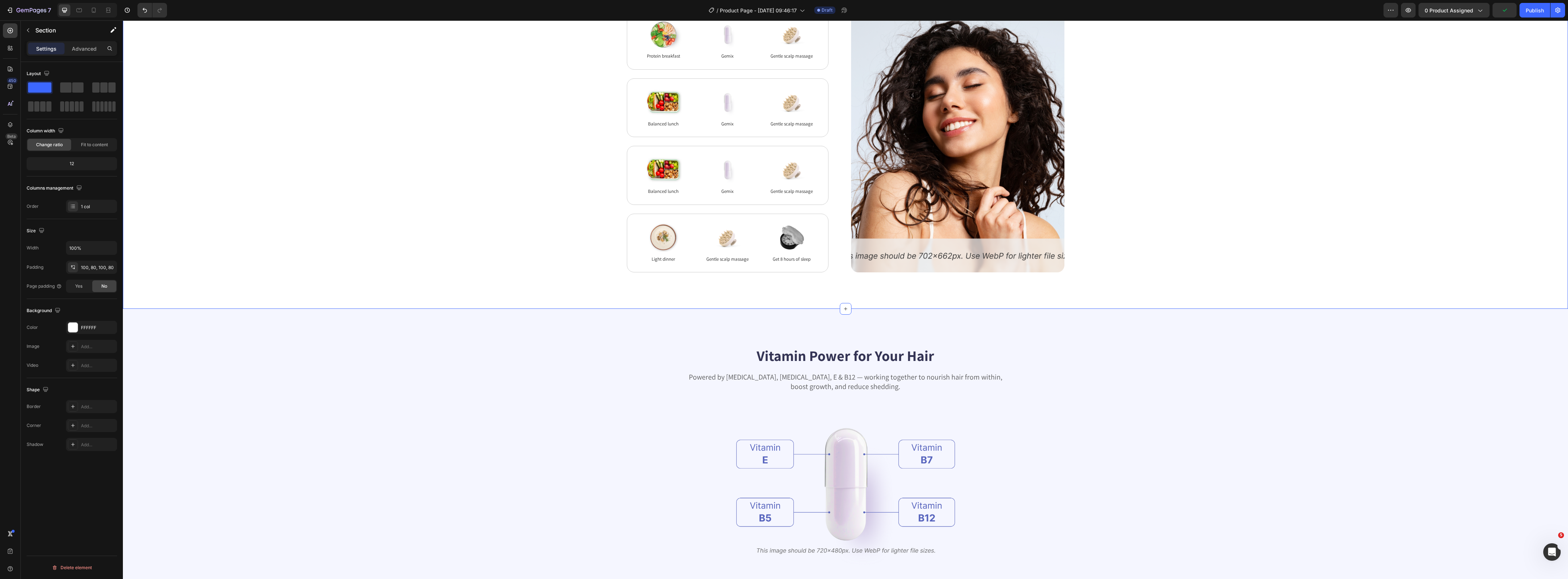
scroll to position [1697, 0]
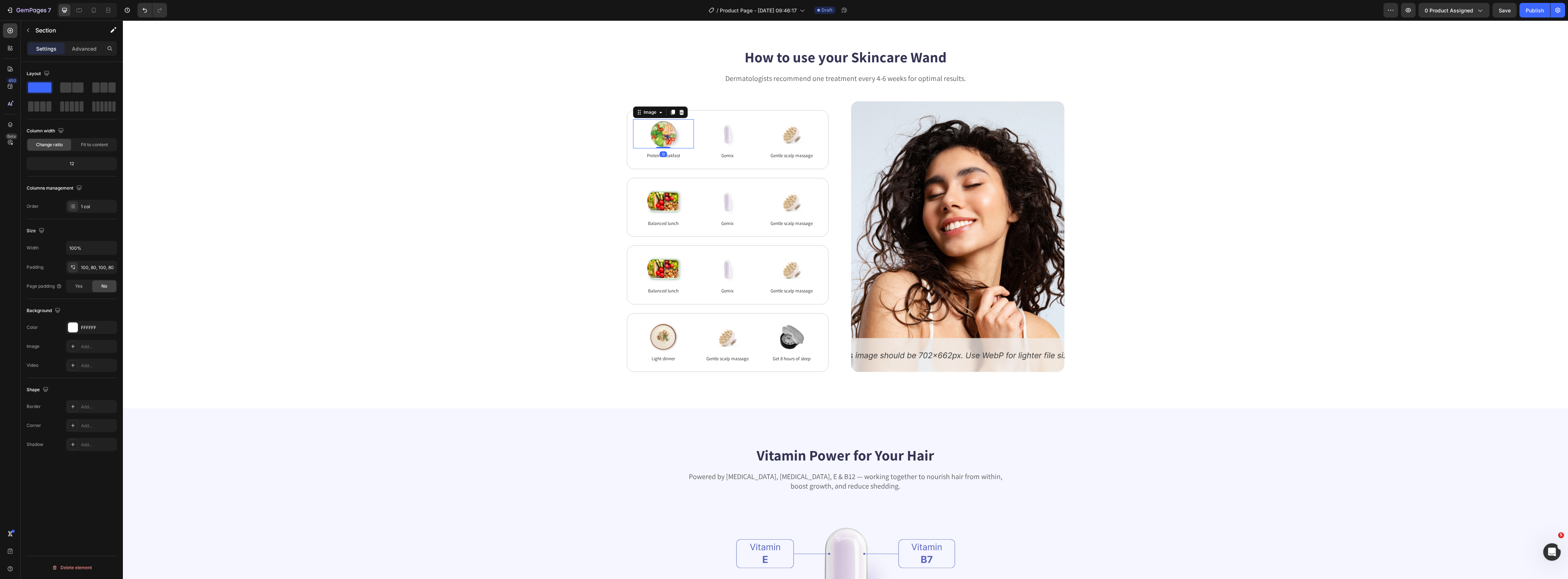
click at [660, 138] on img at bounding box center [663, 134] width 37 height 29
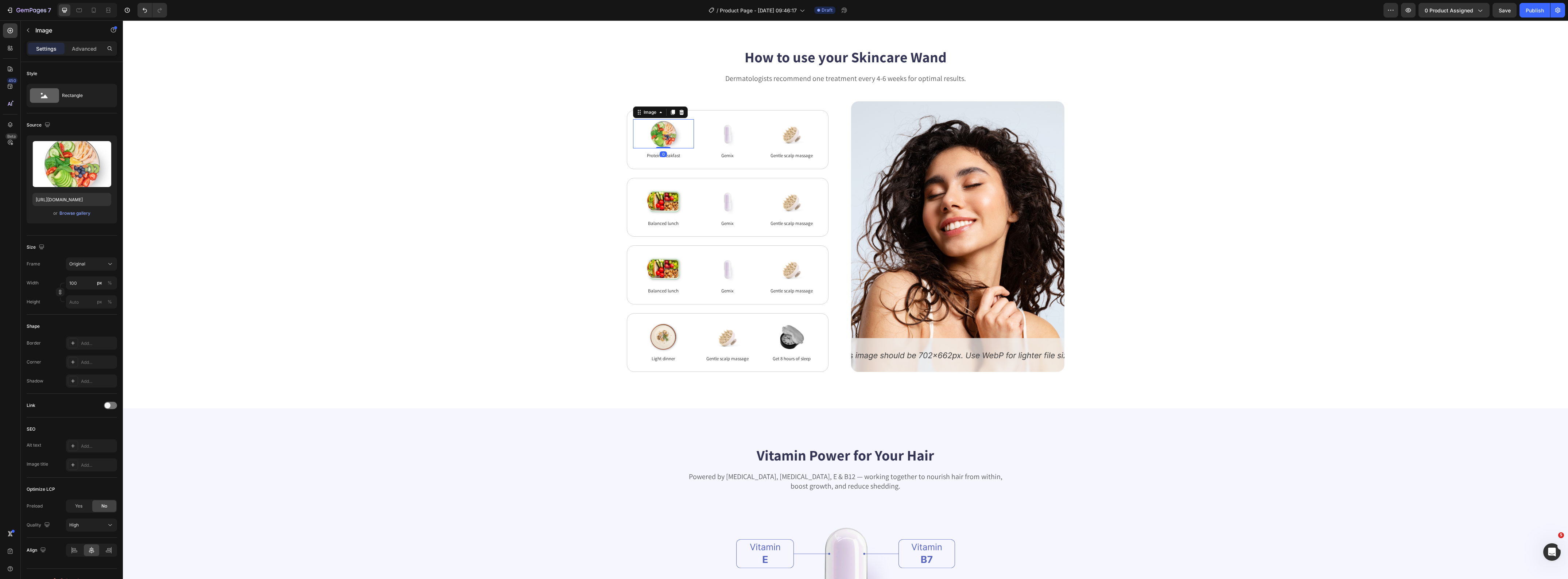
click at [679, 113] on icon at bounding box center [681, 112] width 5 height 5
click at [735, 130] on img at bounding box center [727, 134] width 37 height 29
click at [743, 114] on icon at bounding box center [746, 113] width 6 height 6
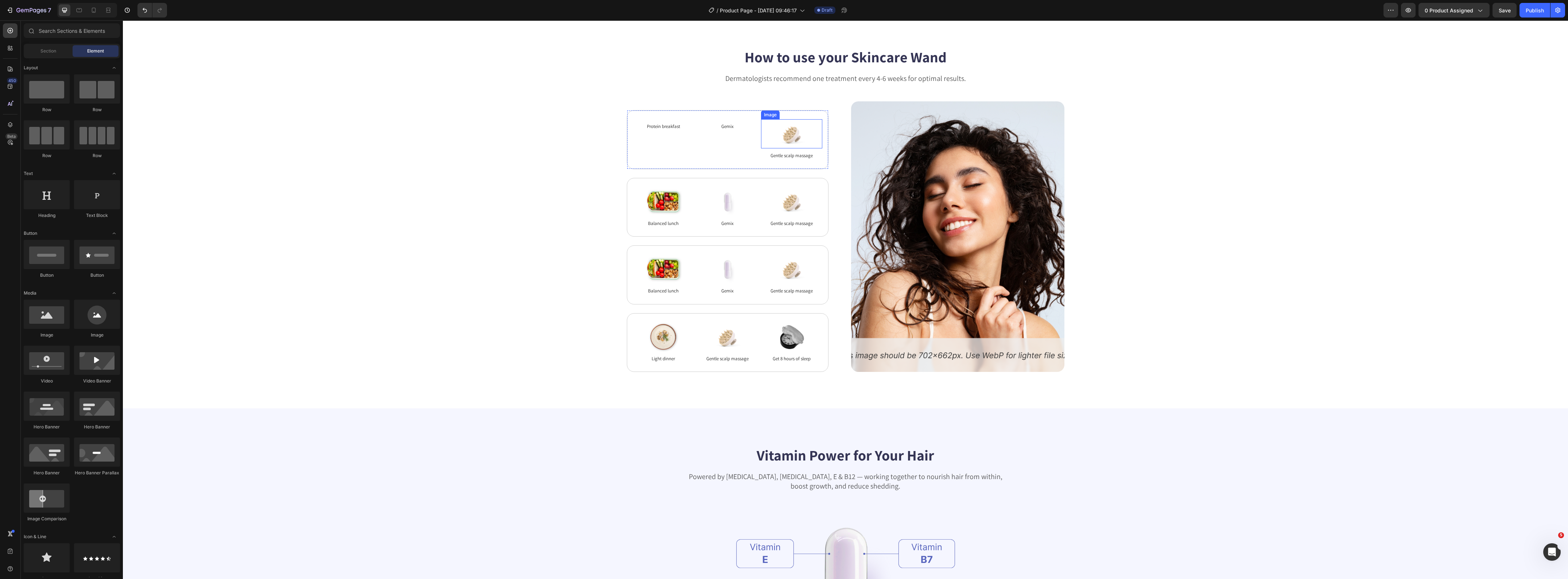
click at [782, 135] on img at bounding box center [792, 134] width 37 height 29
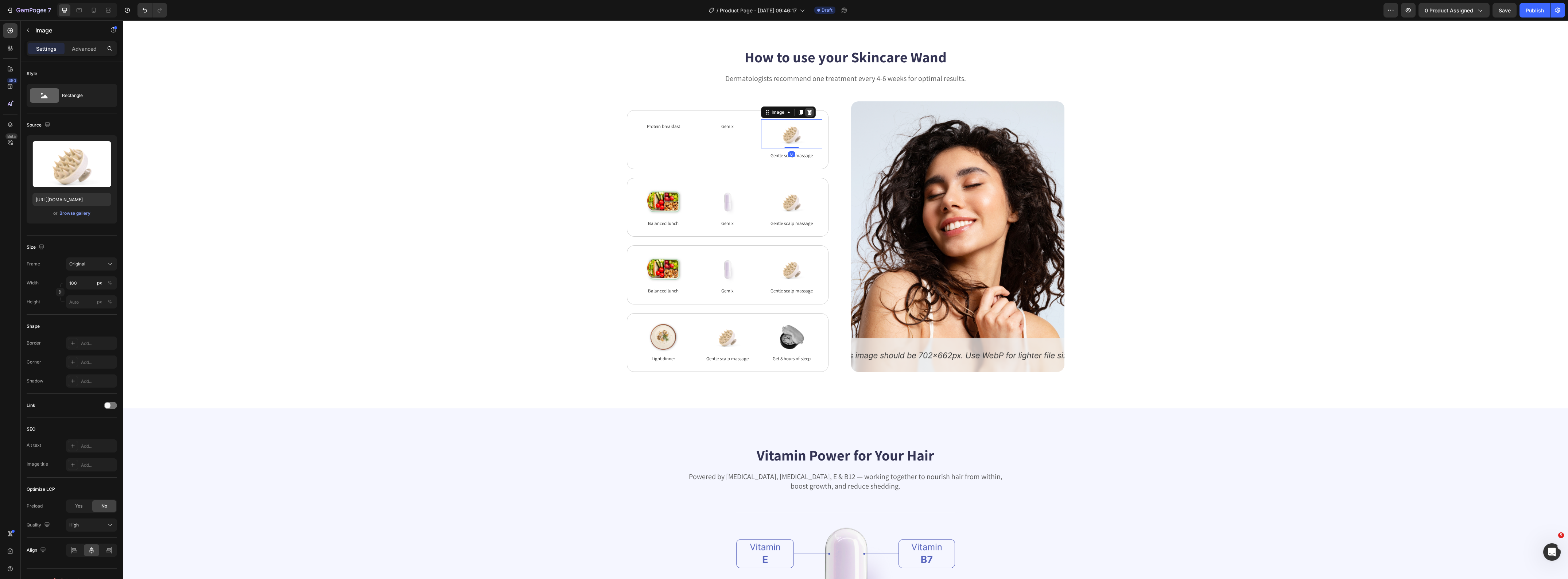
click at [808, 113] on icon at bounding box center [810, 113] width 6 height 6
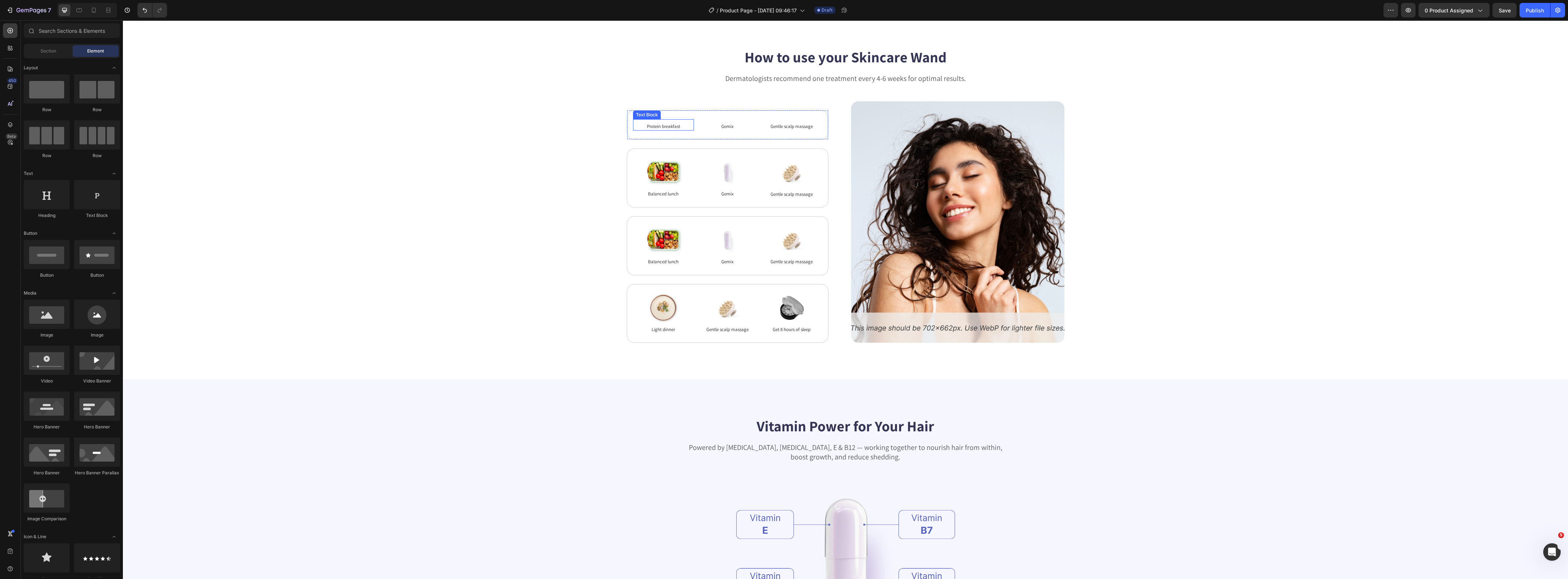
click at [687, 128] on p "Protein breakfast" at bounding box center [663, 127] width 60 height 7
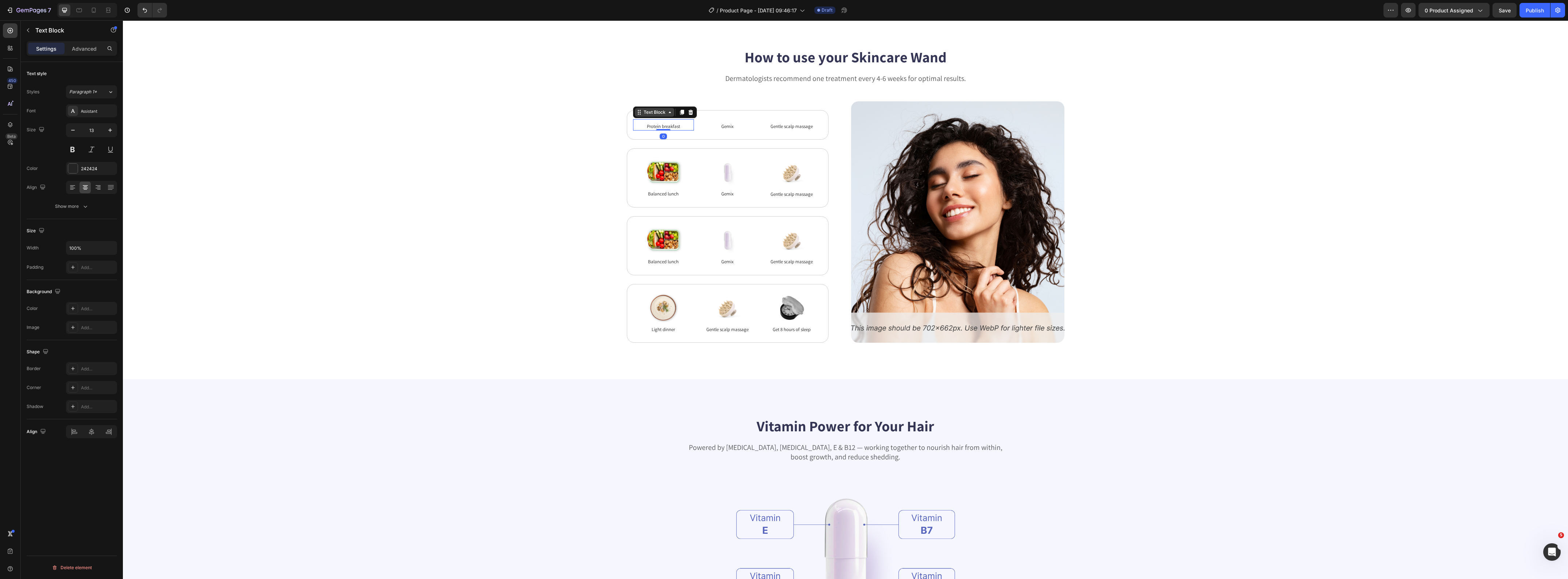
click at [653, 113] on div "Text Block" at bounding box center [654, 112] width 25 height 7
drag, startPoint x: 650, startPoint y: 101, endPoint x: 586, endPoint y: 104, distance: 64.1
click at [649, 101] on div "Row 3 cols" at bounding box center [649, 99] width 26 height 4
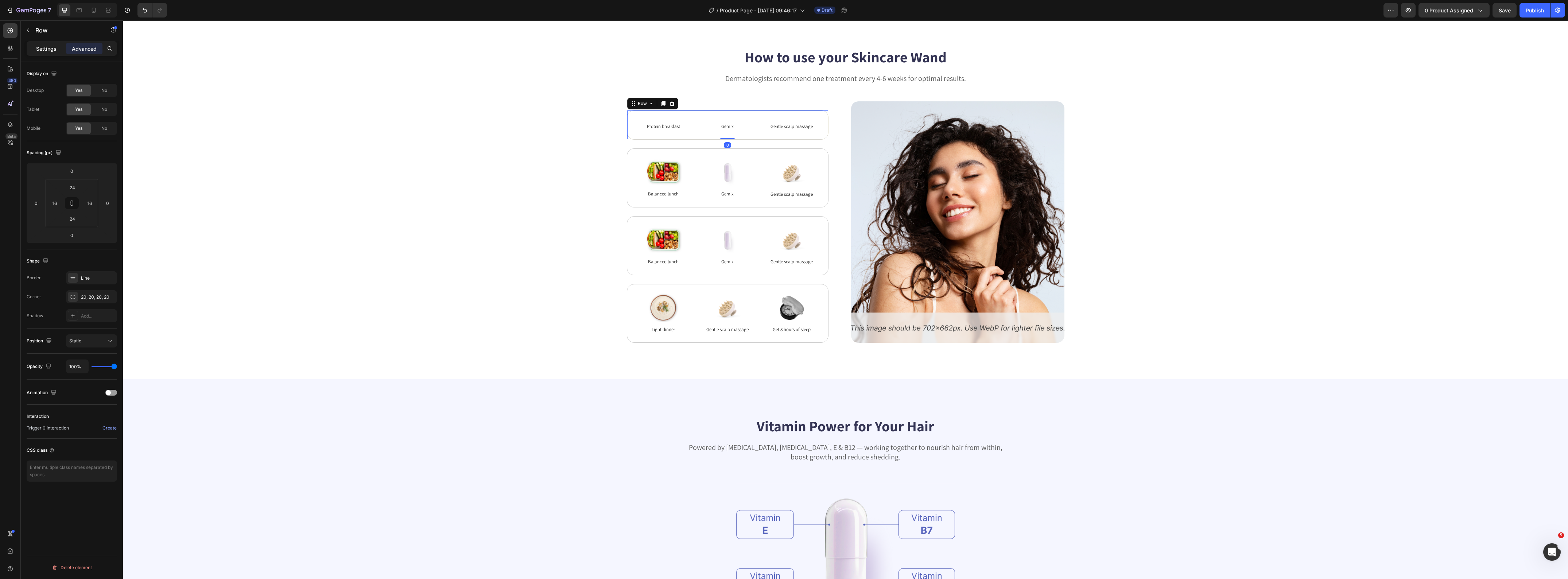
click at [43, 51] on p "Settings" at bounding box center [46, 49] width 21 height 8
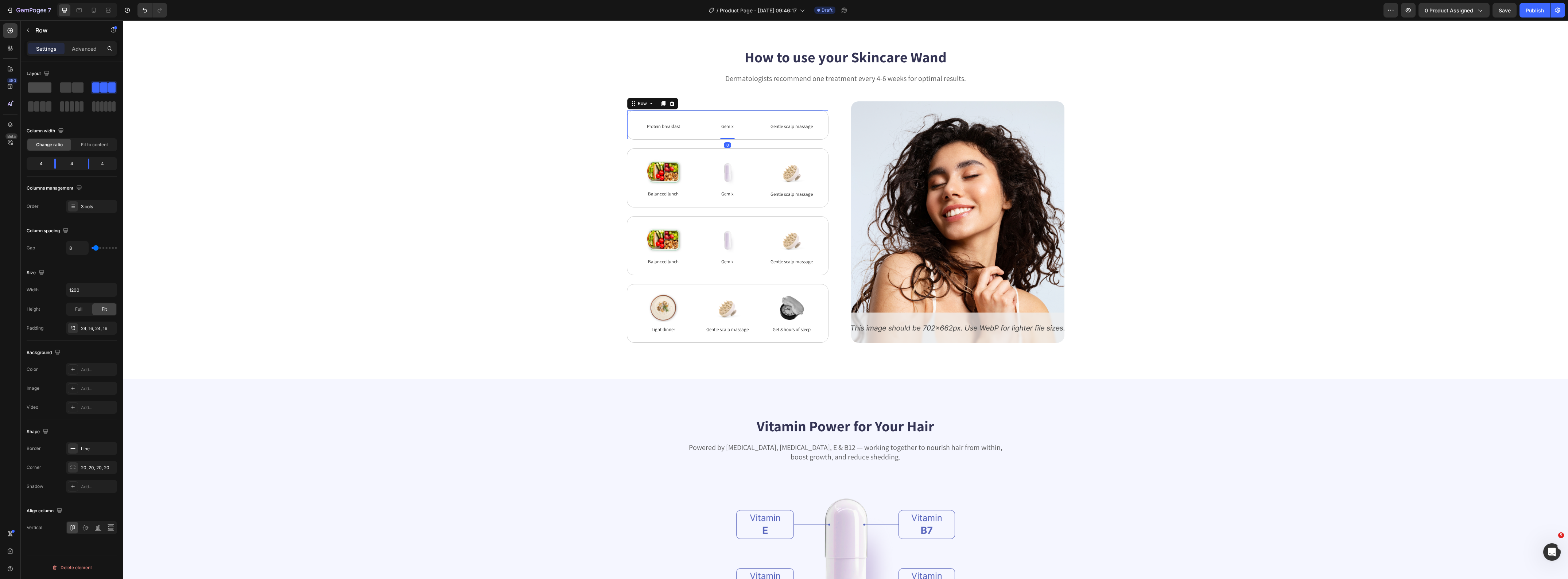
drag, startPoint x: 41, startPoint y: 89, endPoint x: 71, endPoint y: 86, distance: 30.1
click at [41, 89] on span at bounding box center [40, 87] width 23 height 10
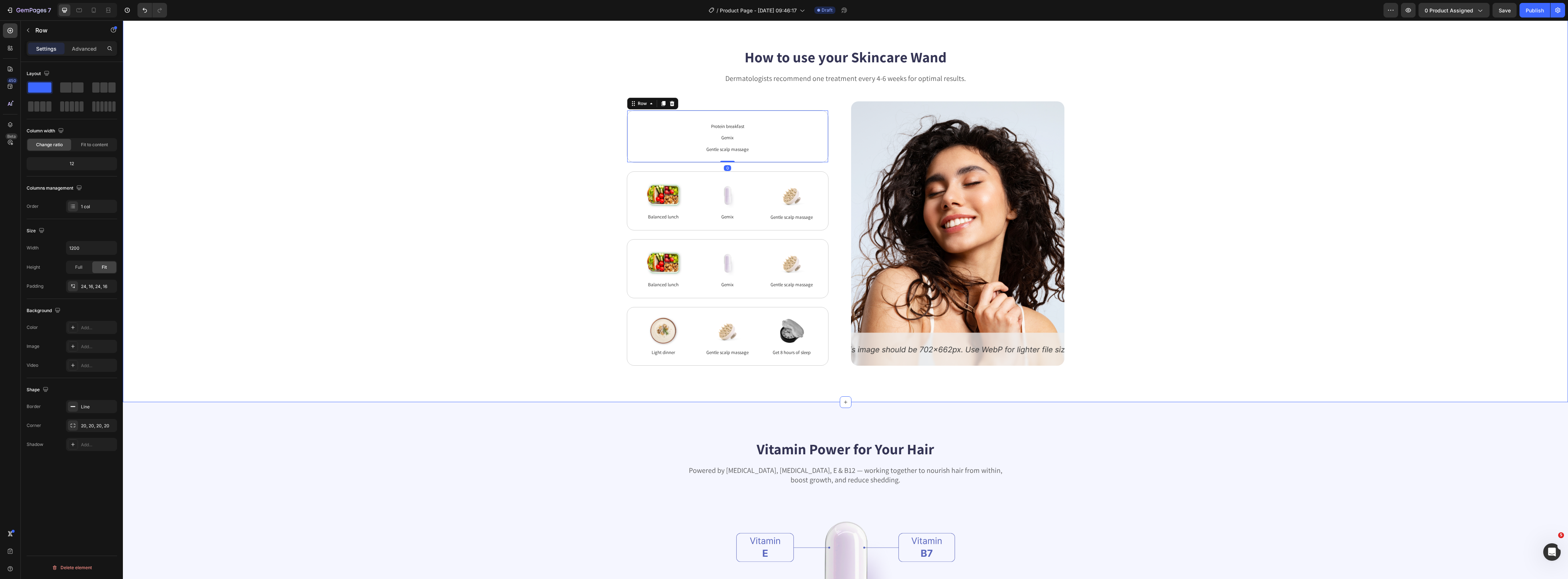
drag, startPoint x: 278, startPoint y: 119, endPoint x: 292, endPoint y: 122, distance: 14.3
click at [278, 119] on div "How to use your Skincare Wand Heading Dermatologists recommend one treatment ev…" at bounding box center [845, 206] width 1387 height 319
click at [732, 141] on p "Gemix" at bounding box center [727, 138] width 188 height 7
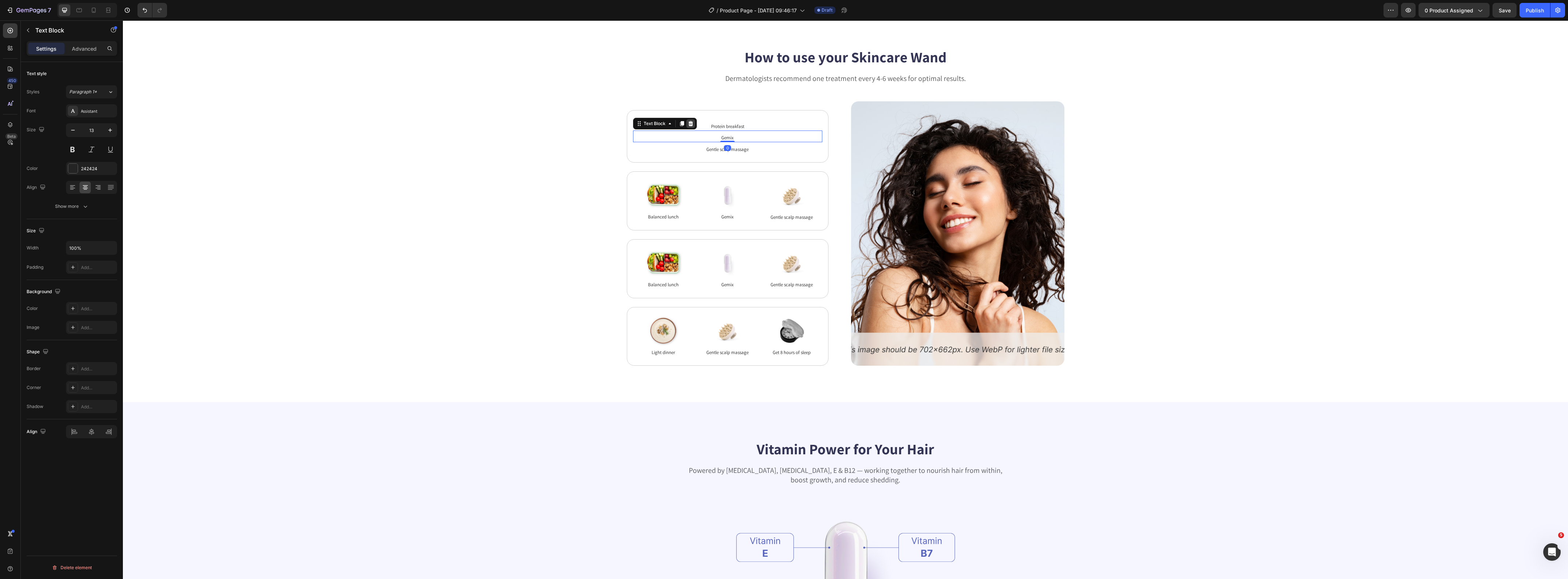
click at [688, 124] on icon at bounding box center [691, 124] width 6 height 6
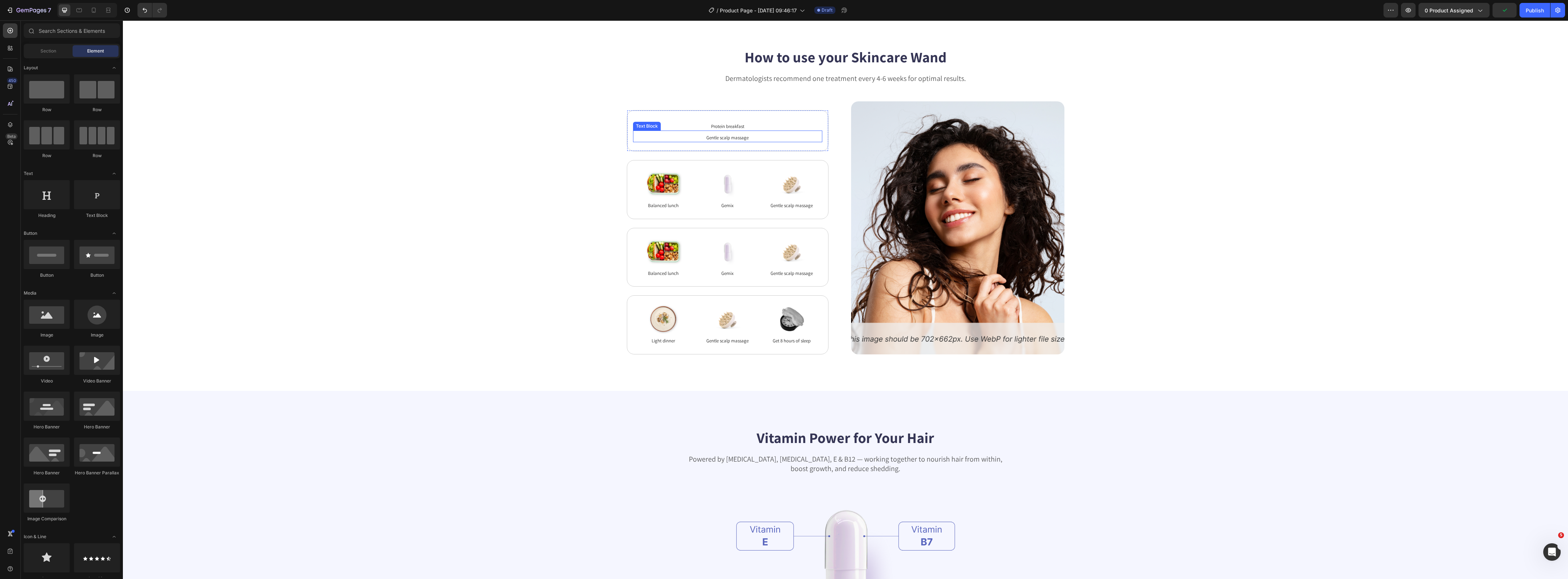
click at [699, 139] on p "Gentle scalp massage" at bounding box center [727, 138] width 188 height 7
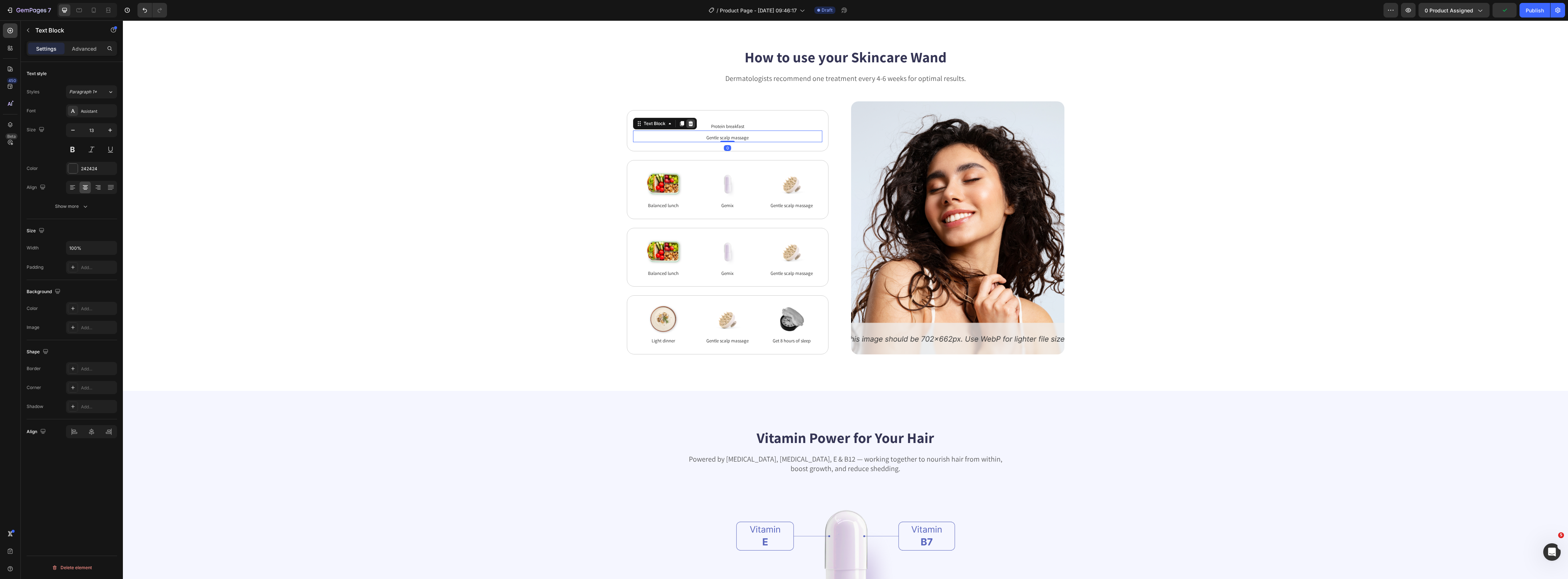
click at [688, 122] on icon at bounding box center [690, 124] width 5 height 5
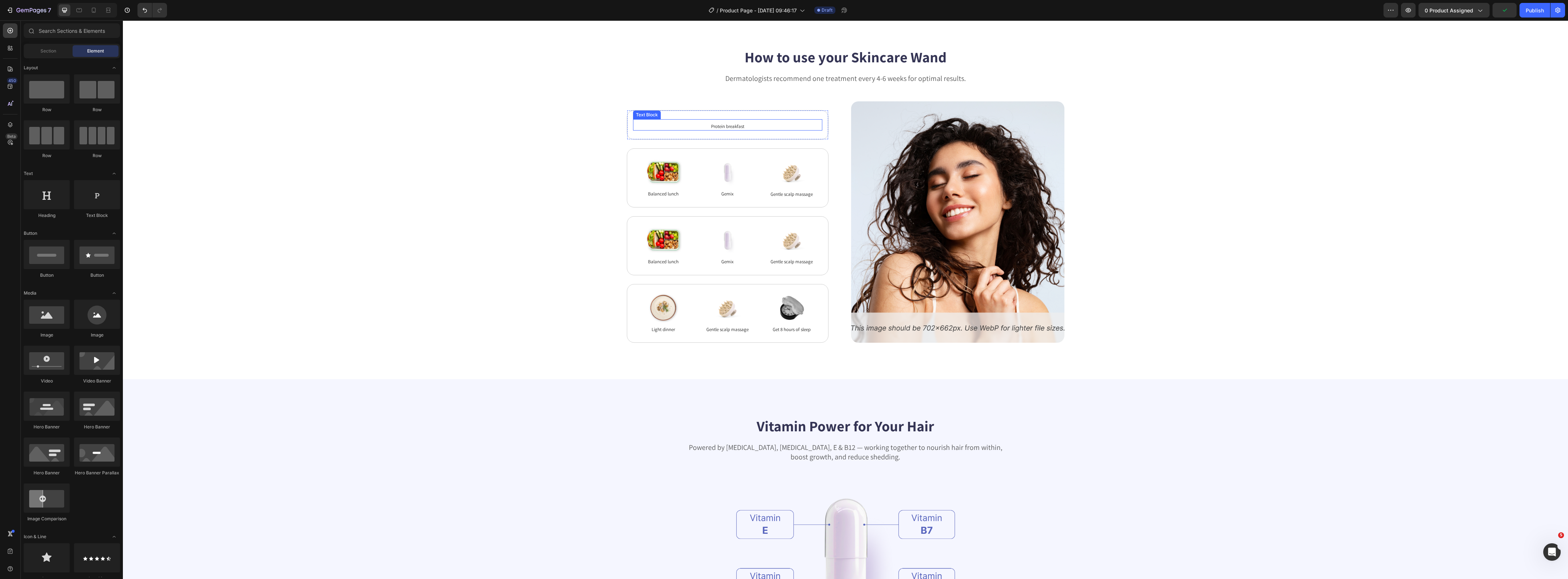
click at [413, 179] on div "How to use your Skincare Wand Heading Dermatologists recommend one treatment ev…" at bounding box center [845, 195] width 1387 height 296
